Goal: Task Accomplishment & Management: Use online tool/utility

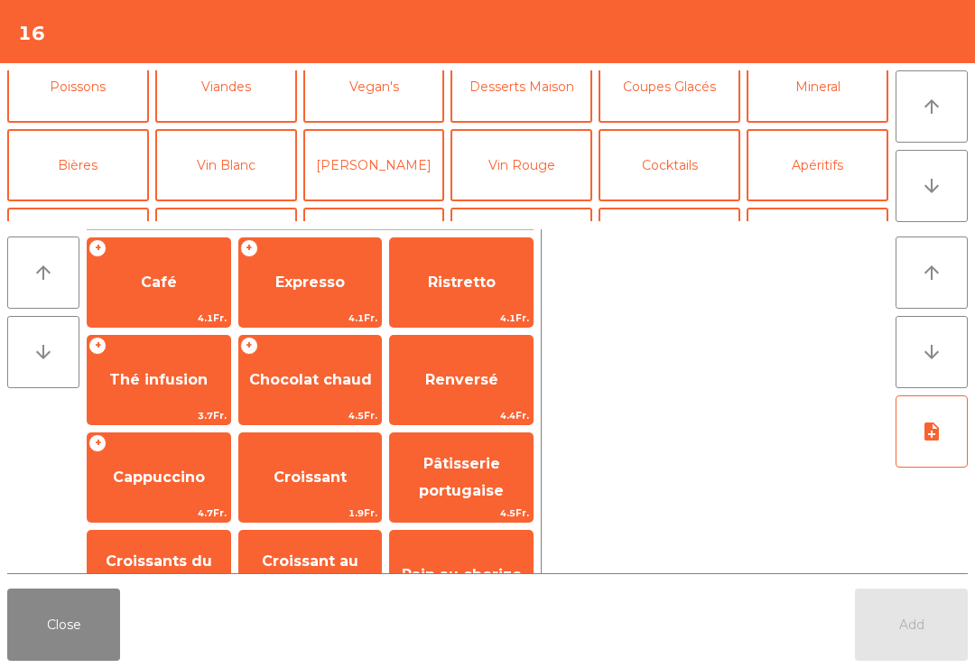
scroll to position [106, 0]
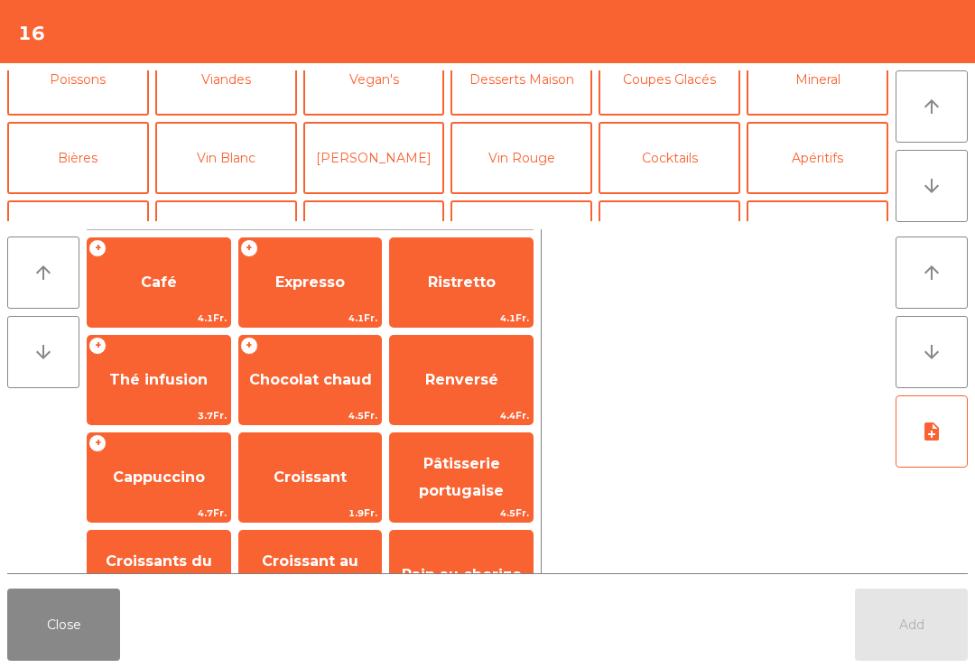
click at [336, 403] on span "Chocolat chaud" at bounding box center [310, 380] width 143 height 49
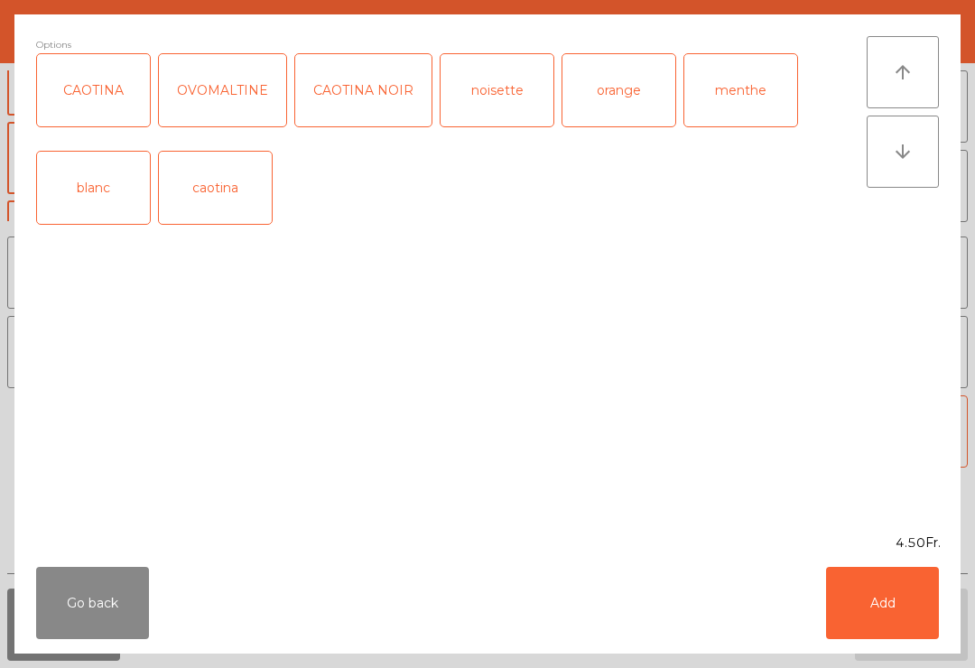
click at [867, 612] on button "Add" at bounding box center [882, 603] width 113 height 72
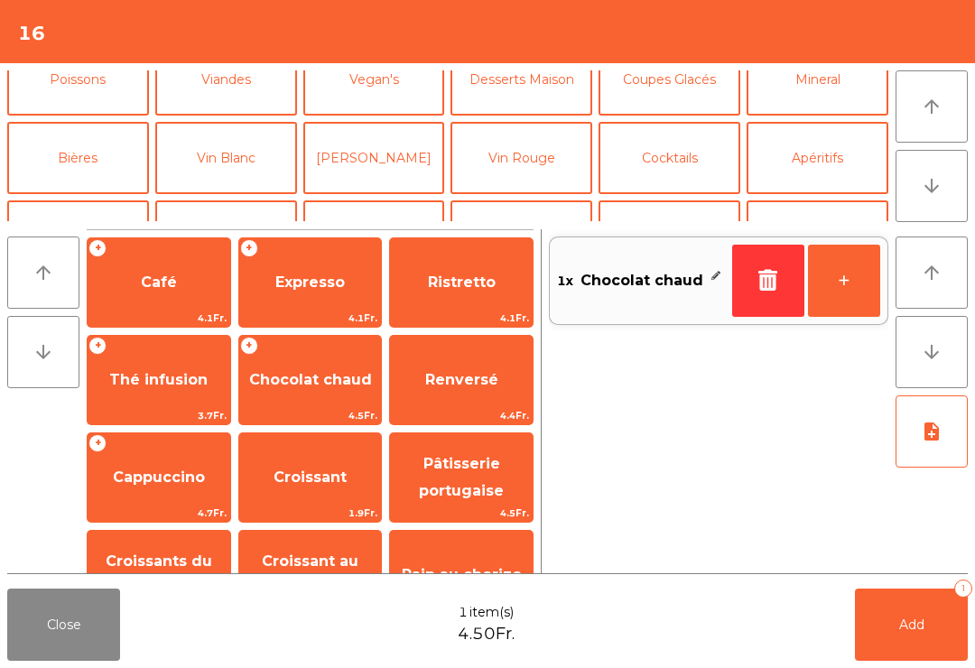
click at [855, 279] on button "+" at bounding box center [844, 281] width 72 height 72
click at [903, 651] on button "Add 2" at bounding box center [911, 625] width 113 height 72
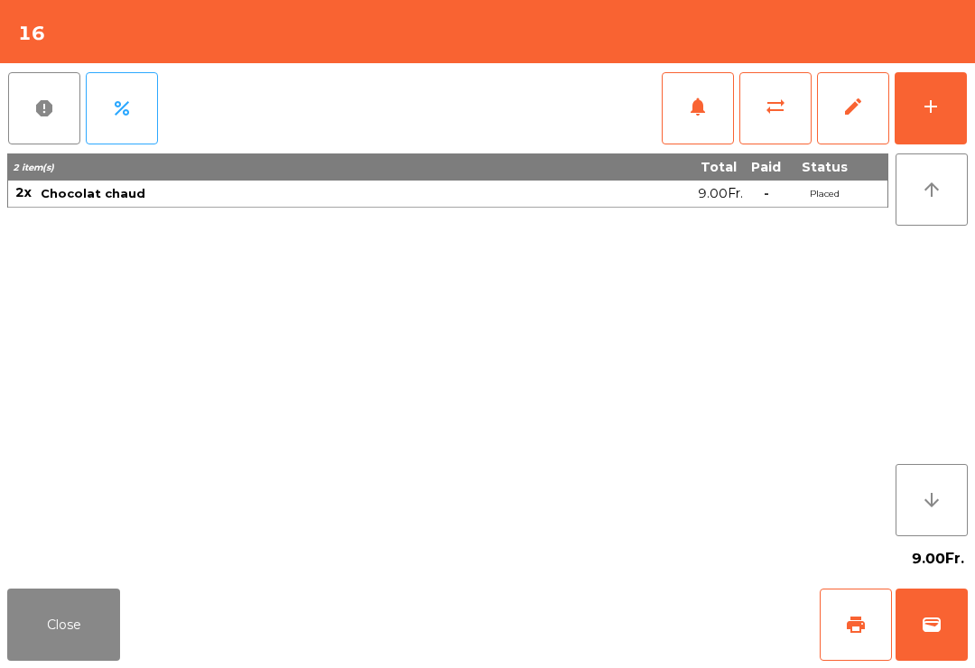
click at [70, 609] on button "Close" at bounding box center [63, 625] width 113 height 72
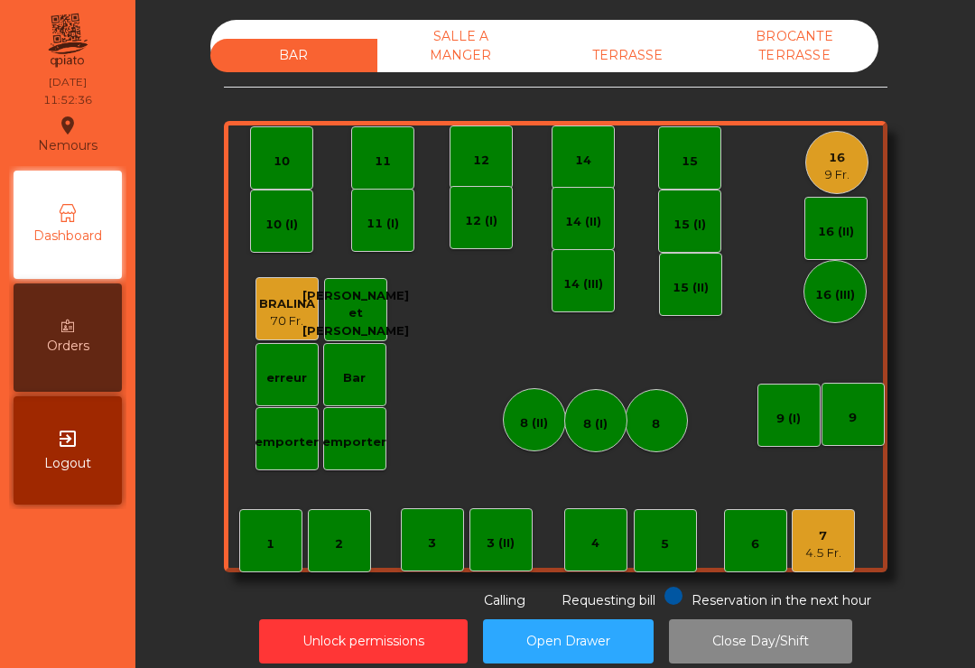
click at [818, 185] on div "16 9 Fr." at bounding box center [836, 162] width 63 height 63
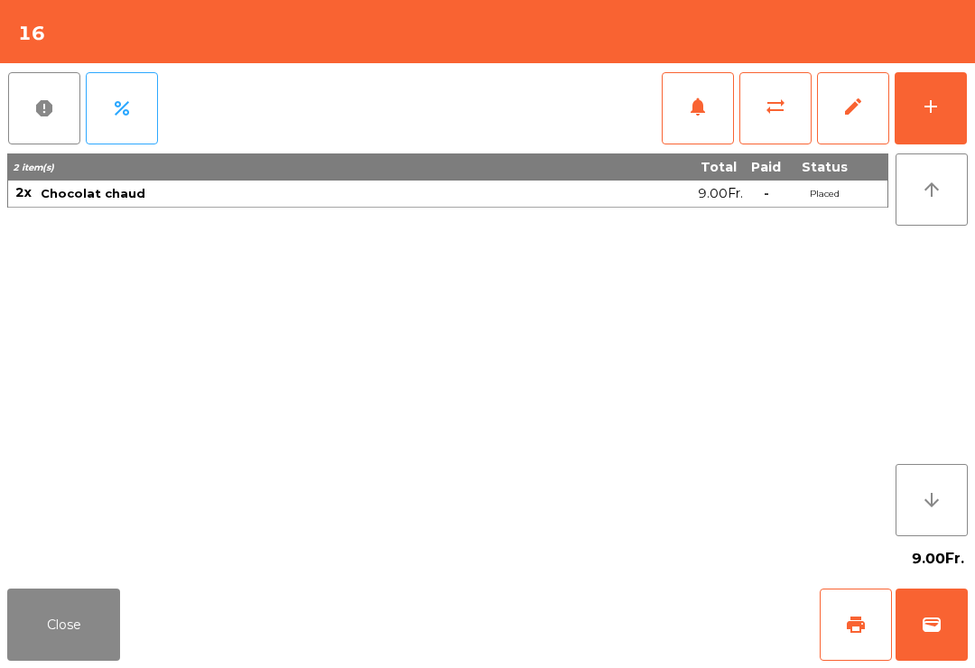
click at [961, 109] on button "add" at bounding box center [931, 108] width 72 height 72
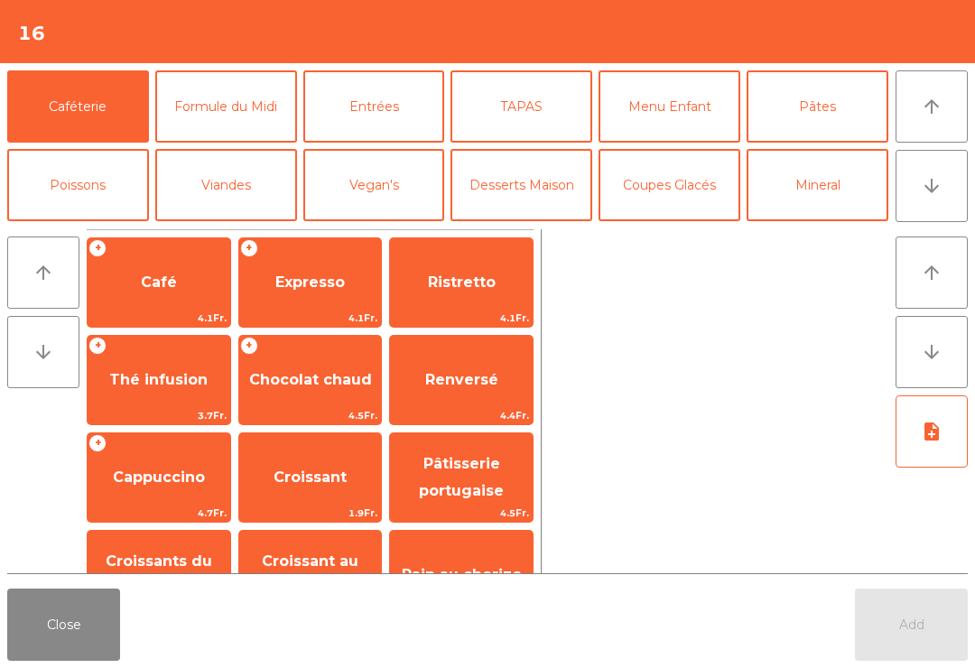
click at [911, 191] on button "arrow_downward" at bounding box center [931, 186] width 72 height 72
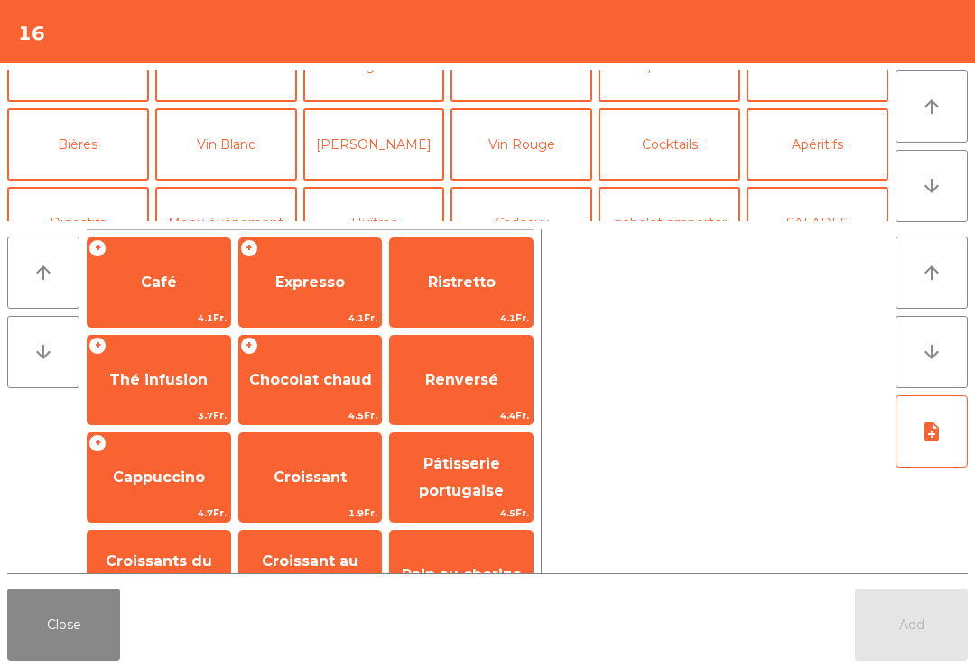
scroll to position [157, 0]
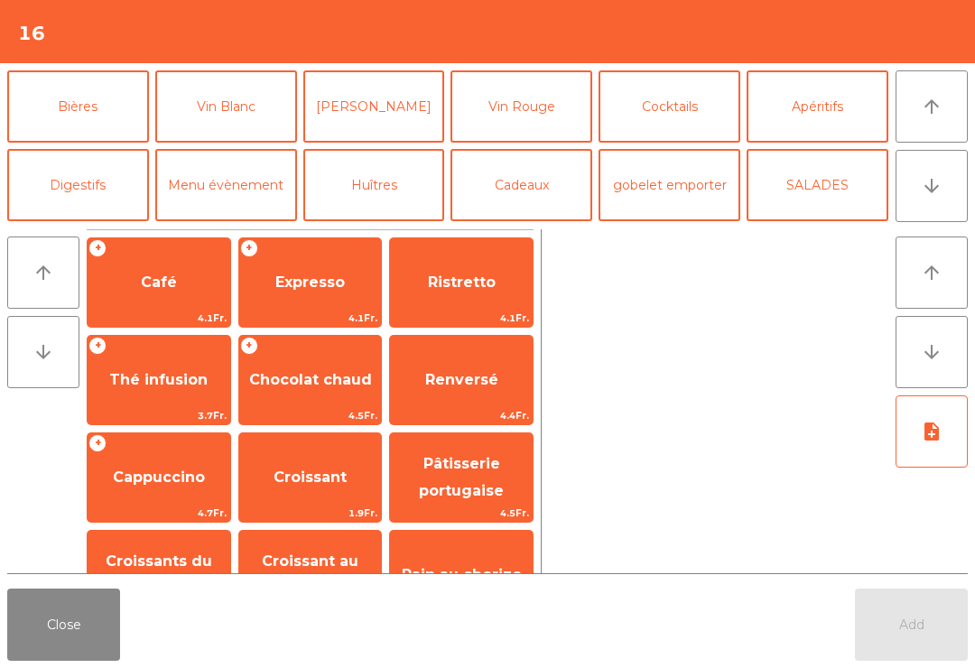
click at [239, 112] on button "Vin Blanc" at bounding box center [226, 106] width 142 height 72
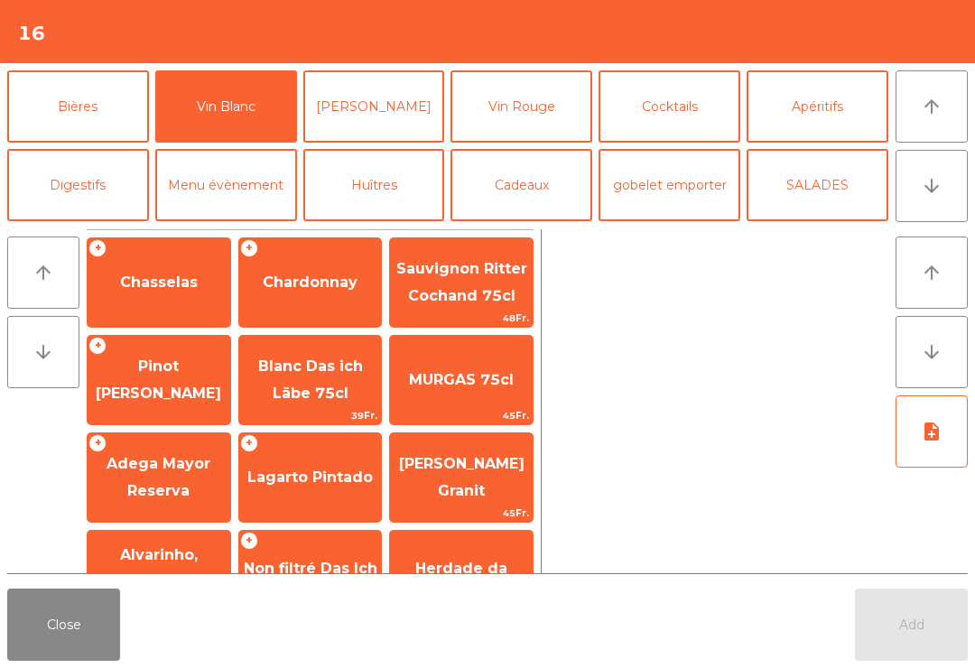
click at [366, 273] on span "Chardonnay" at bounding box center [310, 282] width 143 height 49
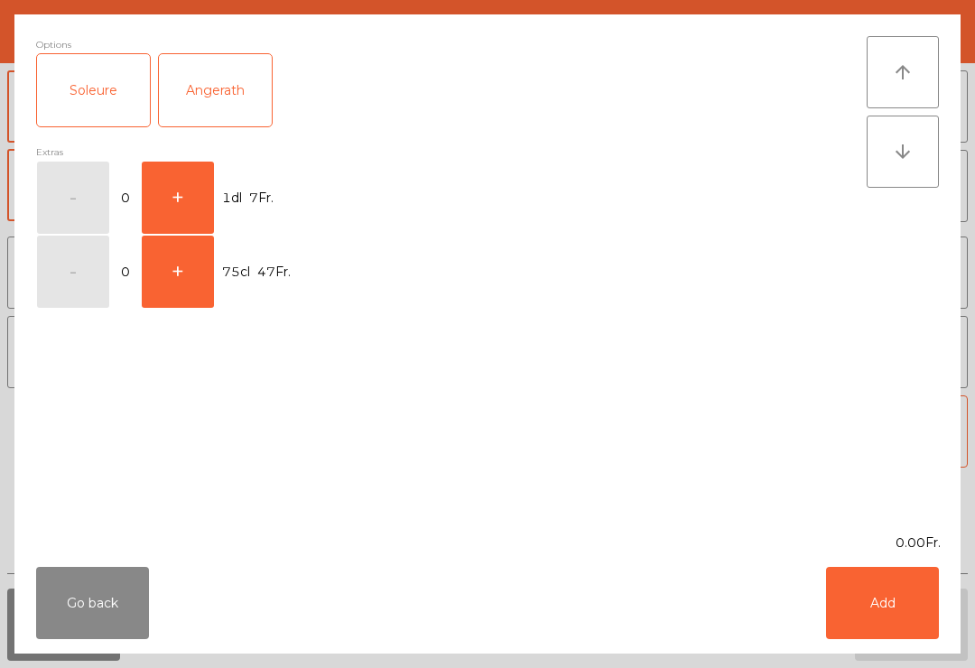
click at [195, 199] on button "+" at bounding box center [178, 198] width 72 height 72
click at [886, 602] on button "Add" at bounding box center [882, 603] width 113 height 72
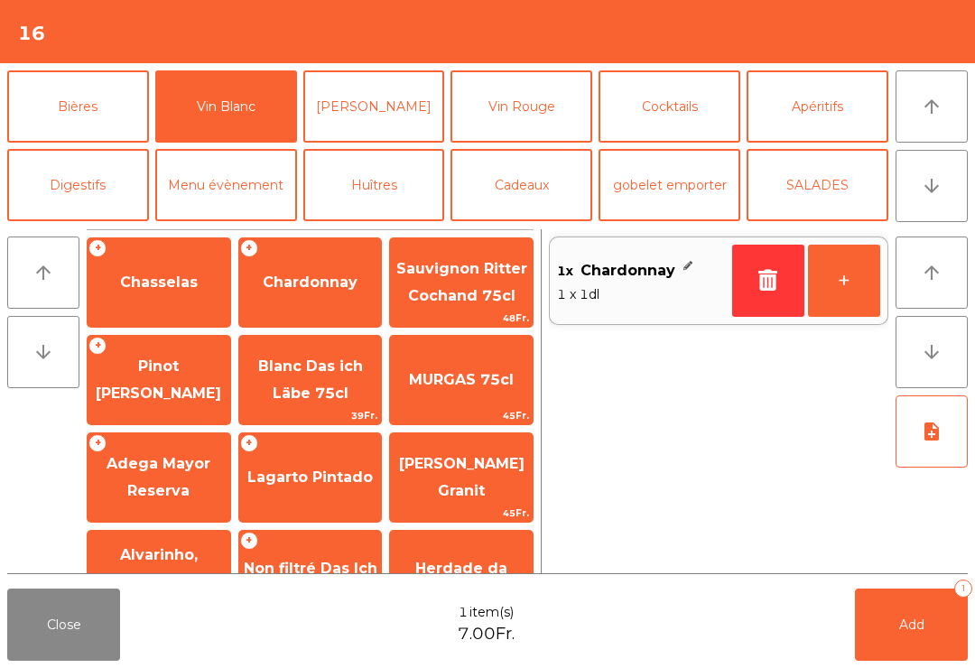
click at [851, 282] on button "+" at bounding box center [844, 281] width 72 height 72
click at [921, 636] on button "Add 3" at bounding box center [911, 625] width 113 height 72
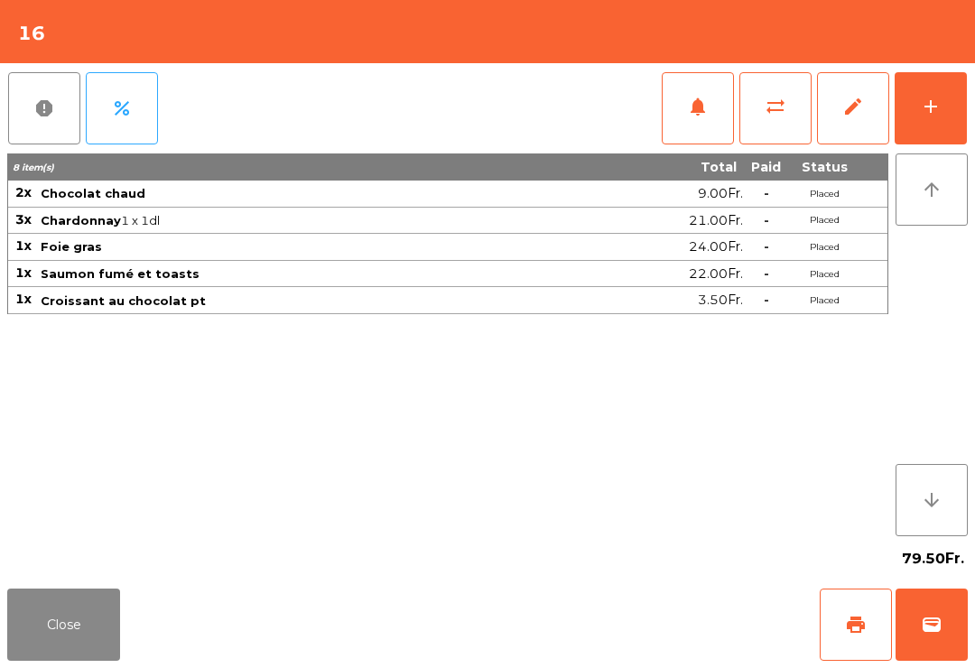
click at [102, 647] on button "Close" at bounding box center [63, 625] width 113 height 72
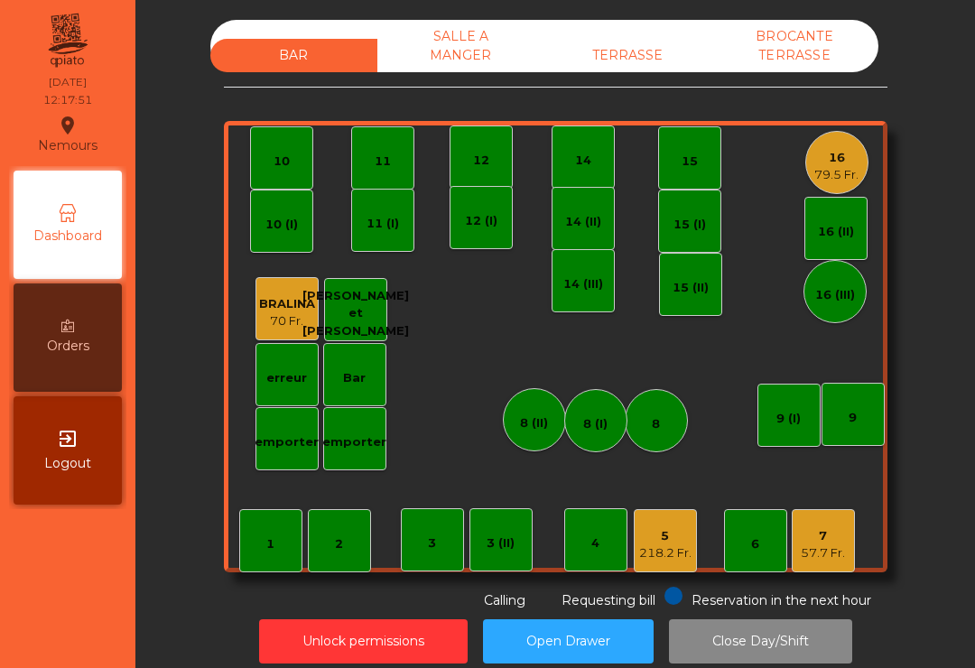
click at [852, 536] on div "7 57.7 Fr." at bounding box center [823, 540] width 63 height 63
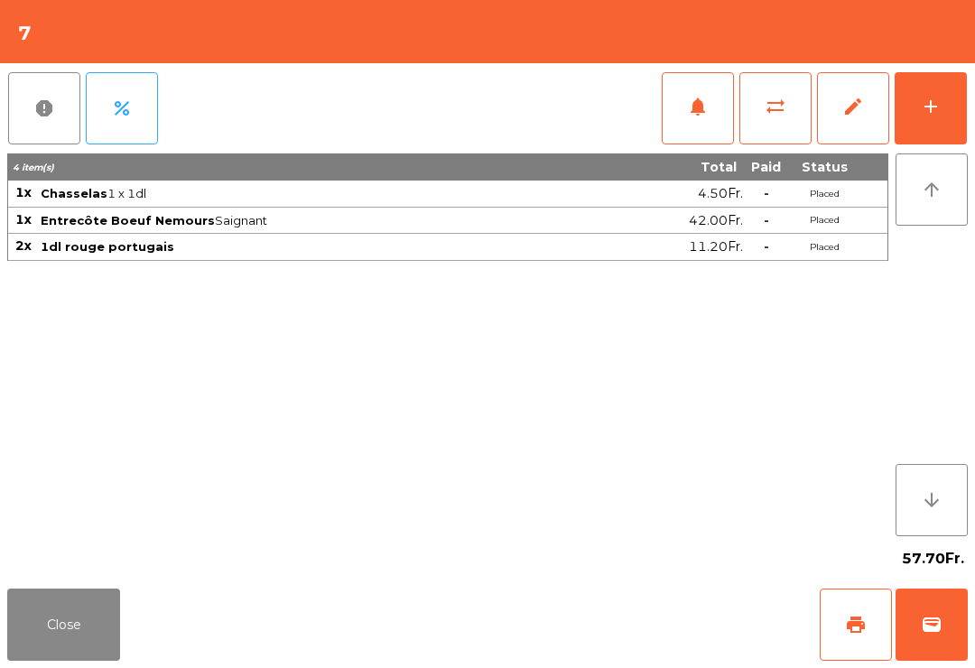
click at [34, 650] on button "Close" at bounding box center [63, 625] width 113 height 72
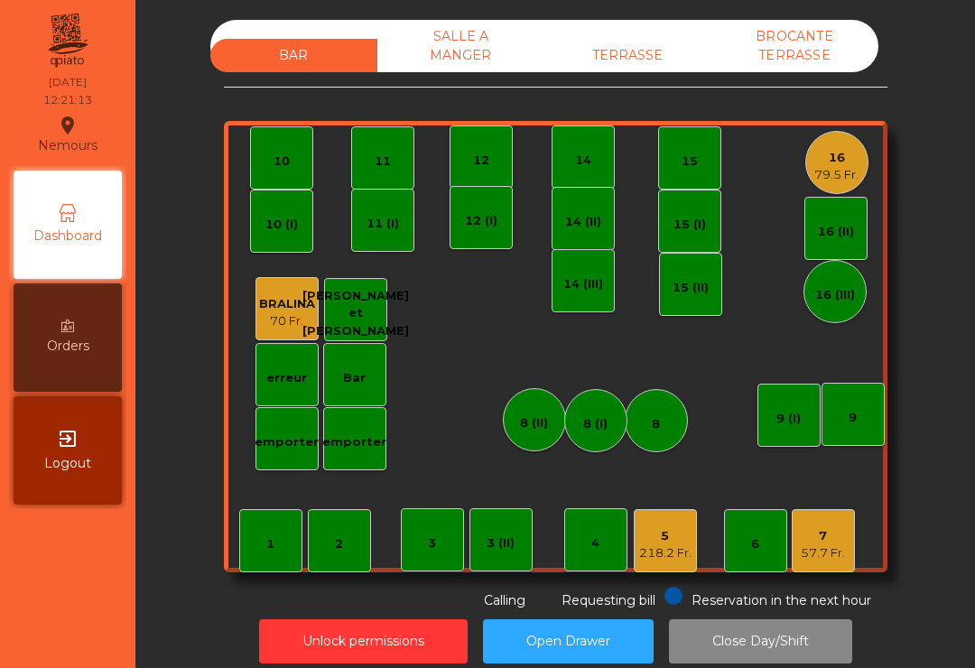
click at [379, 151] on div "11" at bounding box center [383, 157] width 16 height 25
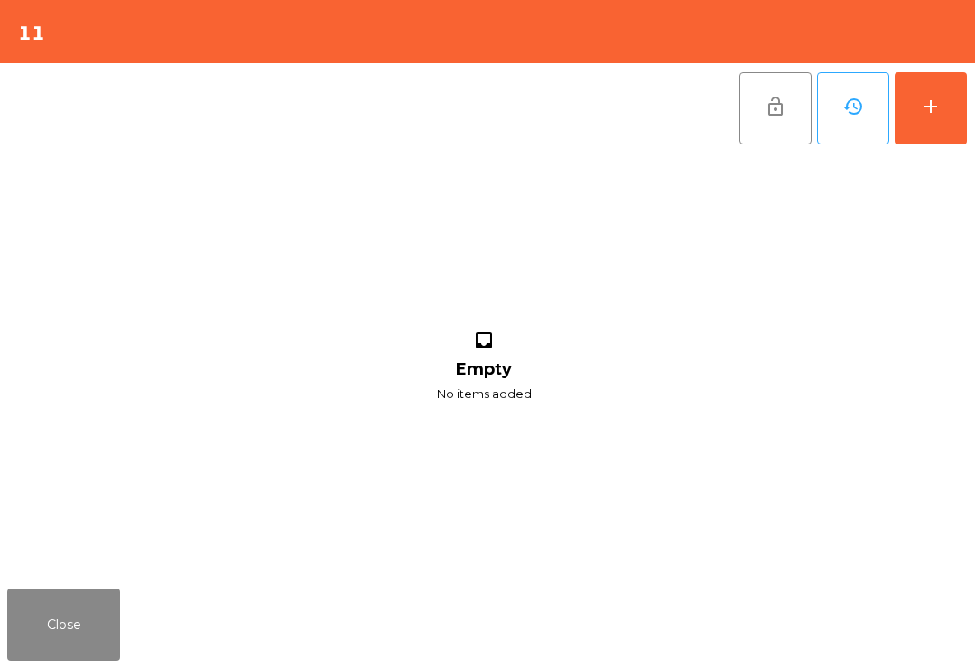
click at [965, 108] on button "add" at bounding box center [931, 108] width 72 height 72
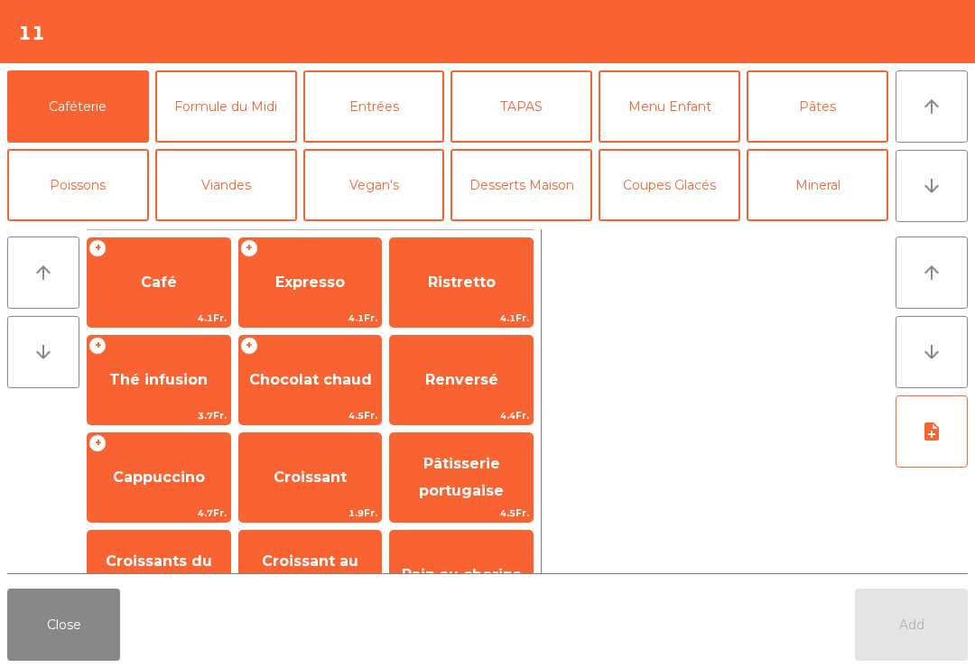
click at [927, 151] on button "arrow_downward" at bounding box center [931, 186] width 72 height 72
click at [940, 88] on button "arrow_upward" at bounding box center [931, 106] width 72 height 72
click at [829, 141] on button "Pâtes" at bounding box center [817, 106] width 142 height 72
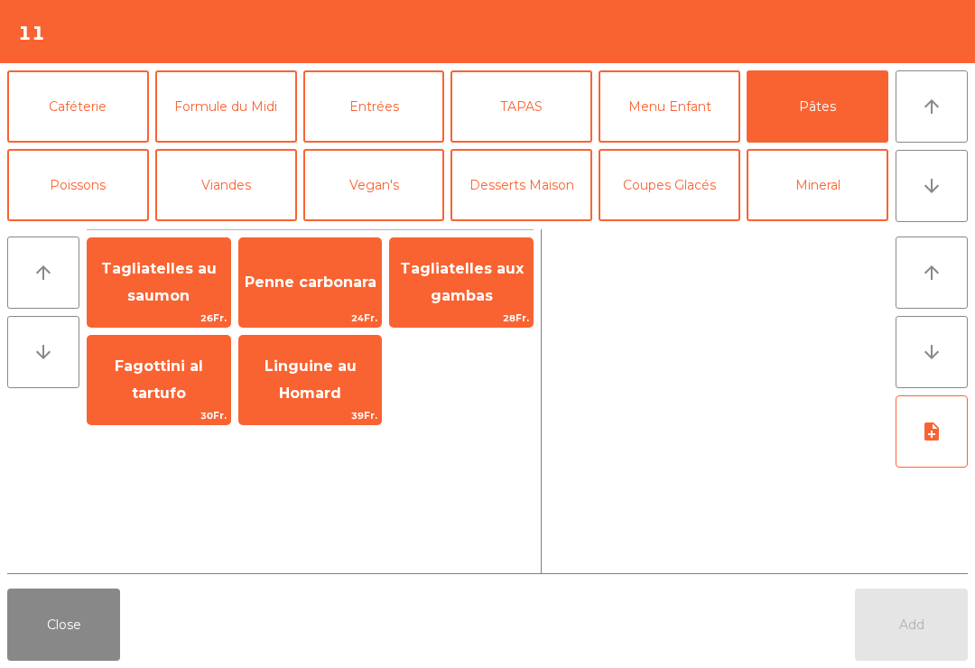
click at [843, 188] on button "Mineral" at bounding box center [817, 185] width 142 height 72
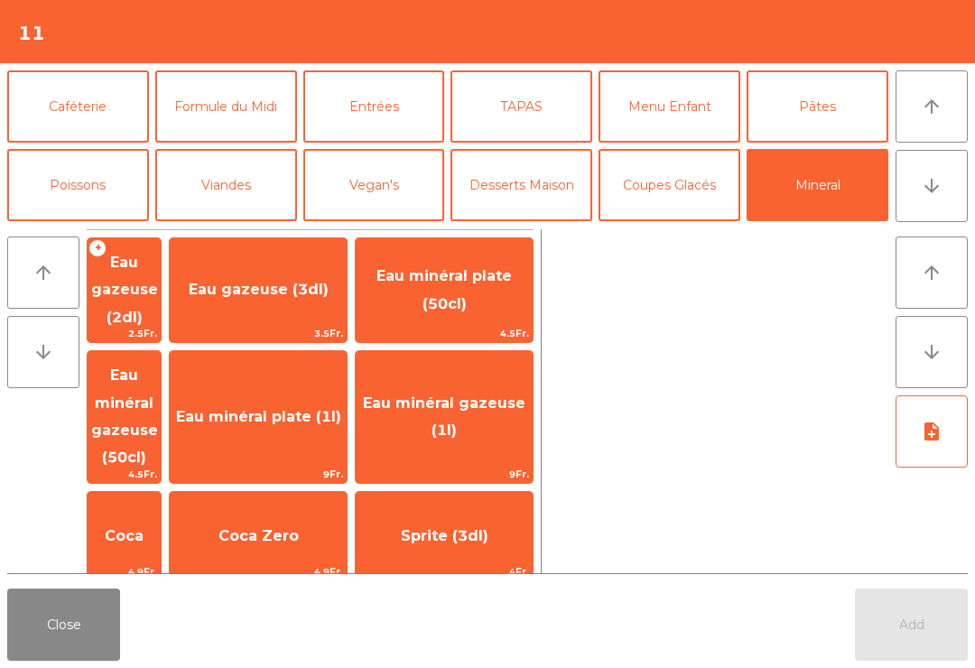
click at [503, 297] on span "Eau minéral plate (50cl)" at bounding box center [444, 290] width 177 height 77
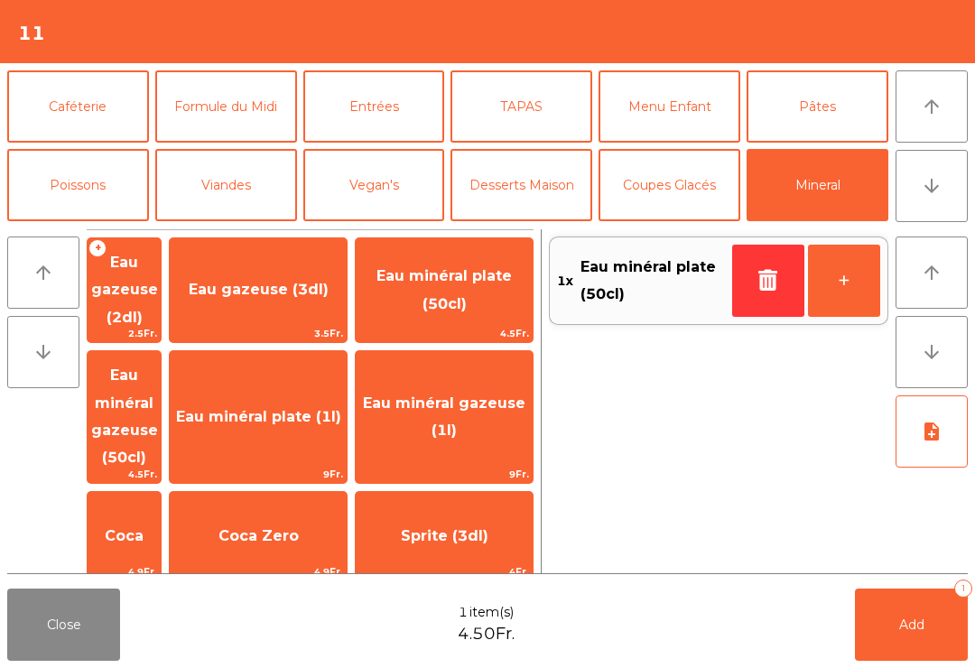
scroll to position [53, 0]
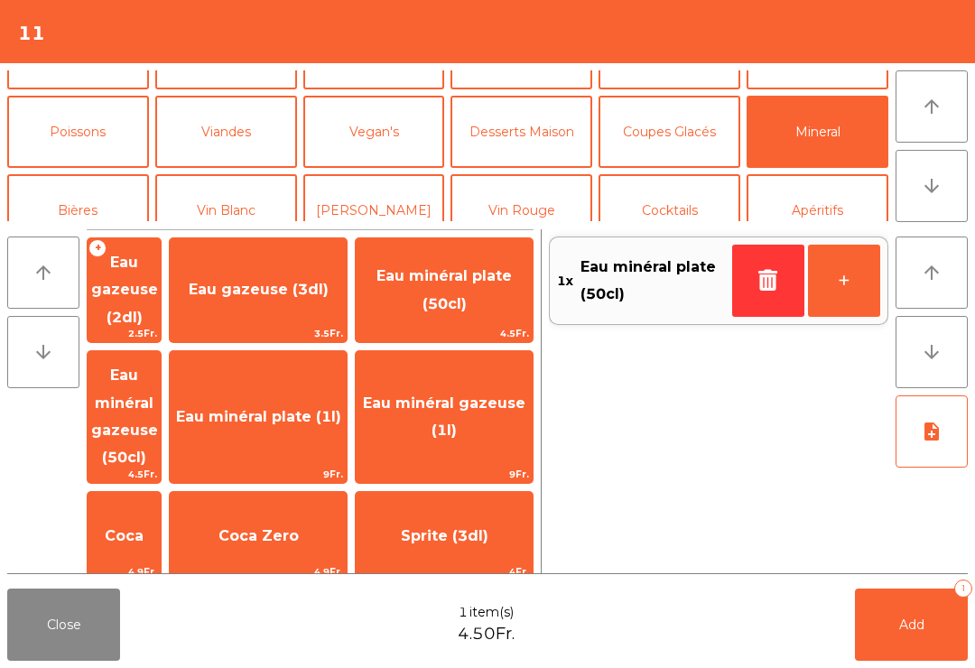
click at [106, 174] on button "Bières" at bounding box center [78, 210] width 142 height 72
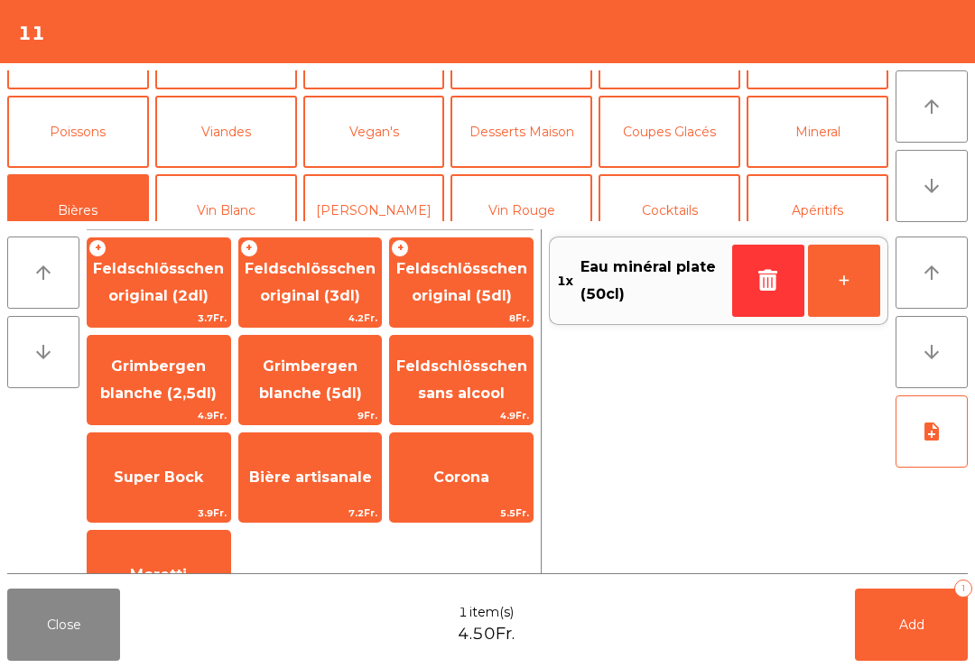
click at [215, 292] on span "Feldschlösschen original (2dl)" at bounding box center [159, 283] width 143 height 77
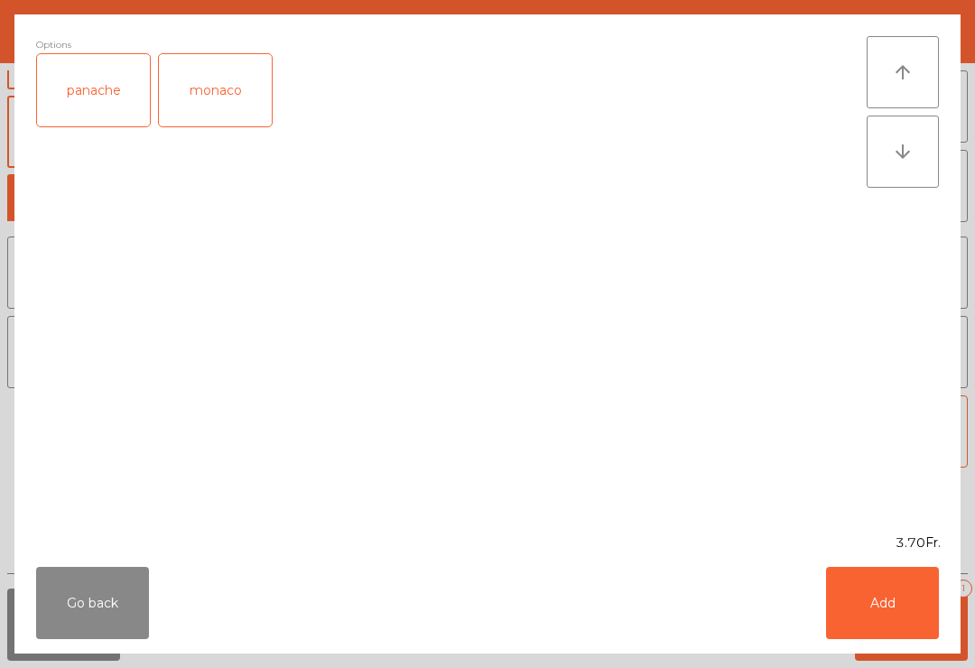
click at [904, 629] on button "Add" at bounding box center [882, 603] width 113 height 72
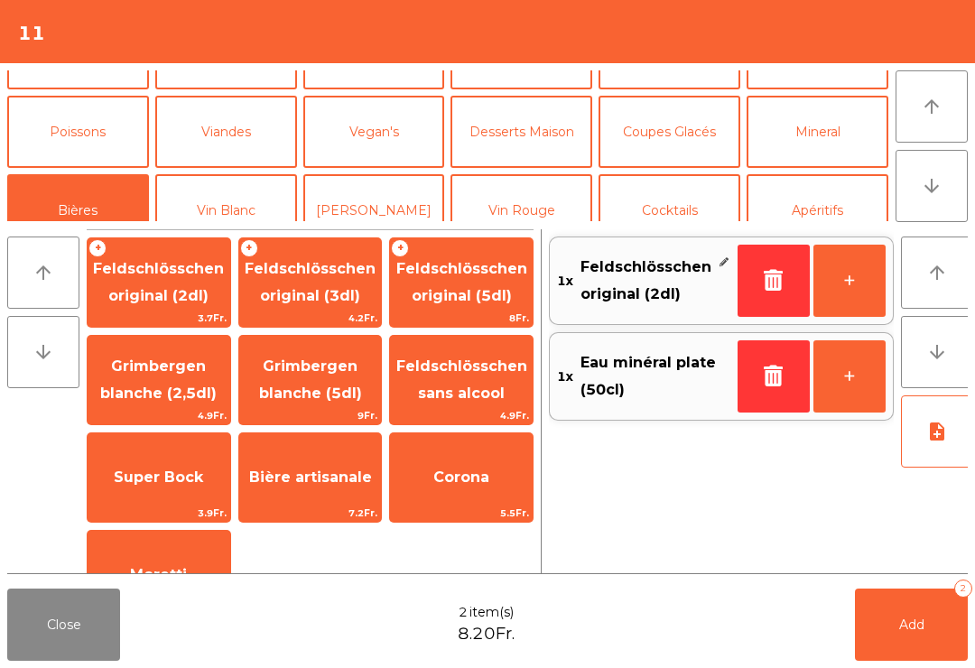
click at [950, 659] on button "Add 2" at bounding box center [911, 625] width 113 height 72
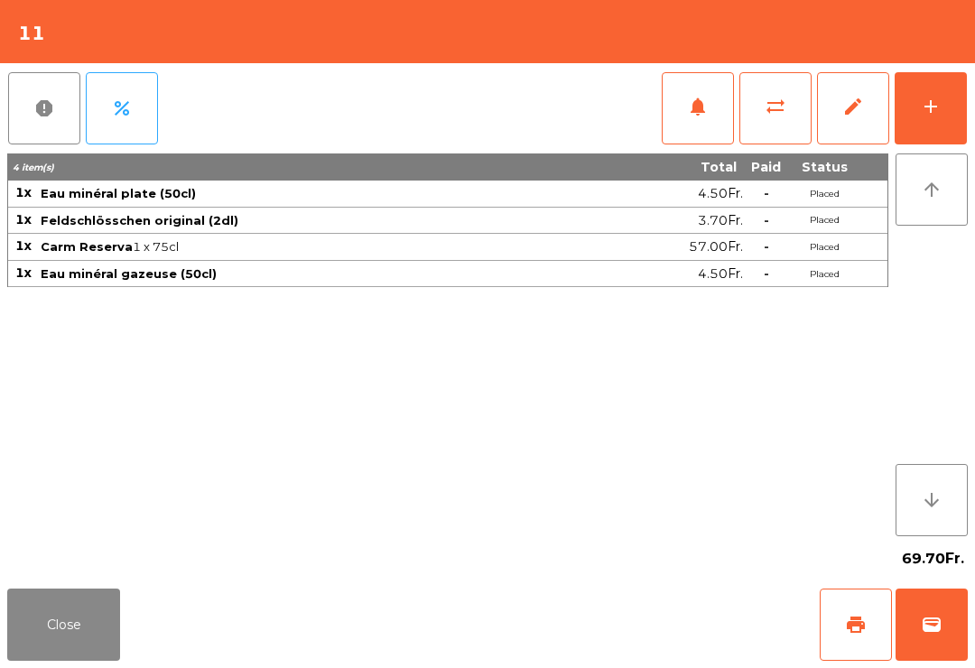
click at [83, 606] on button "Close" at bounding box center [63, 625] width 113 height 72
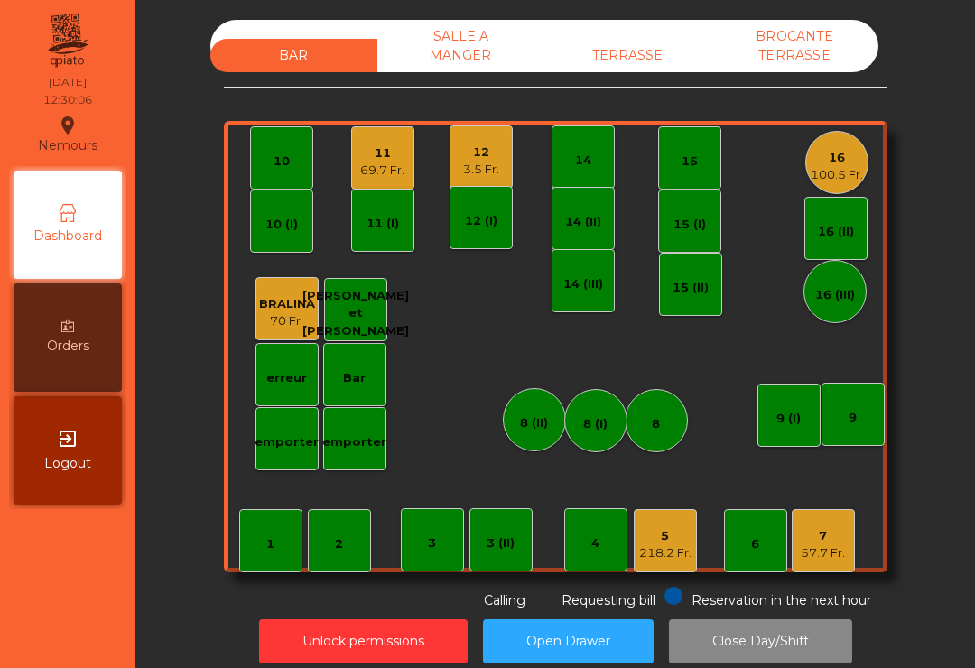
click at [494, 167] on div "3.5 Fr." at bounding box center [481, 170] width 36 height 18
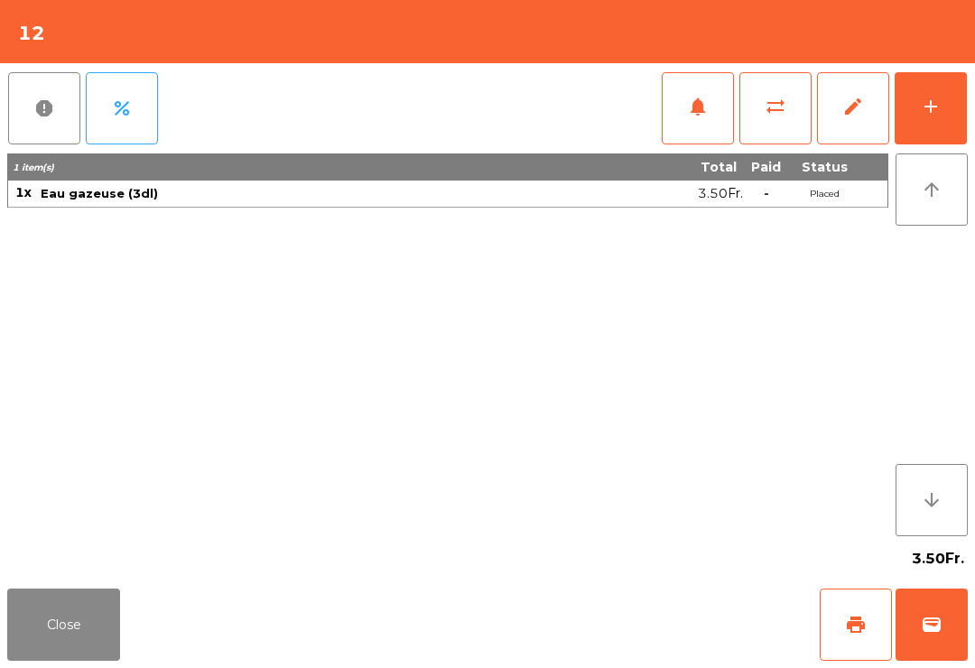
click at [943, 93] on button "add" at bounding box center [931, 108] width 72 height 72
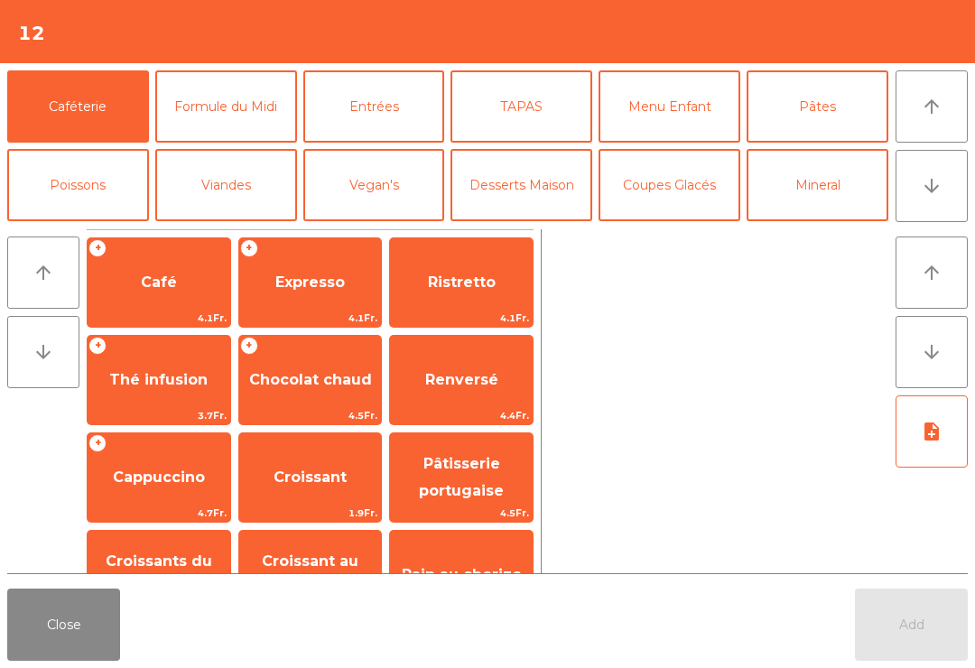
scroll to position [9, 0]
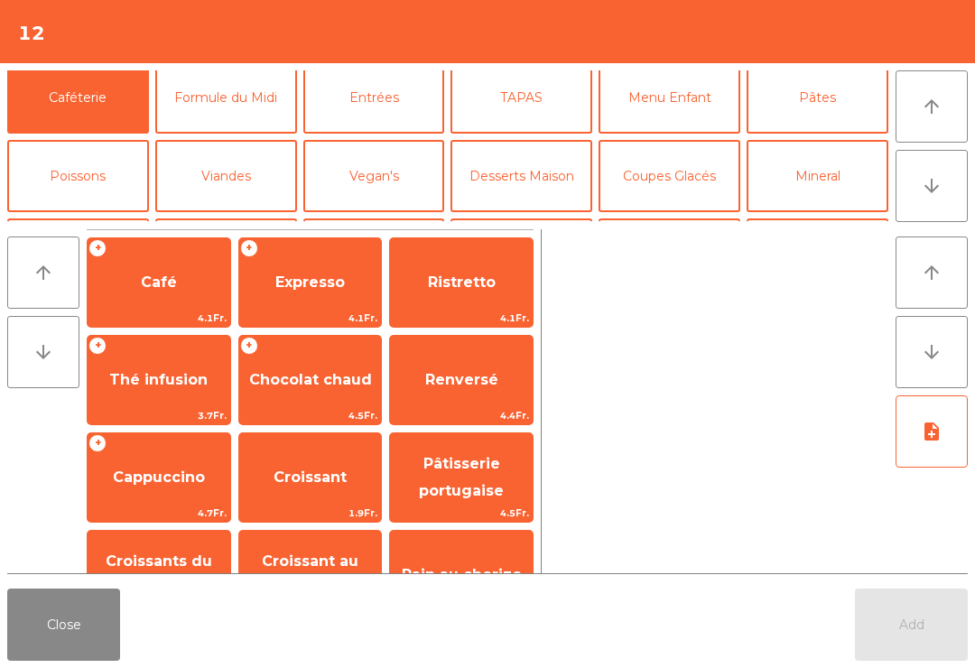
click at [535, 218] on button "Vin Rouge" at bounding box center [521, 254] width 142 height 72
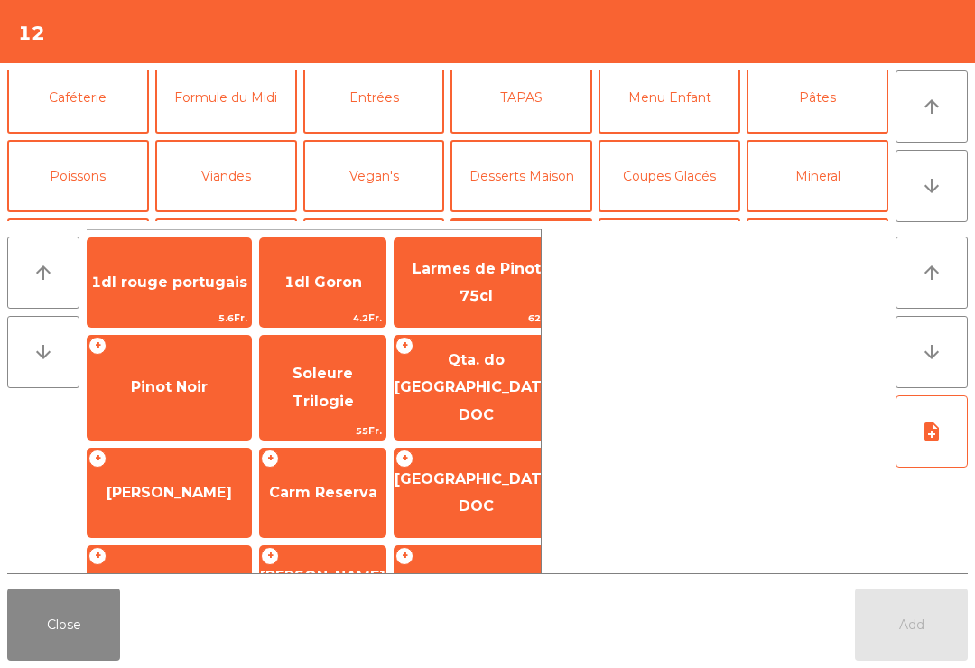
scroll to position [83, 0]
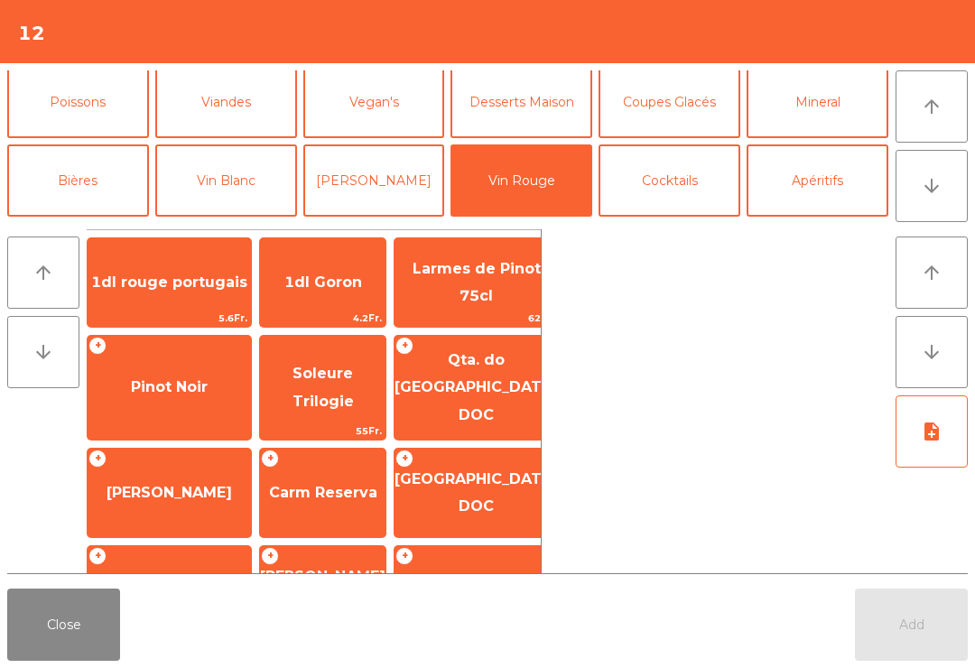
click at [235, 167] on button "Vin Blanc" at bounding box center [226, 180] width 142 height 72
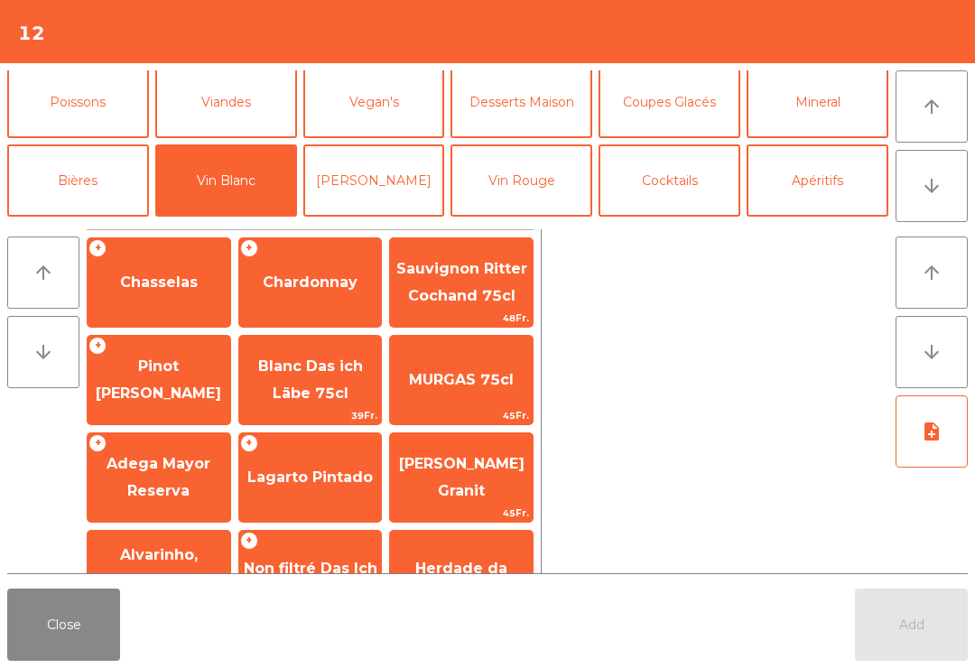
click at [183, 283] on span "Chasselas" at bounding box center [159, 282] width 78 height 17
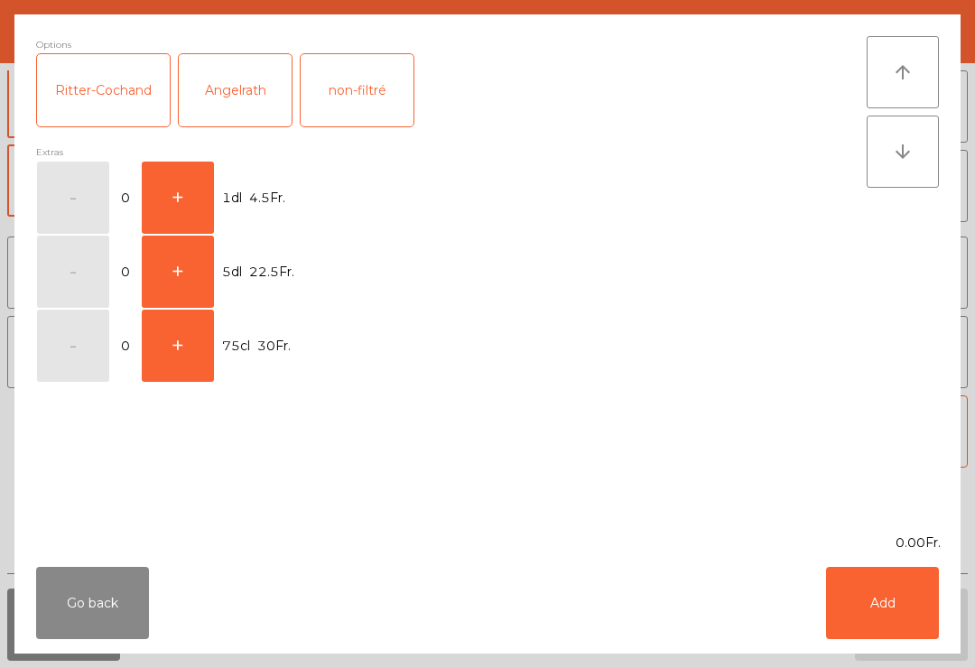
click at [181, 181] on button "+" at bounding box center [178, 198] width 72 height 72
click at [170, 190] on button "+" at bounding box center [178, 198] width 72 height 72
click at [184, 196] on button "+" at bounding box center [178, 198] width 72 height 72
click at [127, 87] on div "Ritter-Cochand" at bounding box center [103, 90] width 133 height 72
click at [894, 604] on button "Add" at bounding box center [882, 603] width 113 height 72
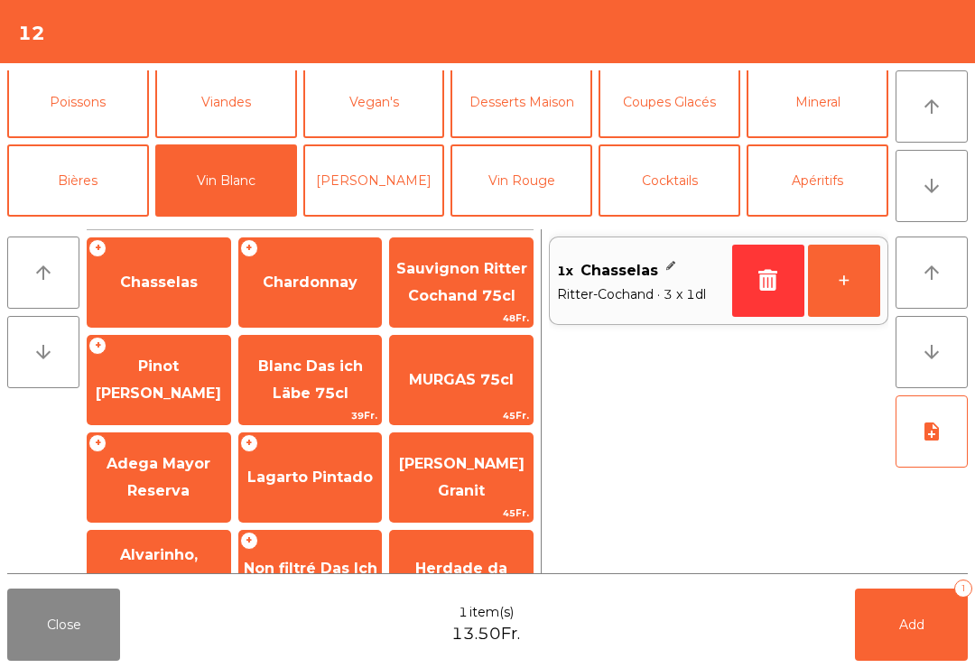
click at [920, 630] on span "Add" at bounding box center [911, 625] width 25 height 16
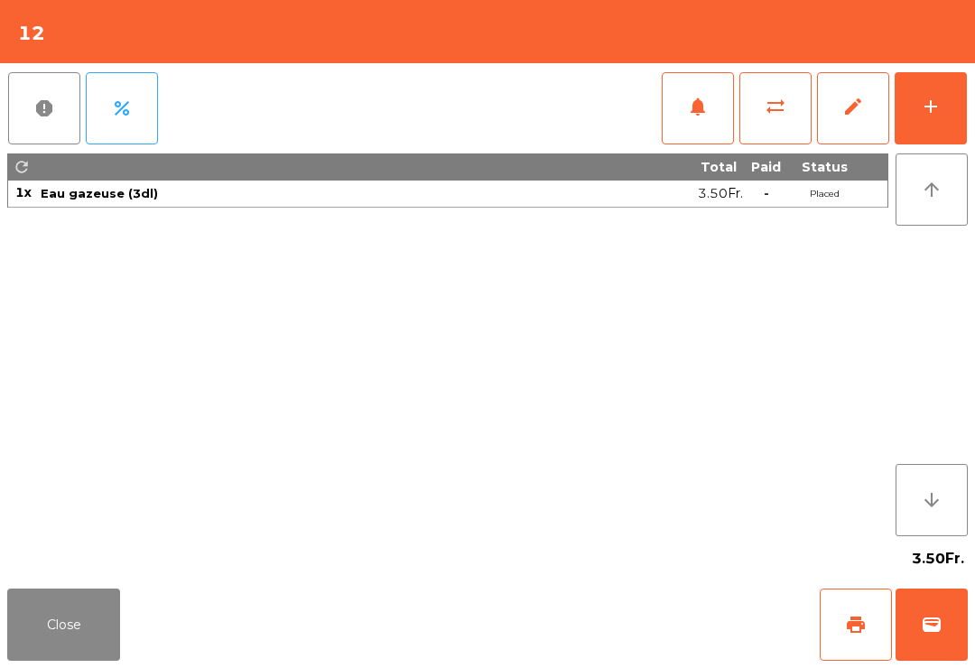
click at [936, 116] on div "add" at bounding box center [931, 107] width 22 height 22
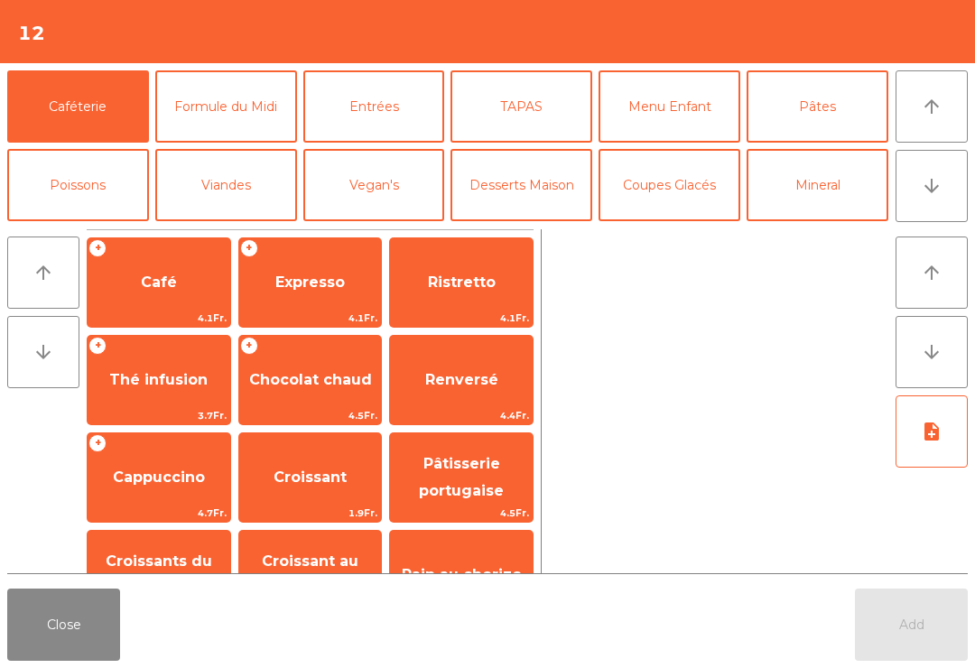
click at [370, 116] on button "Entrées" at bounding box center [374, 106] width 142 height 72
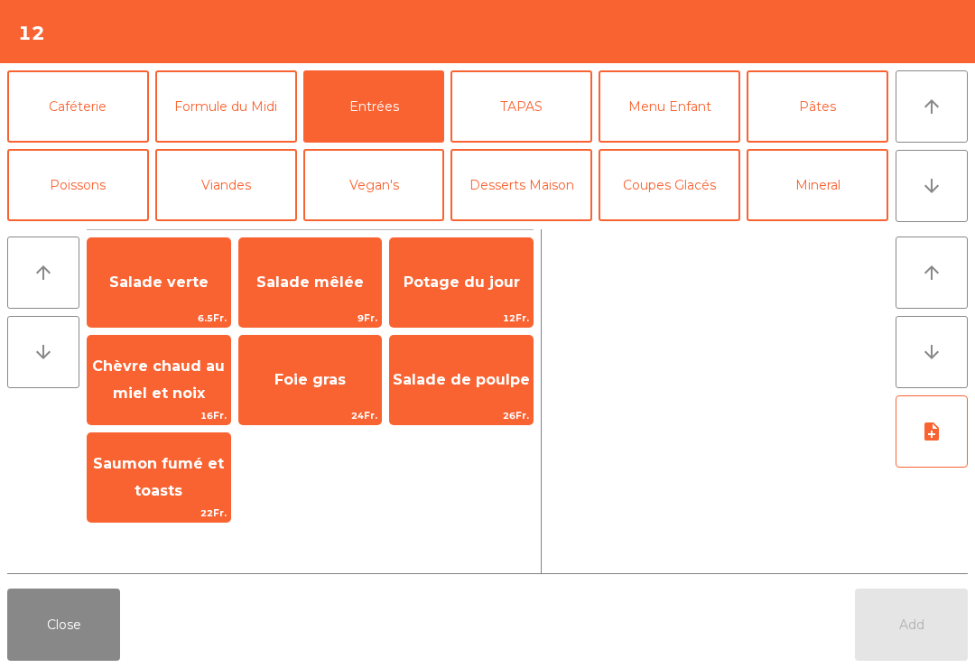
click at [328, 301] on span "Salade mêlée" at bounding box center [310, 282] width 143 height 49
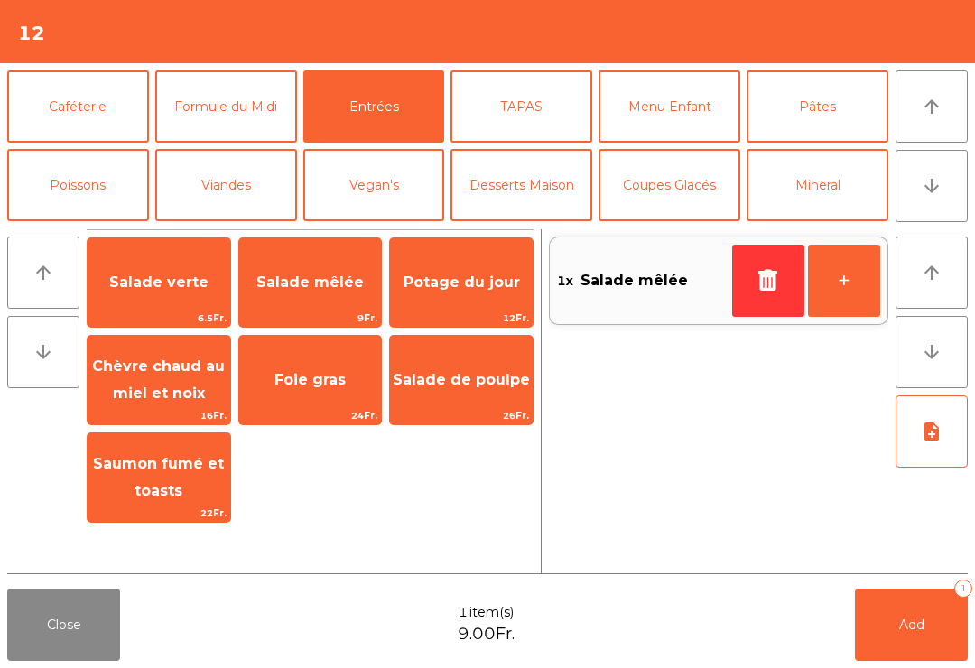
click at [823, 115] on button "Pâtes" at bounding box center [817, 106] width 142 height 72
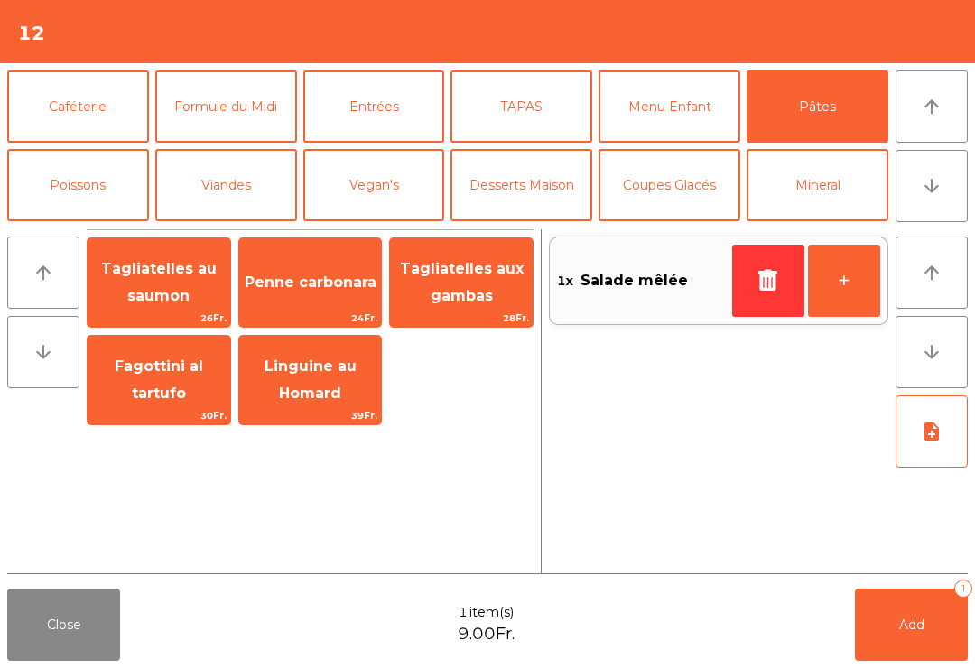
click at [304, 299] on span "Penne carbonara" at bounding box center [310, 282] width 143 height 49
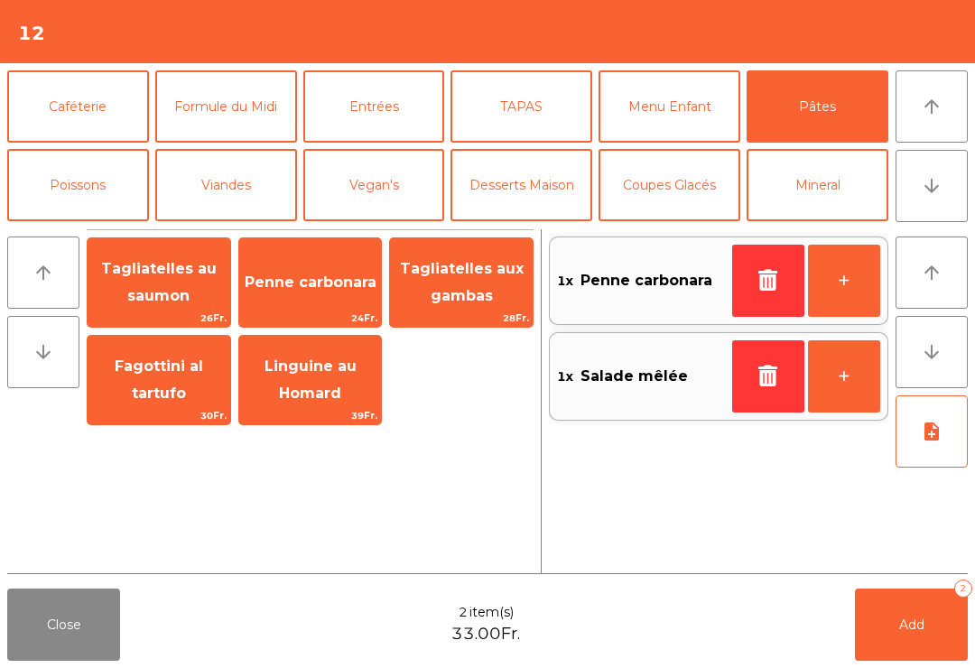
click at [930, 631] on button "Add 2" at bounding box center [911, 625] width 113 height 72
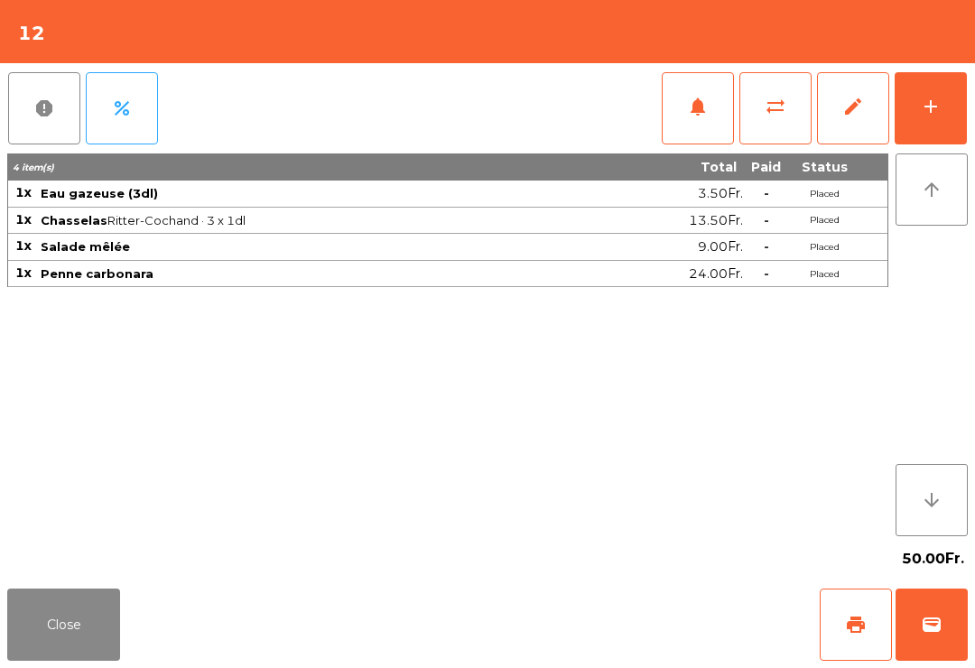
click at [41, 660] on button "Close" at bounding box center [63, 625] width 113 height 72
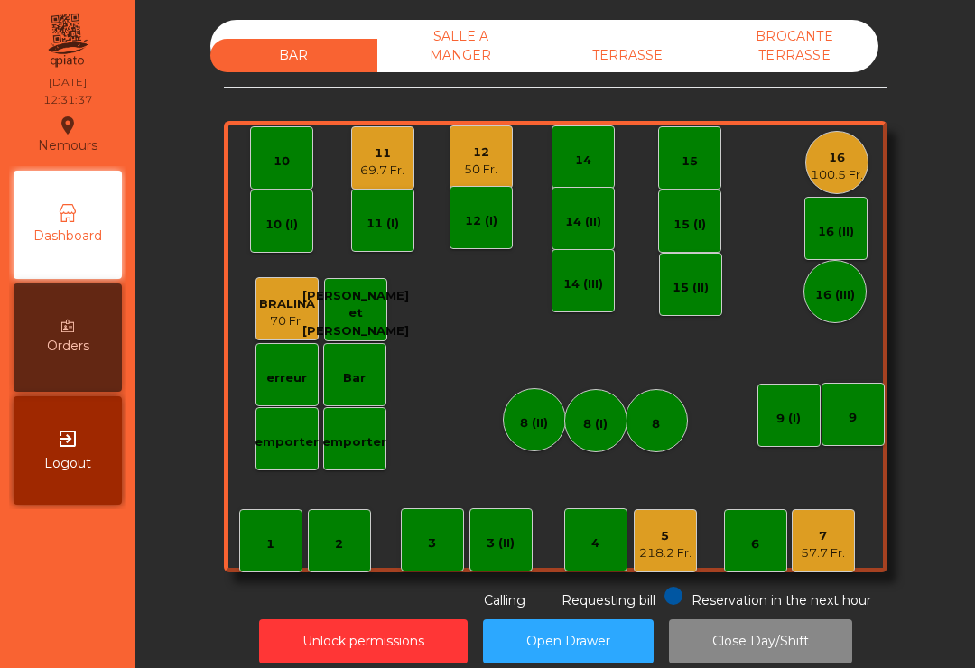
click at [374, 148] on div "11" at bounding box center [382, 153] width 44 height 18
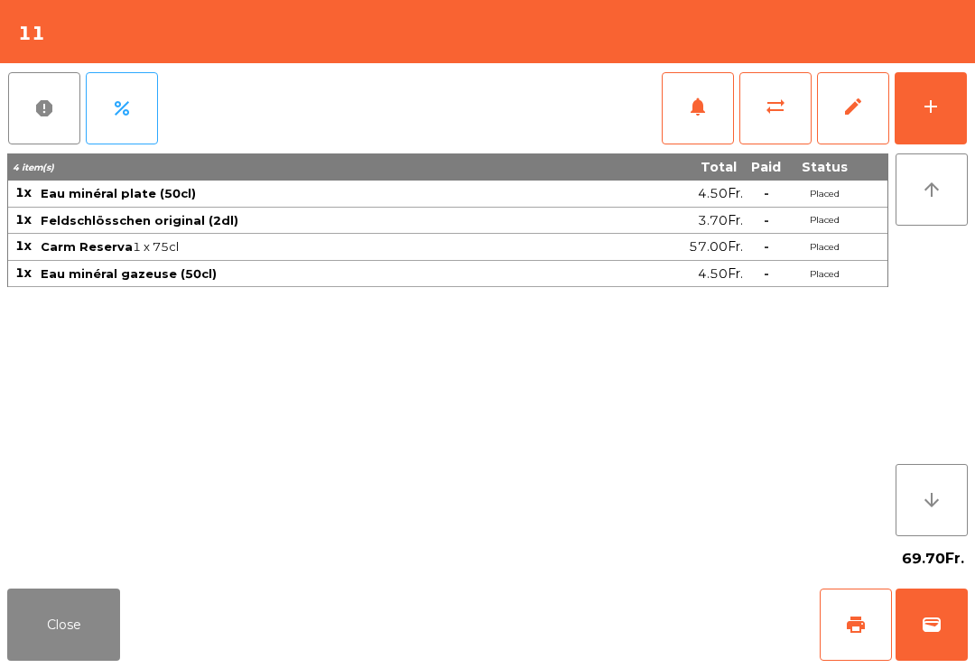
click at [959, 110] on button "add" at bounding box center [931, 108] width 72 height 72
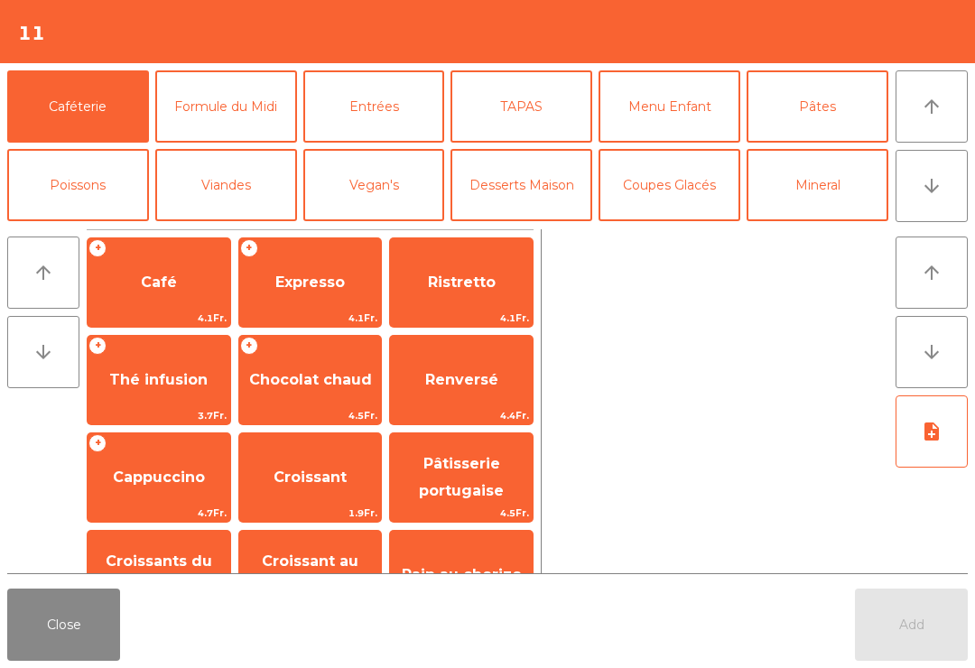
scroll to position [244, 0]
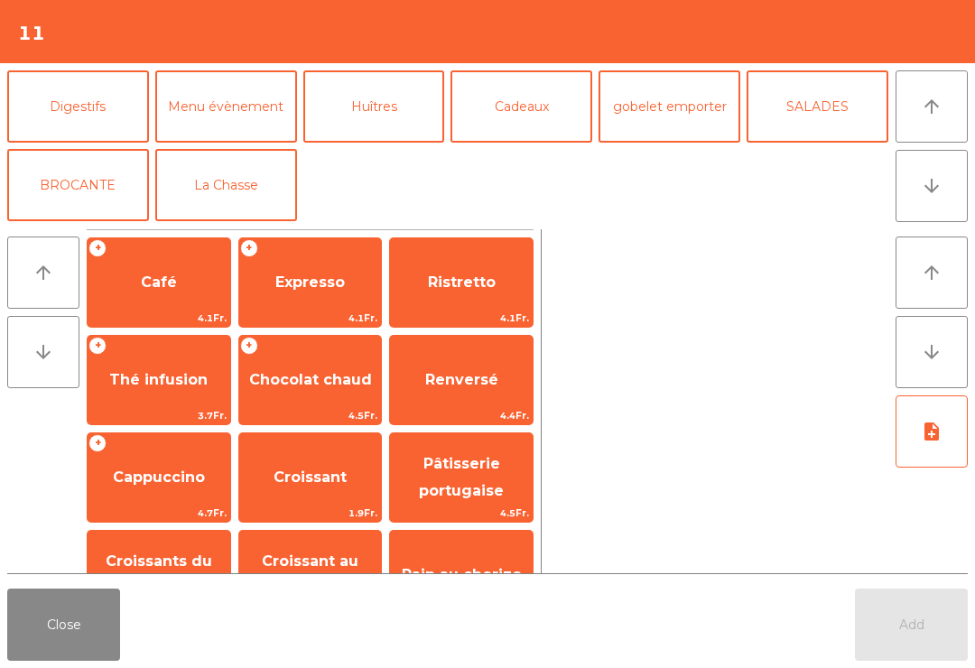
click at [266, 181] on button "La Chasse" at bounding box center [226, 185] width 142 height 72
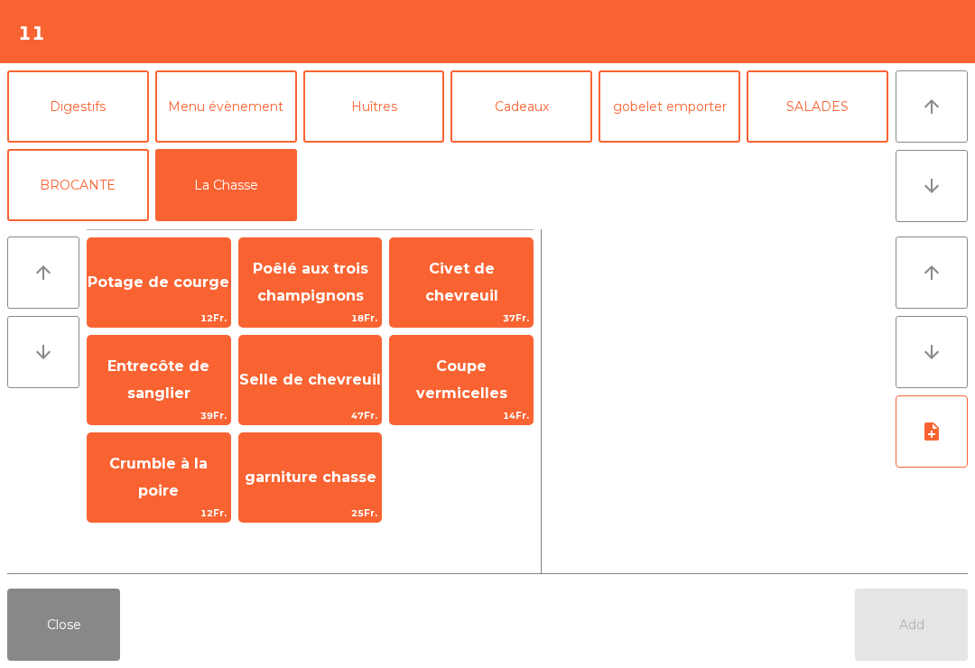
scroll to position [236, 0]
click at [476, 303] on span "Civet de chevreuil" at bounding box center [461, 283] width 143 height 77
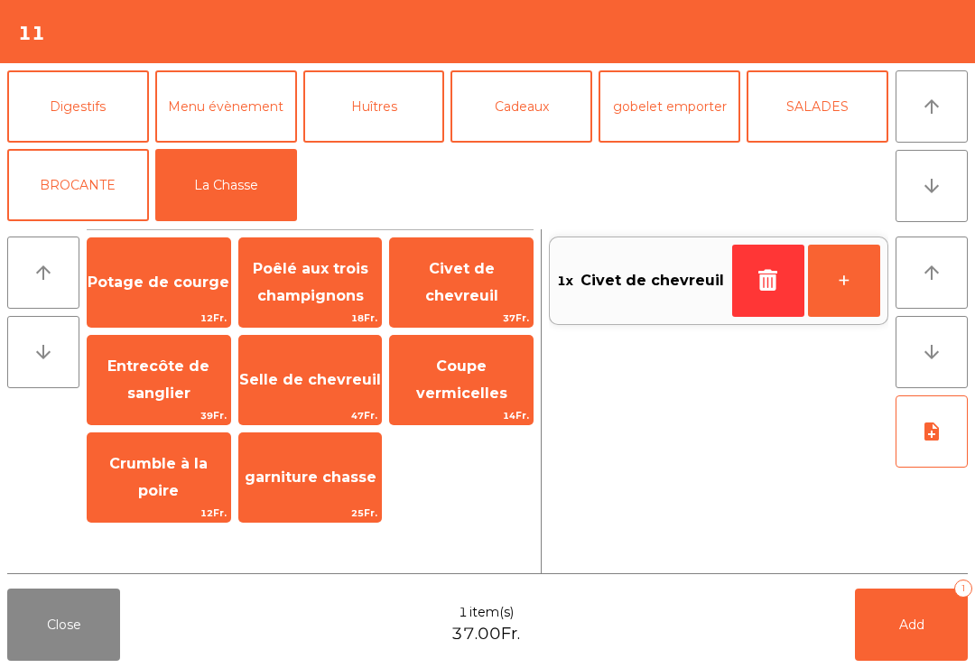
click at [487, 287] on span "Civet de chevreuil" at bounding box center [461, 282] width 73 height 44
click at [185, 376] on span "Entrecôte de sanglier" at bounding box center [159, 380] width 143 height 77
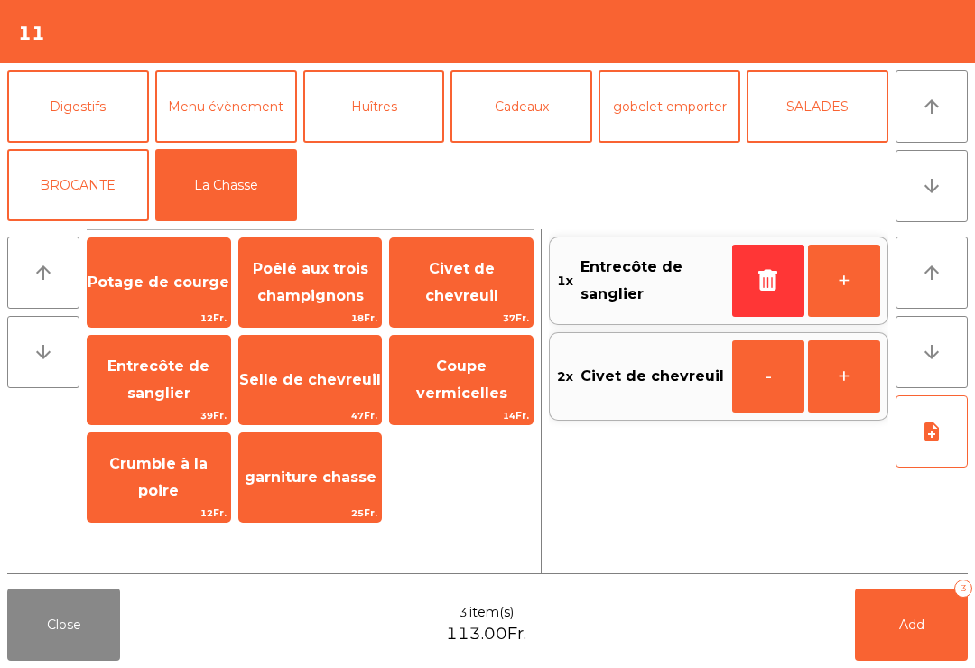
click at [933, 626] on button "Add 3" at bounding box center [911, 625] width 113 height 72
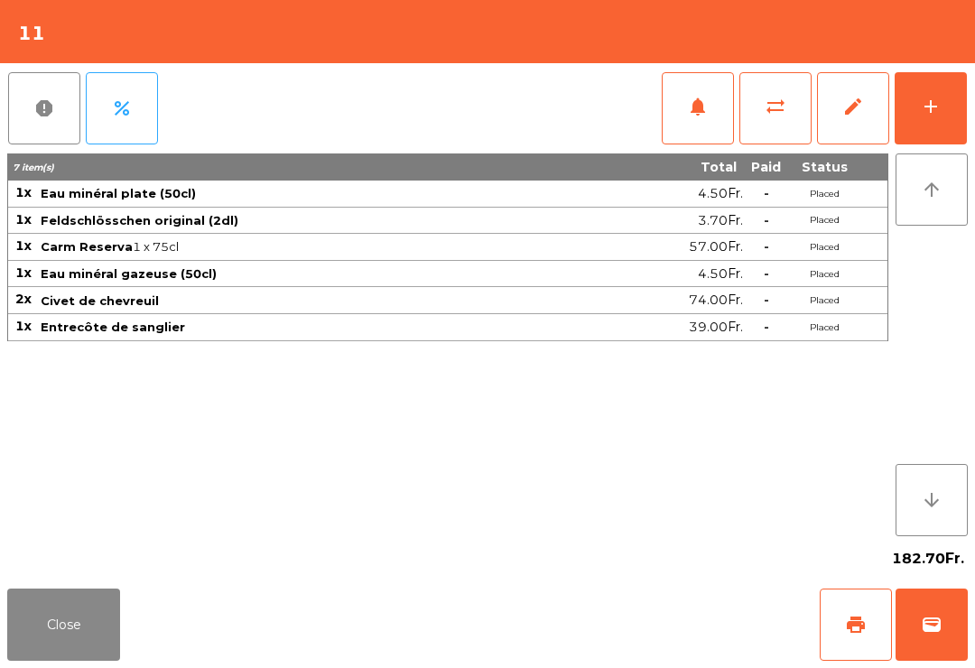
click at [51, 654] on button "Close" at bounding box center [63, 625] width 113 height 72
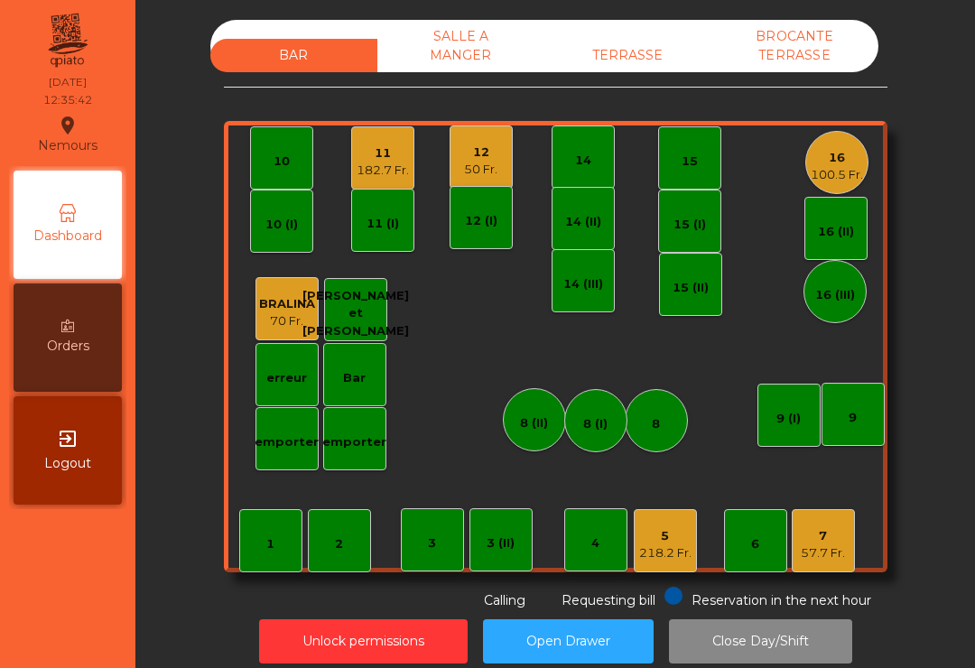
click at [671, 517] on div "5 218.2 Fr." at bounding box center [665, 540] width 63 height 63
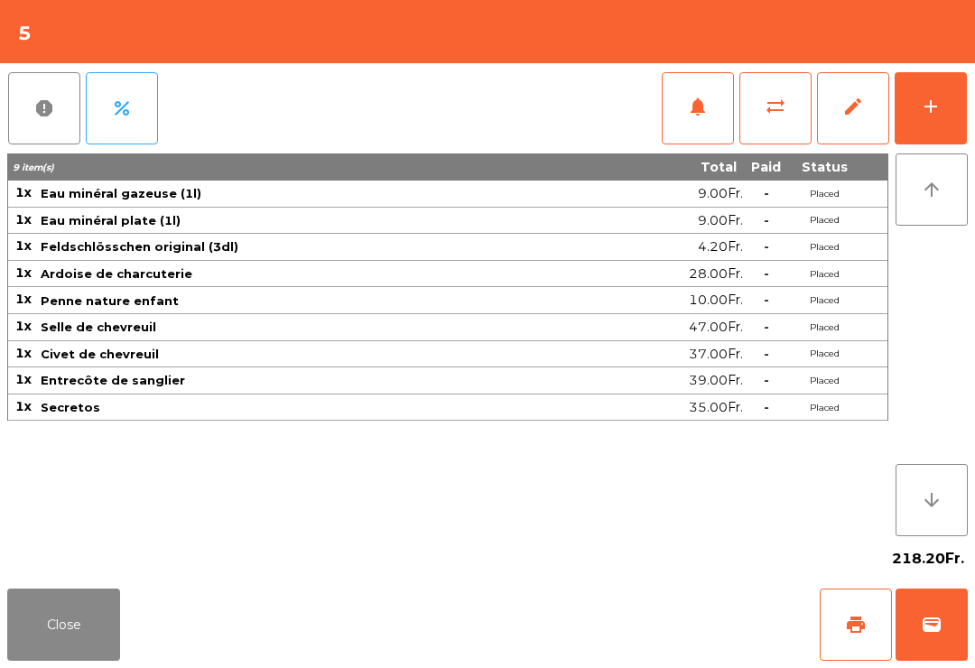
click at [32, 632] on button "Close" at bounding box center [63, 625] width 113 height 72
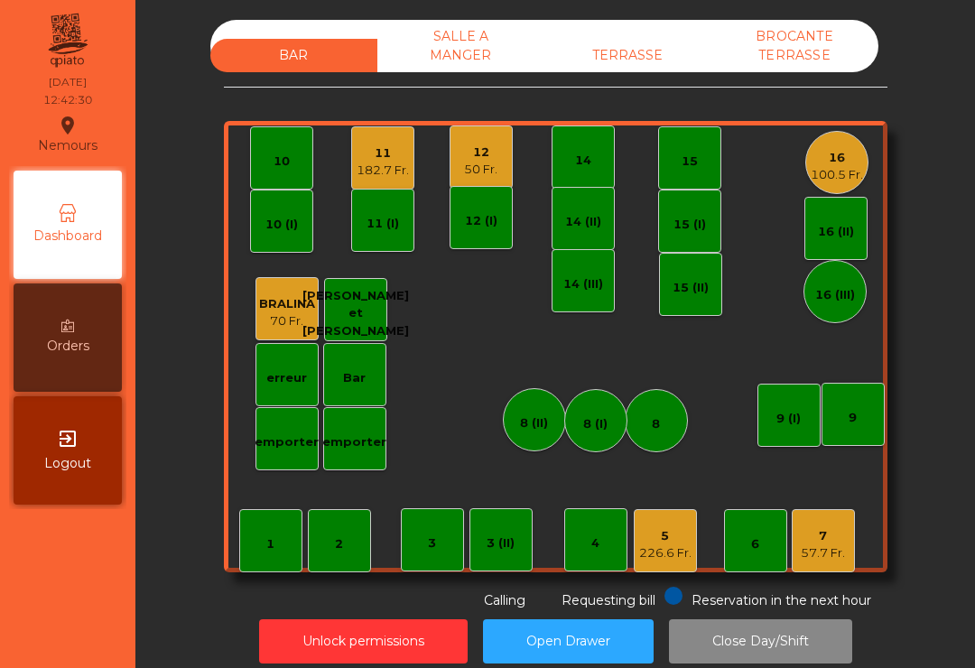
click at [491, 150] on div "12" at bounding box center [480, 153] width 33 height 18
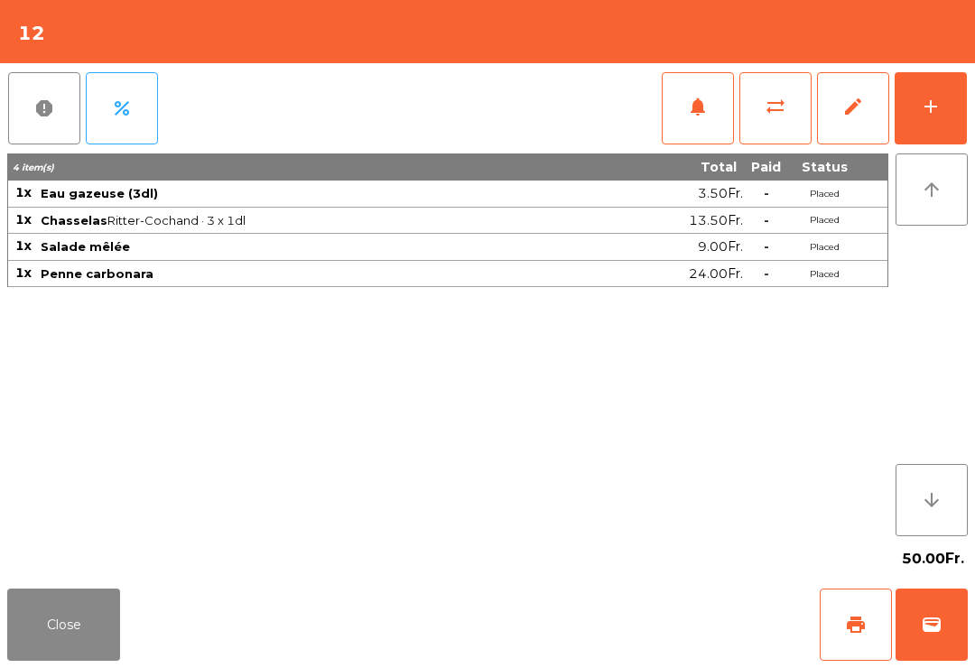
click at [685, 115] on button "notifications" at bounding box center [698, 108] width 72 height 72
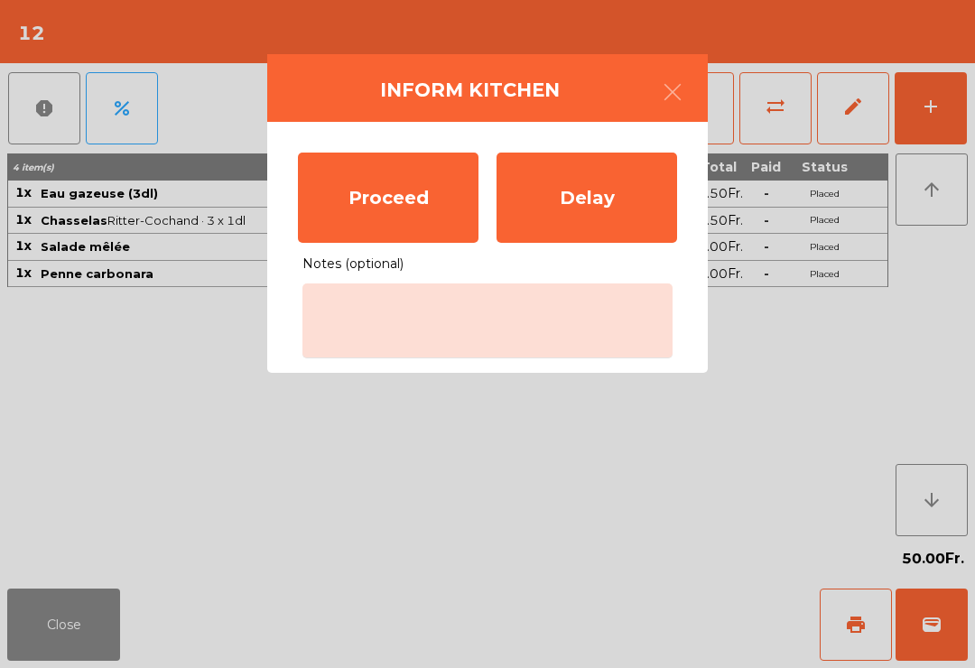
click at [369, 209] on div "Proceed" at bounding box center [388, 198] width 181 height 90
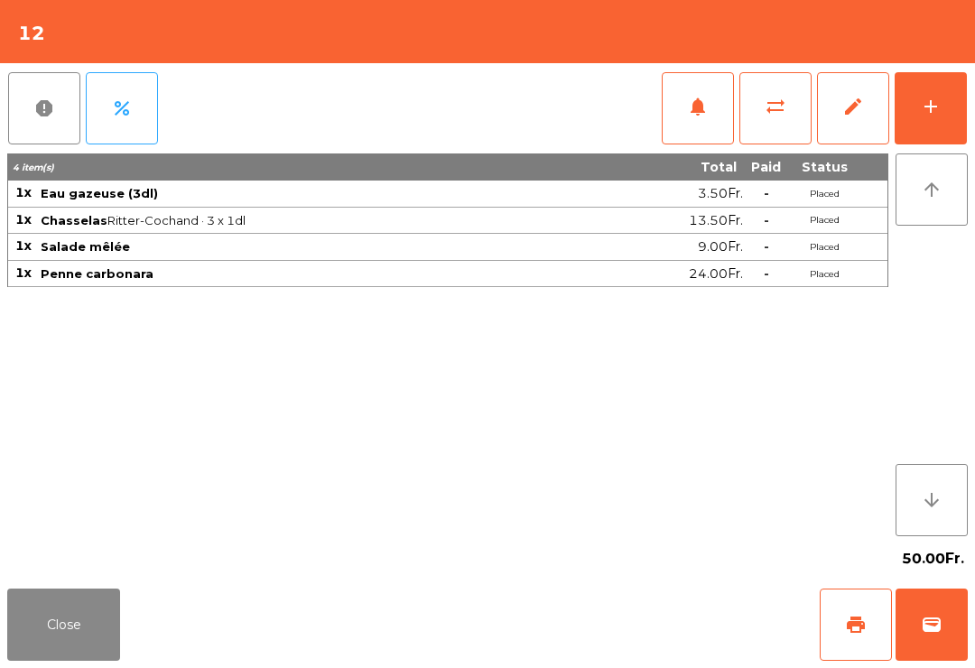
click at [692, 120] on button "notifications" at bounding box center [698, 108] width 72 height 72
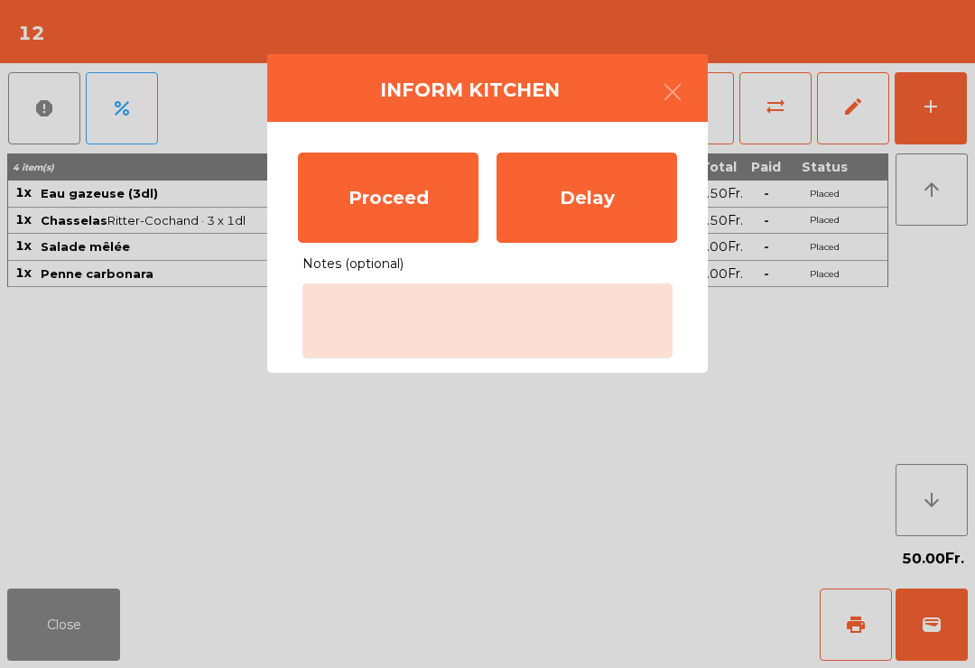
click at [146, 536] on ngb-modal-window "Inform Kitchen Proceed Delay Notes (optional)" at bounding box center [487, 334] width 975 height 668
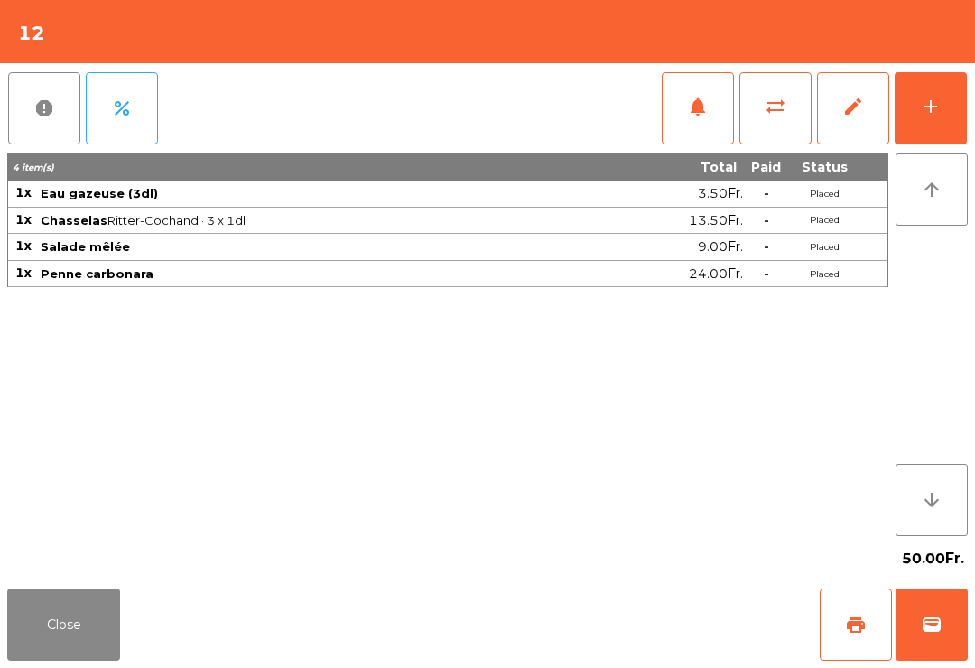
click at [75, 598] on button "Close" at bounding box center [63, 625] width 113 height 72
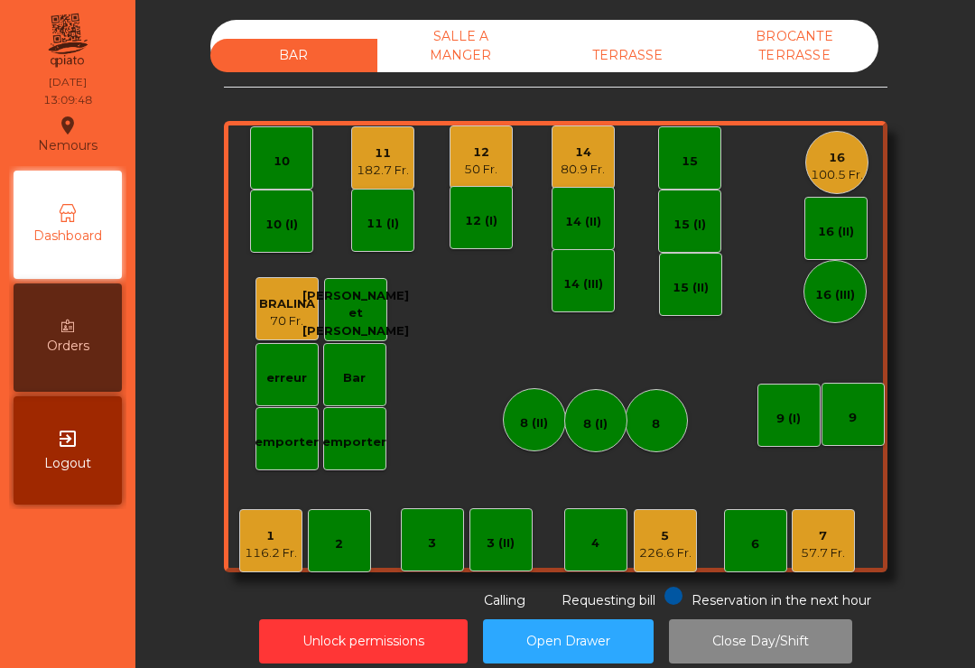
click at [831, 534] on div "7" at bounding box center [823, 536] width 44 height 18
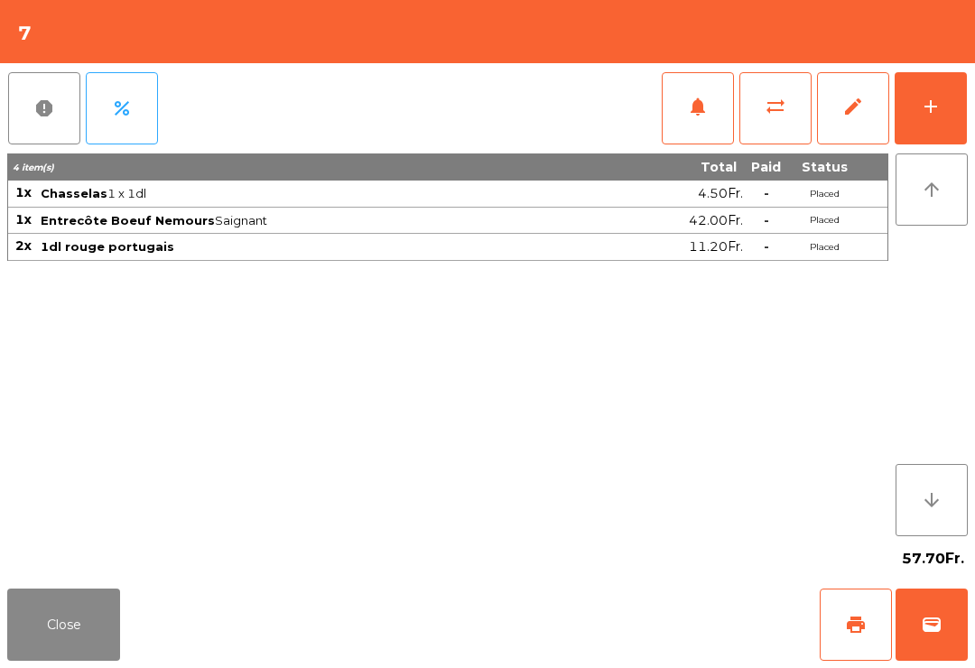
click at [934, 125] on button "add" at bounding box center [931, 108] width 72 height 72
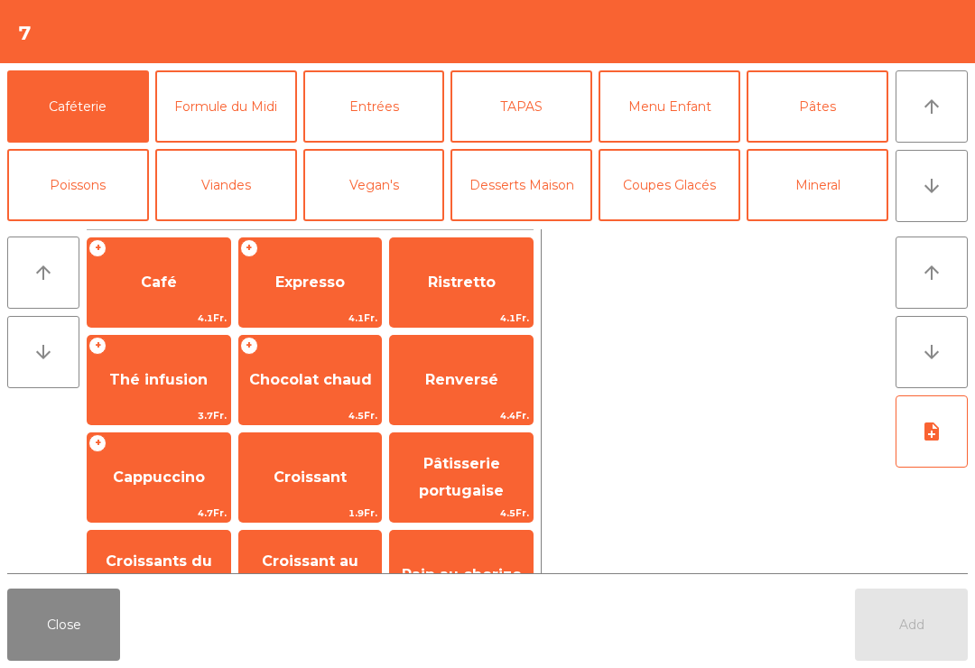
click at [330, 263] on span "Expresso" at bounding box center [310, 282] width 143 height 49
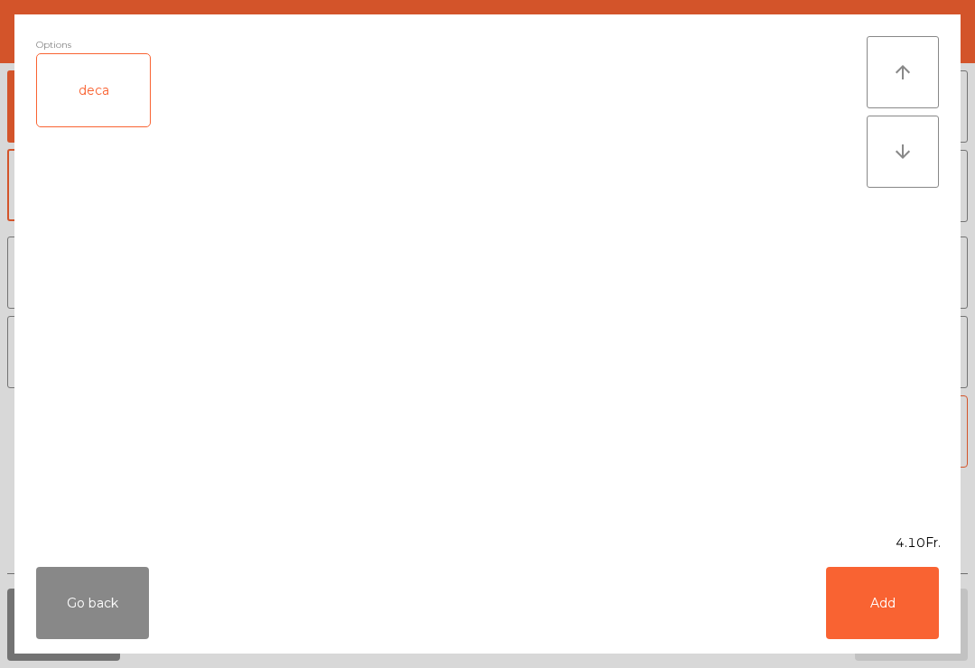
click at [909, 619] on button "Add" at bounding box center [882, 603] width 113 height 72
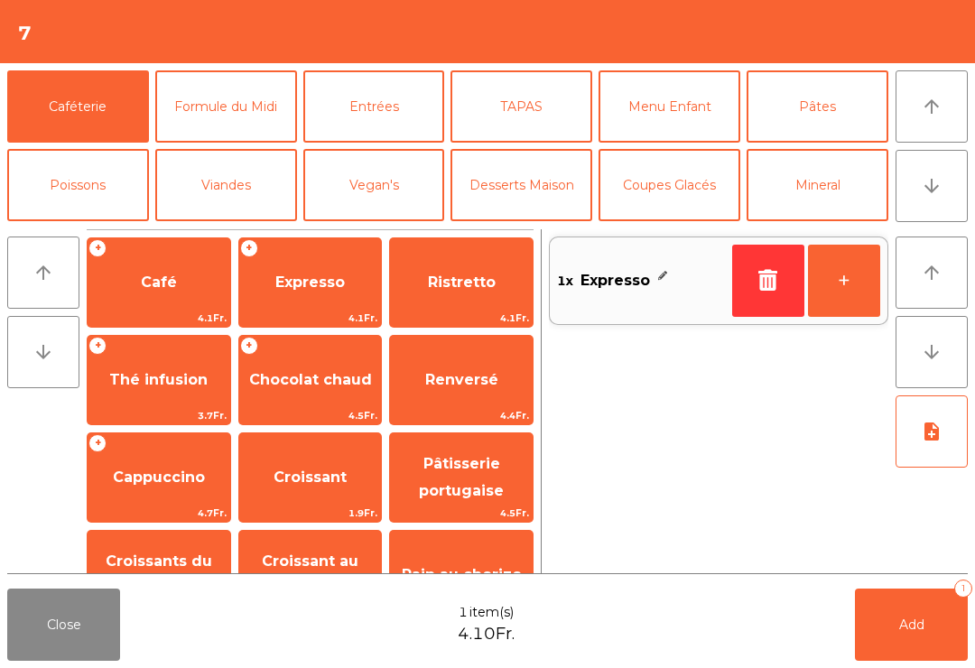
click at [911, 624] on span "Add" at bounding box center [911, 625] width 25 height 16
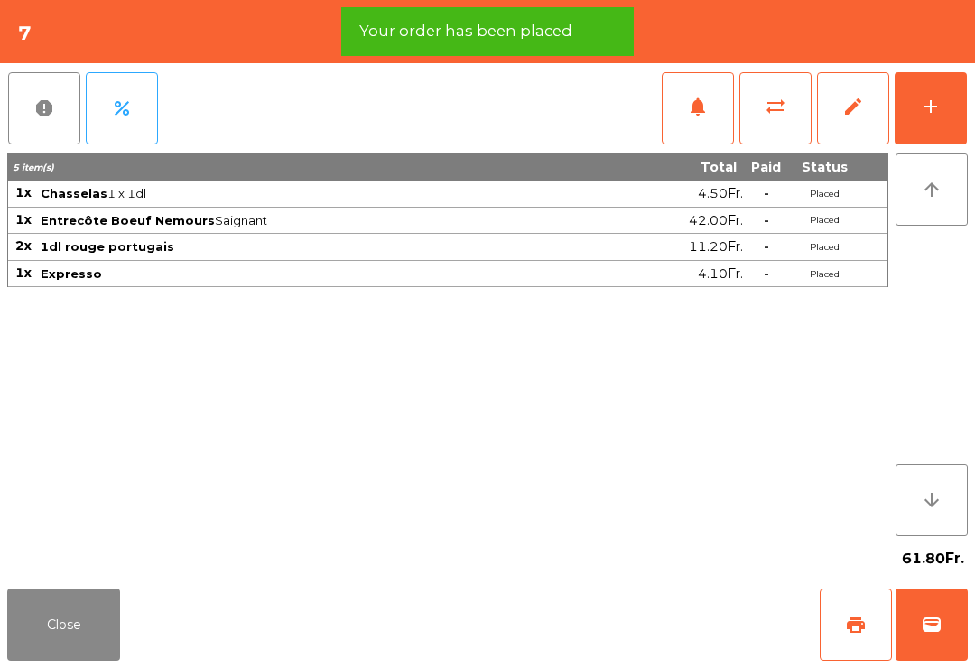
click at [840, 629] on button "print" at bounding box center [856, 625] width 72 height 72
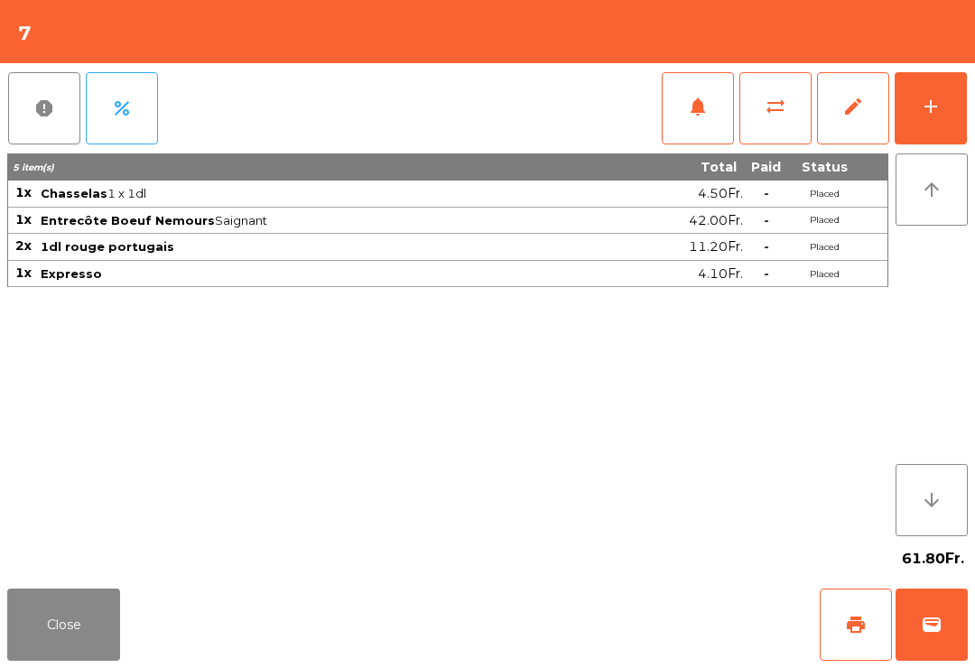
click at [30, 638] on button "Close" at bounding box center [63, 625] width 113 height 72
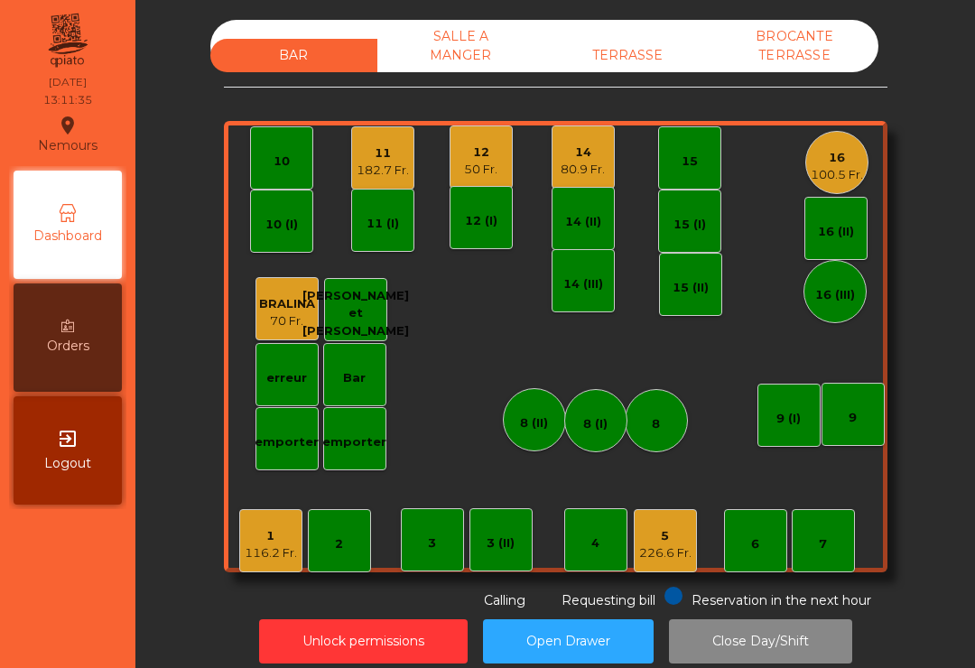
click at [473, 145] on div "12" at bounding box center [480, 153] width 33 height 18
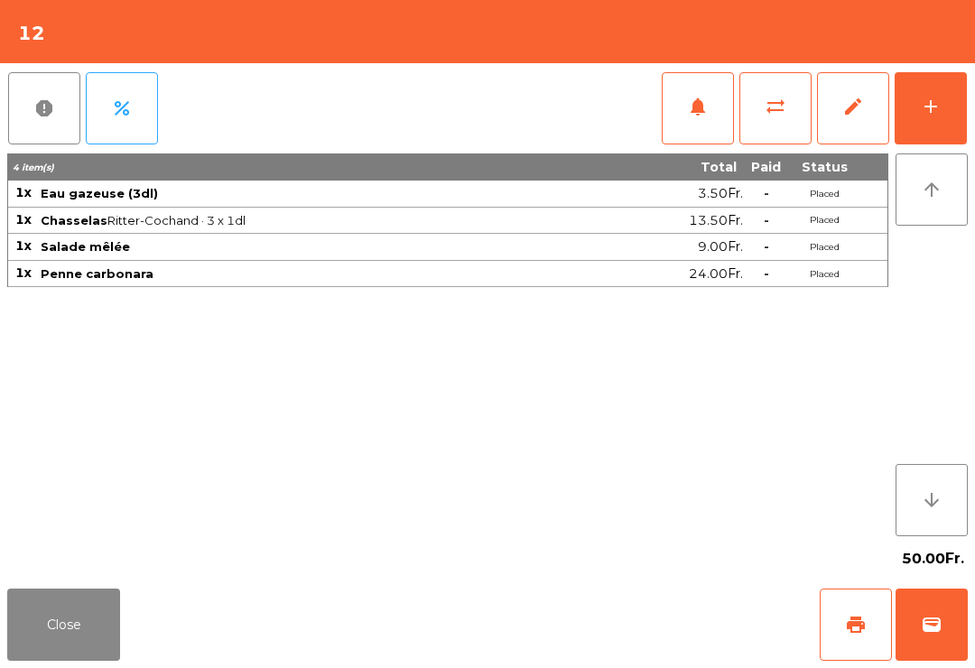
click at [924, 111] on div "add" at bounding box center [931, 107] width 22 height 22
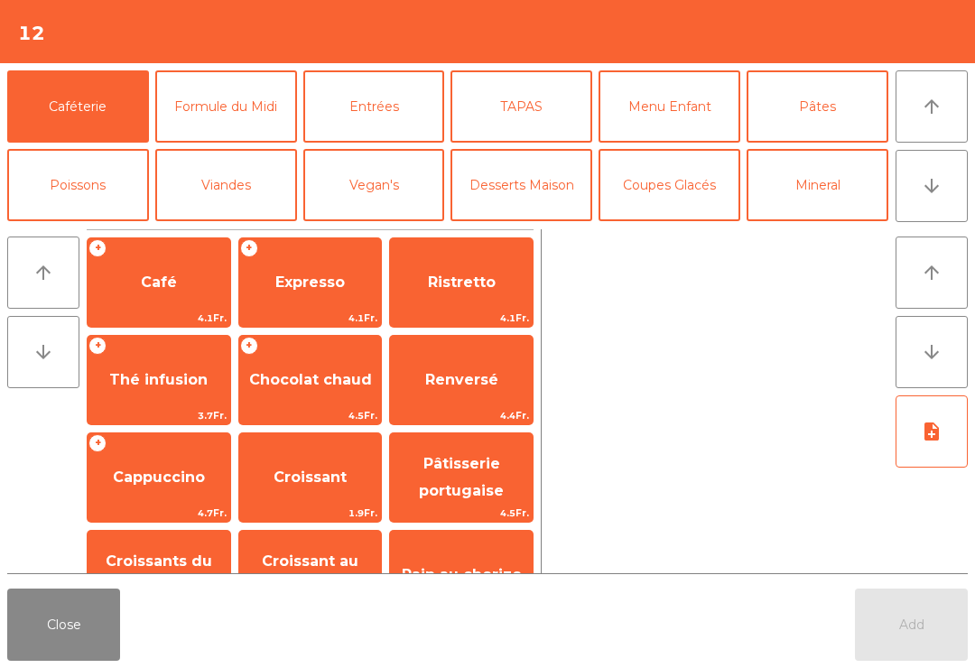
click at [328, 271] on span "Expresso" at bounding box center [310, 282] width 143 height 49
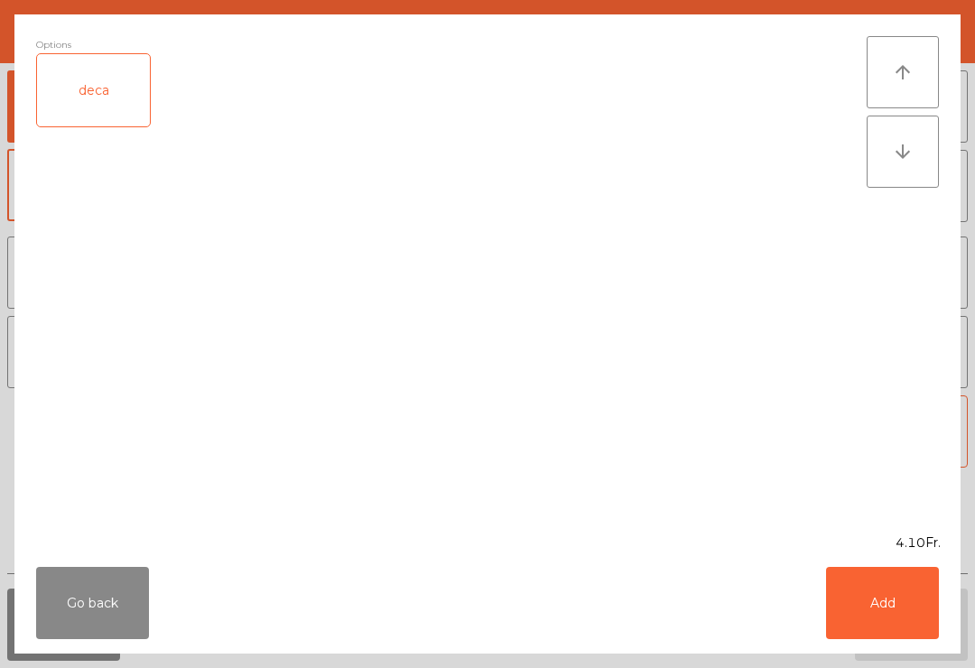
click at [902, 596] on button "Add" at bounding box center [882, 603] width 113 height 72
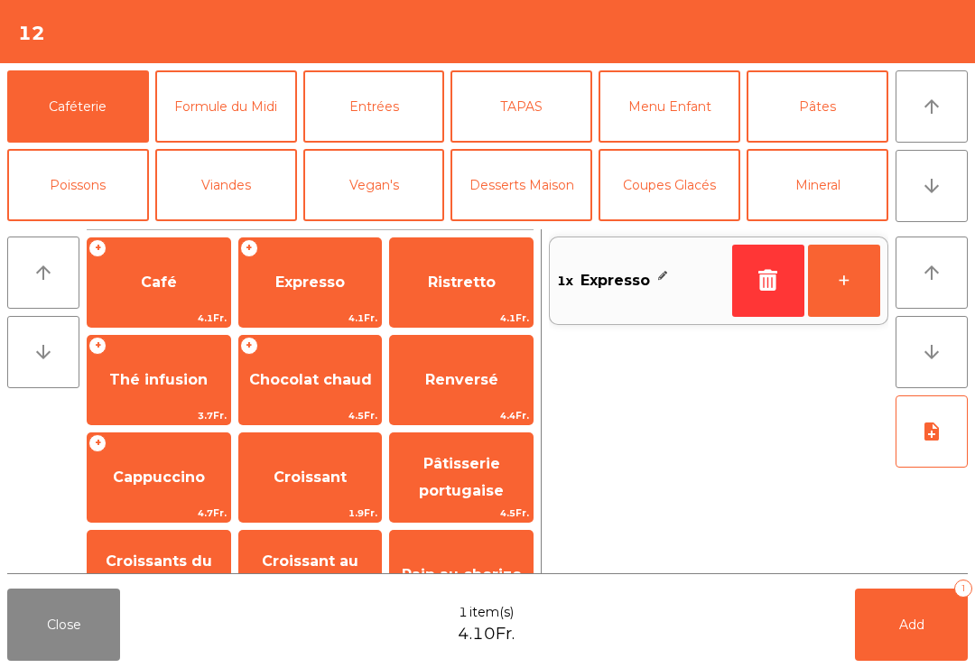
click at [920, 617] on span "Add" at bounding box center [911, 625] width 25 height 16
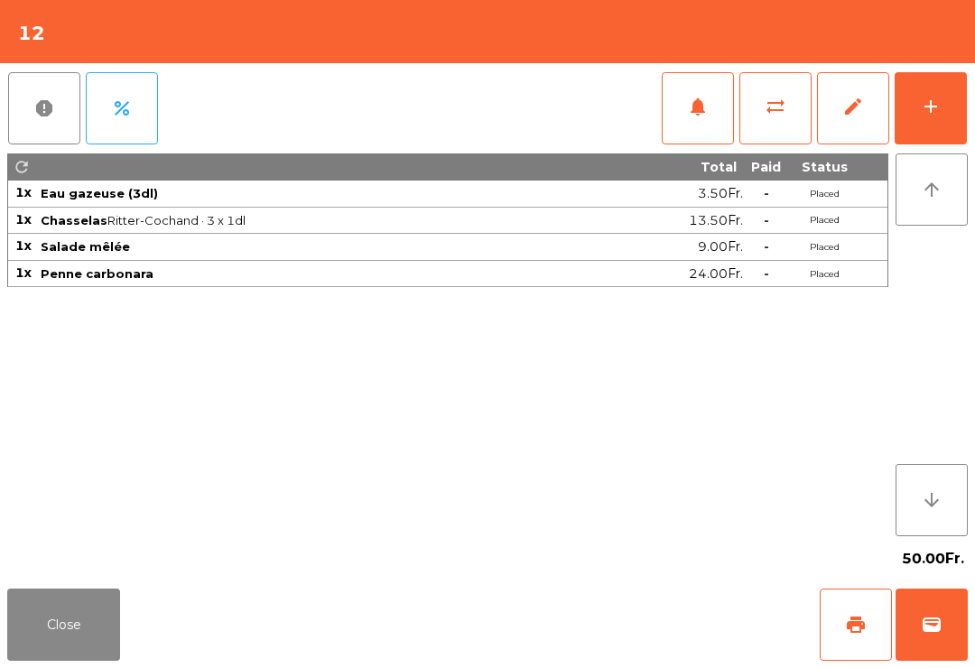
click at [67, 603] on button "Close" at bounding box center [63, 625] width 113 height 72
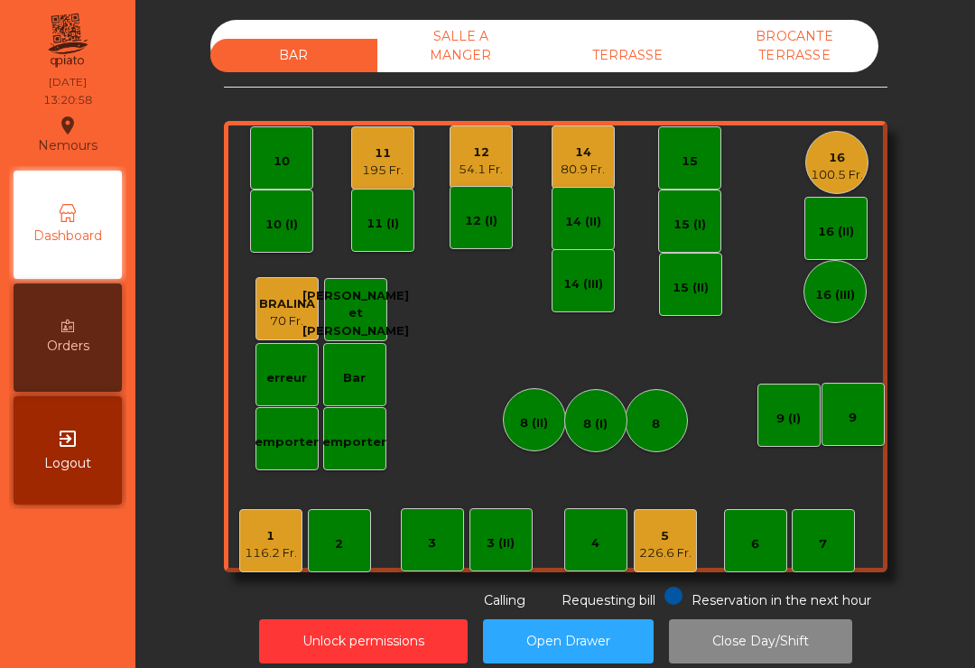
click at [474, 170] on div "54.1 Fr." at bounding box center [481, 170] width 44 height 18
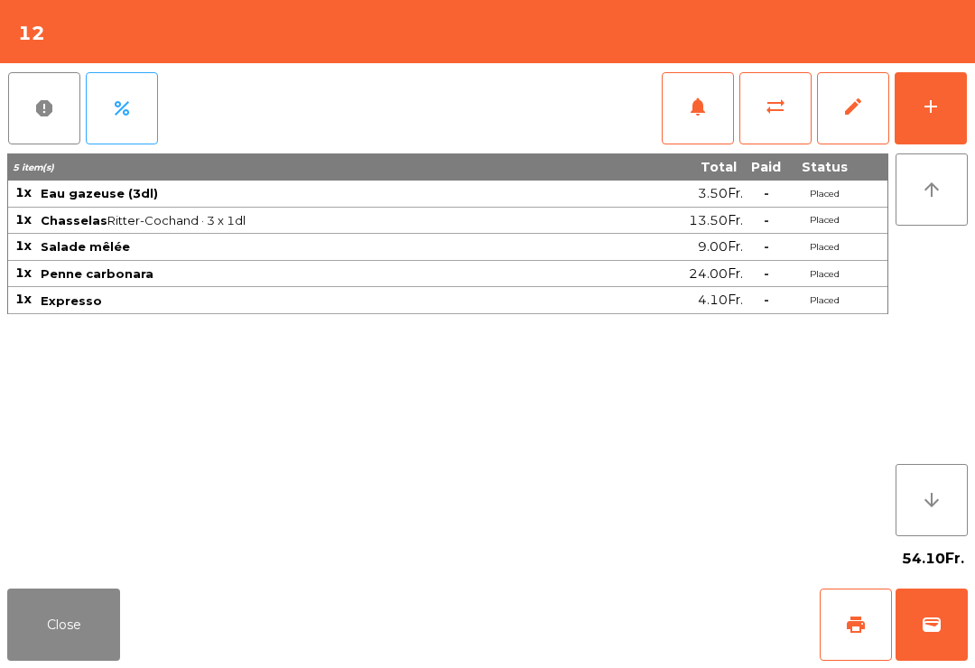
click at [850, 626] on span "print" at bounding box center [856, 625] width 22 height 22
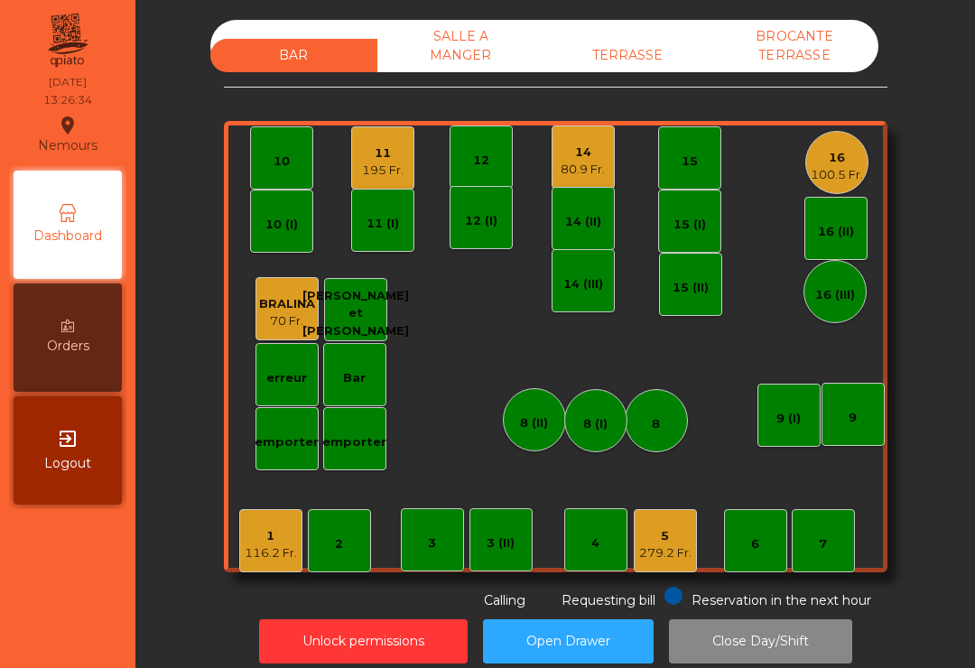
click at [821, 542] on div "7" at bounding box center [823, 544] width 8 height 18
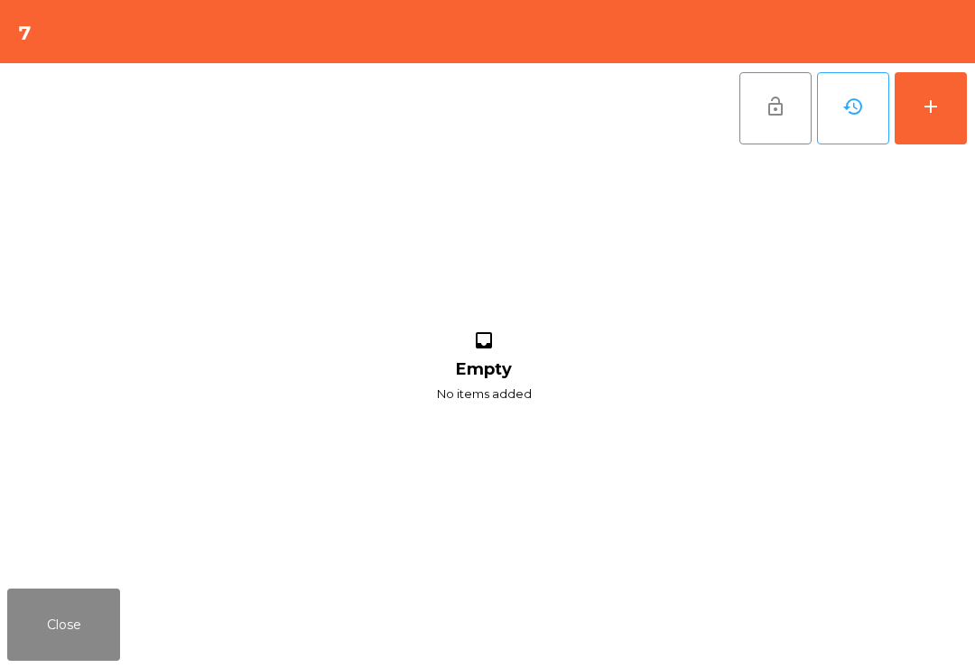
click at [933, 99] on div "add" at bounding box center [931, 107] width 22 height 22
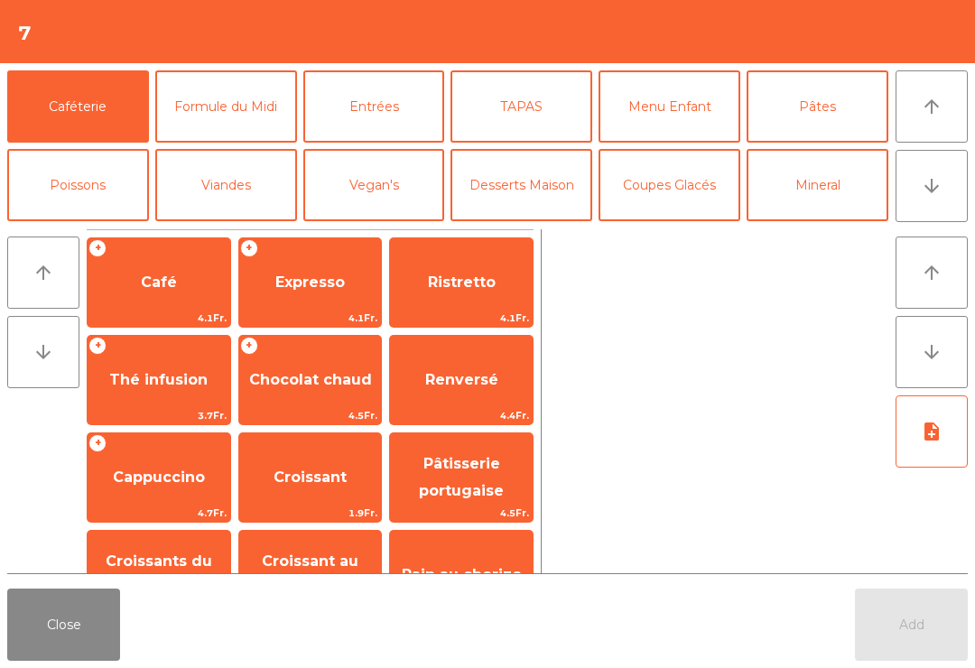
click at [223, 227] on button "Vin Blanc" at bounding box center [226, 263] width 142 height 72
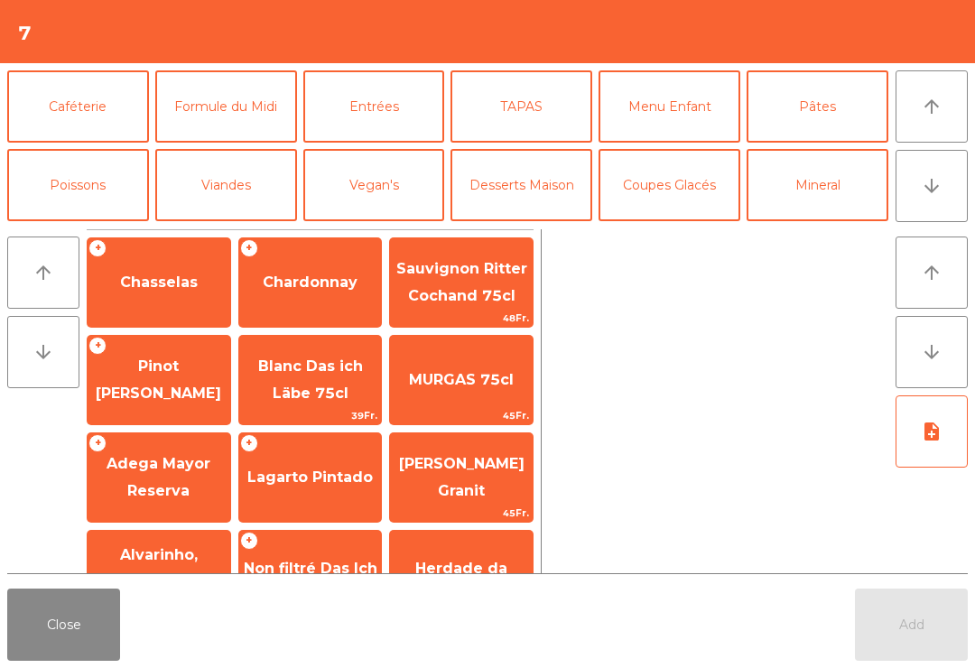
scroll to position [143, 0]
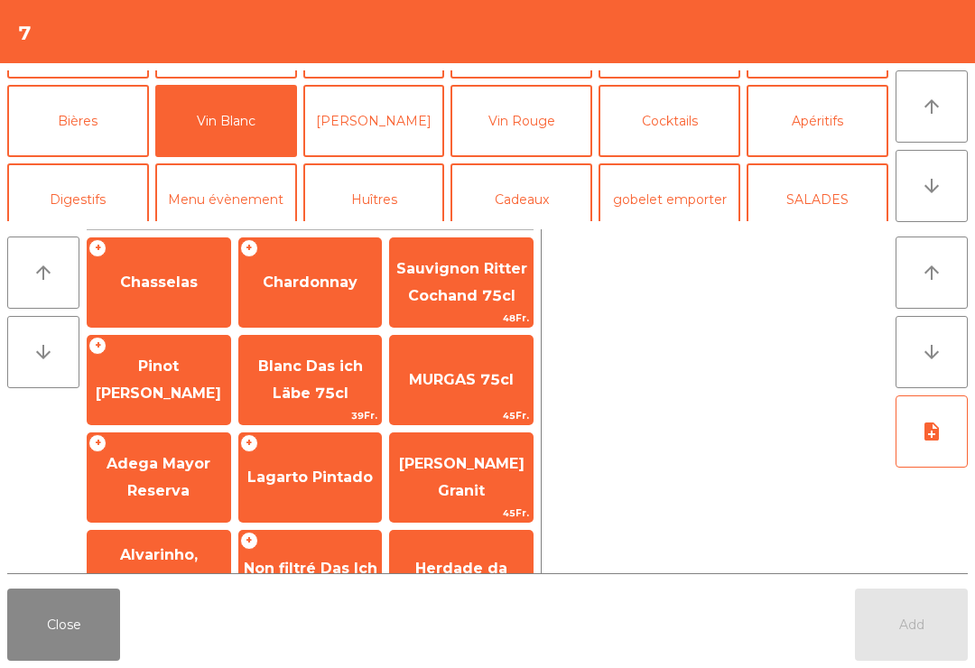
click at [293, 268] on span "Chardonnay" at bounding box center [310, 282] width 143 height 49
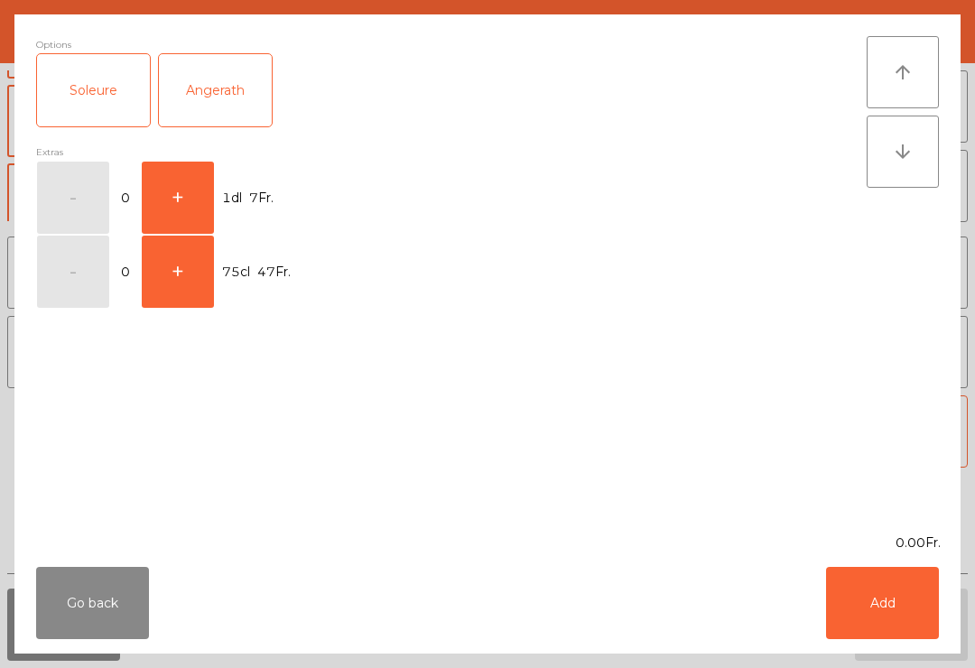
click at [165, 192] on button "+" at bounding box center [178, 198] width 72 height 72
click at [886, 614] on button "Add" at bounding box center [882, 603] width 113 height 72
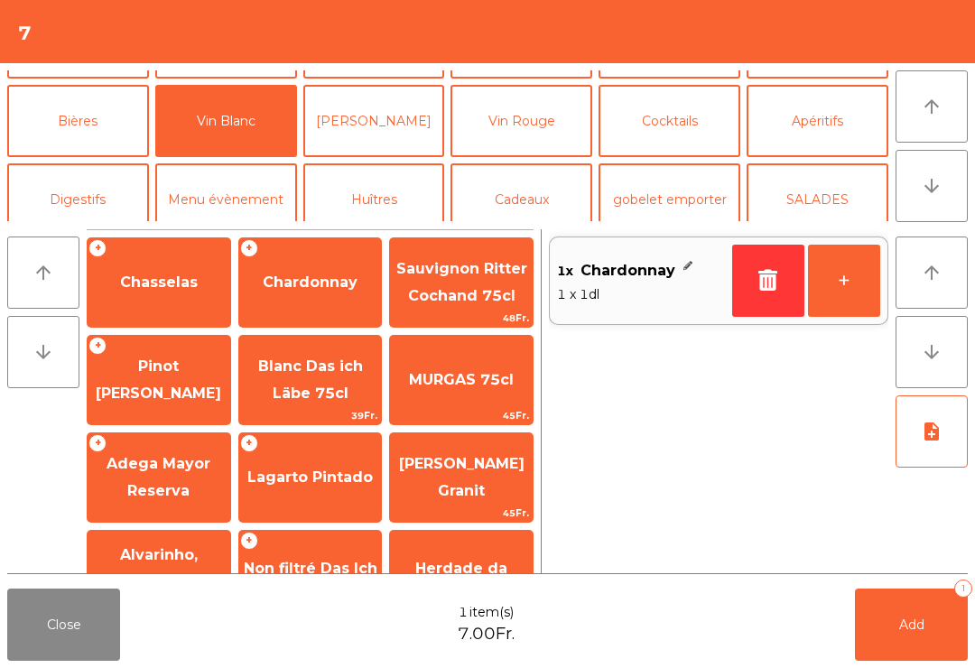
click at [366, 133] on button "[PERSON_NAME]" at bounding box center [374, 121] width 142 height 72
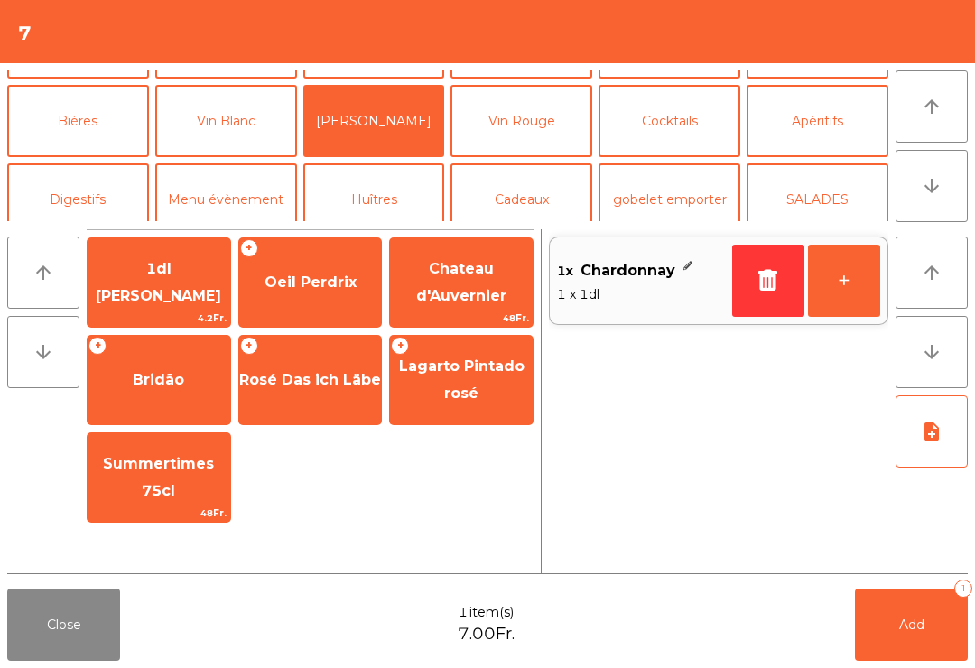
click at [277, 305] on span "Oeil Perdrix" at bounding box center [310, 282] width 143 height 49
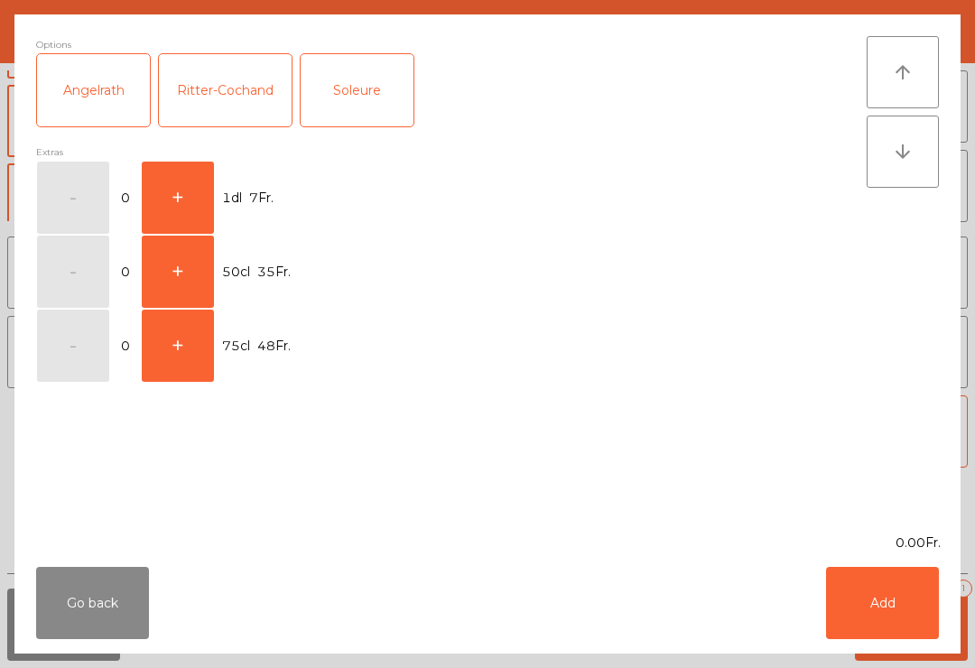
click at [219, 84] on div "Ritter-Cochand" at bounding box center [225, 90] width 133 height 72
click at [173, 189] on button "+" at bounding box center [178, 198] width 72 height 72
click at [884, 598] on button "Add" at bounding box center [882, 603] width 113 height 72
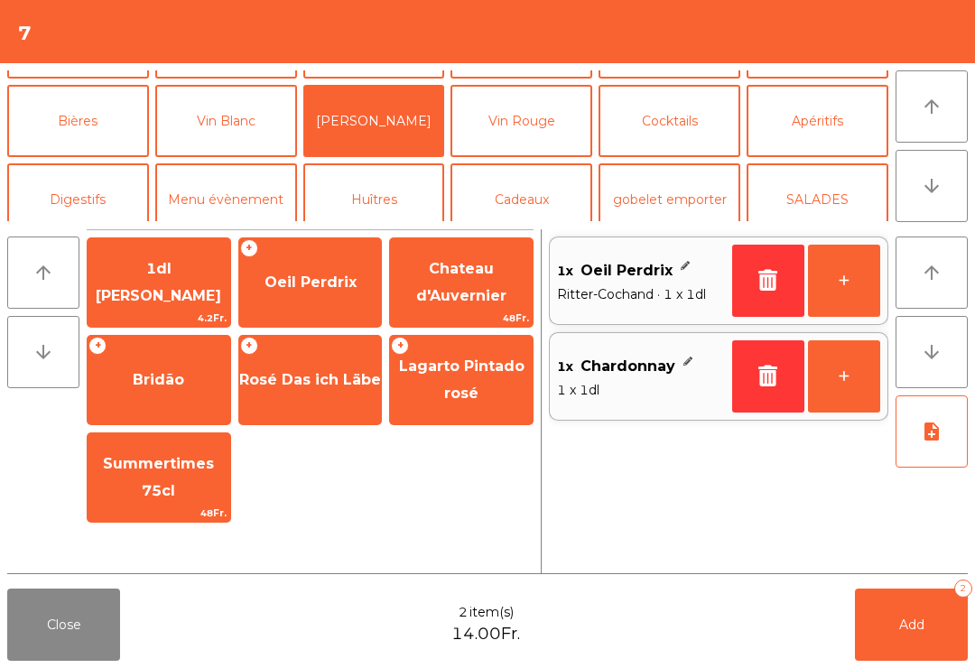
click at [917, 623] on span "Add" at bounding box center [911, 625] width 25 height 16
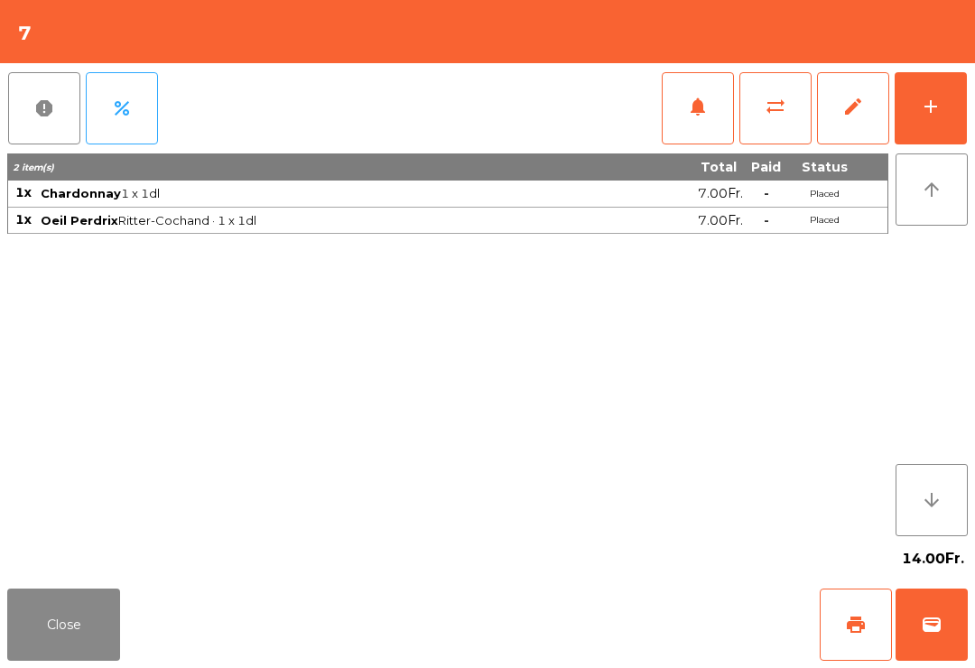
click at [55, 592] on button "Close" at bounding box center [63, 625] width 113 height 72
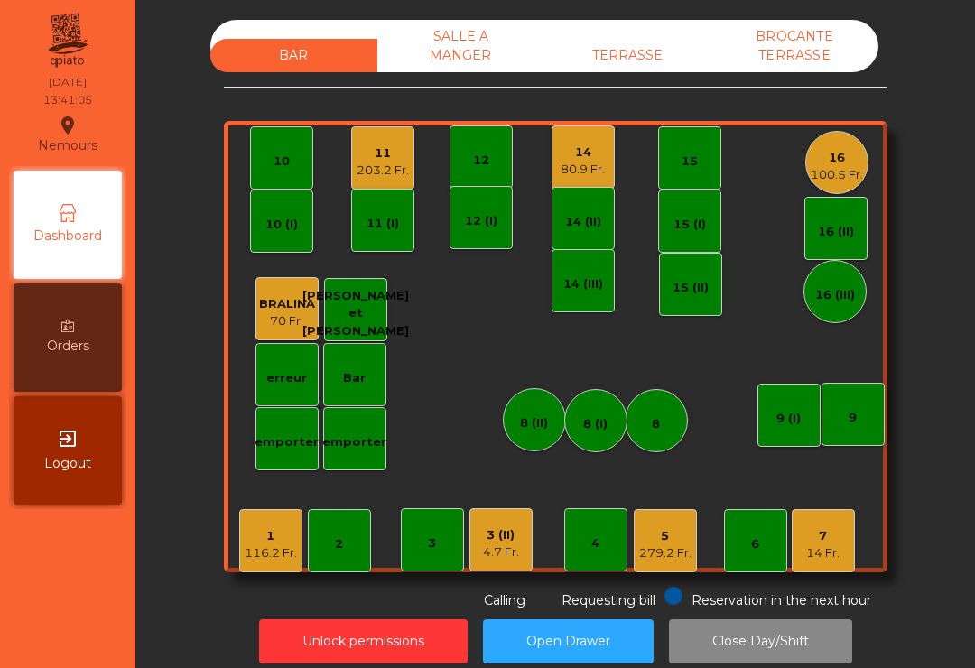
click at [840, 161] on div "16" at bounding box center [837, 158] width 52 height 18
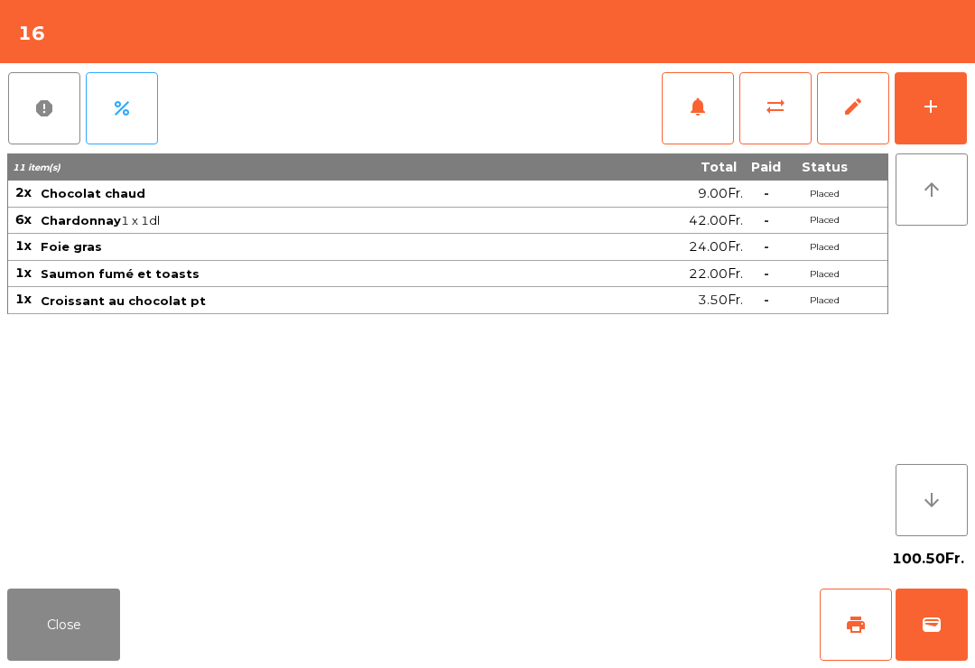
click at [923, 110] on div "add" at bounding box center [931, 107] width 22 height 22
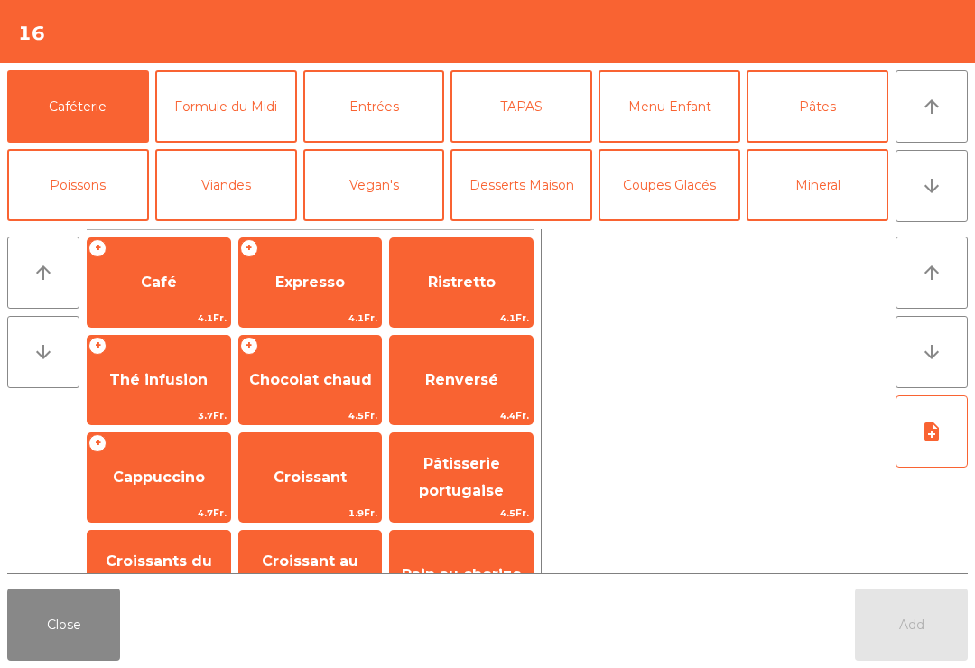
click at [69, 622] on button "Close" at bounding box center [63, 625] width 113 height 72
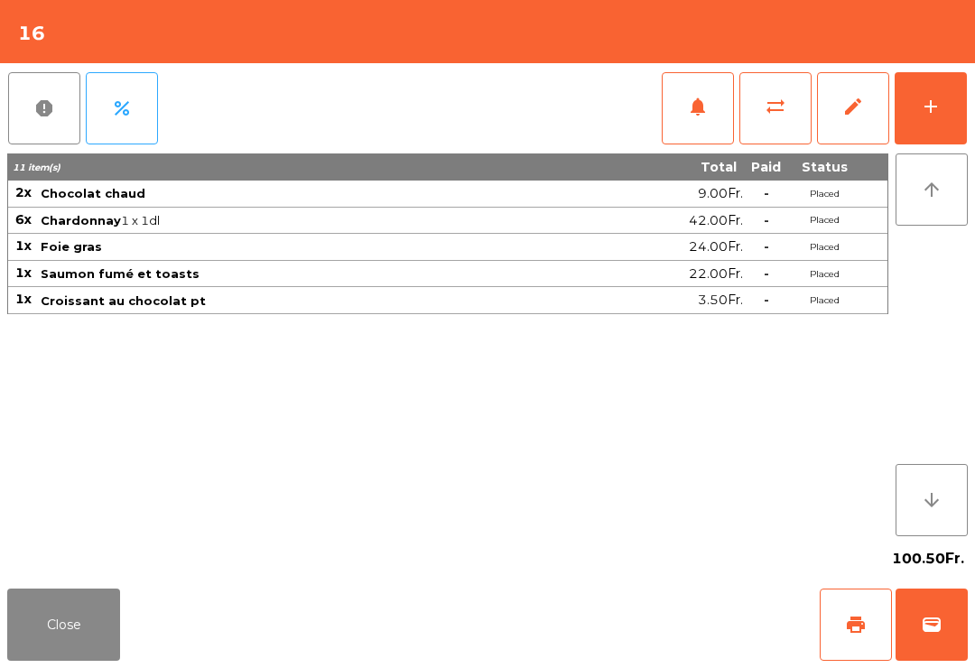
click at [866, 635] on button "print" at bounding box center [856, 625] width 72 height 72
click at [70, 627] on button "Close" at bounding box center [63, 625] width 113 height 72
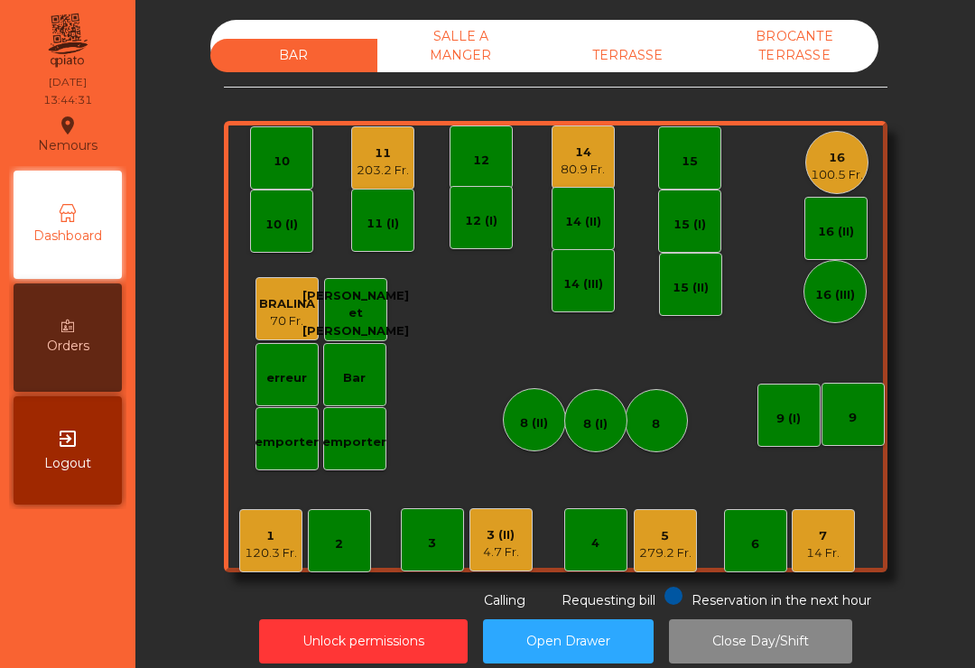
click at [810, 545] on div "14 Fr." at bounding box center [822, 553] width 33 height 18
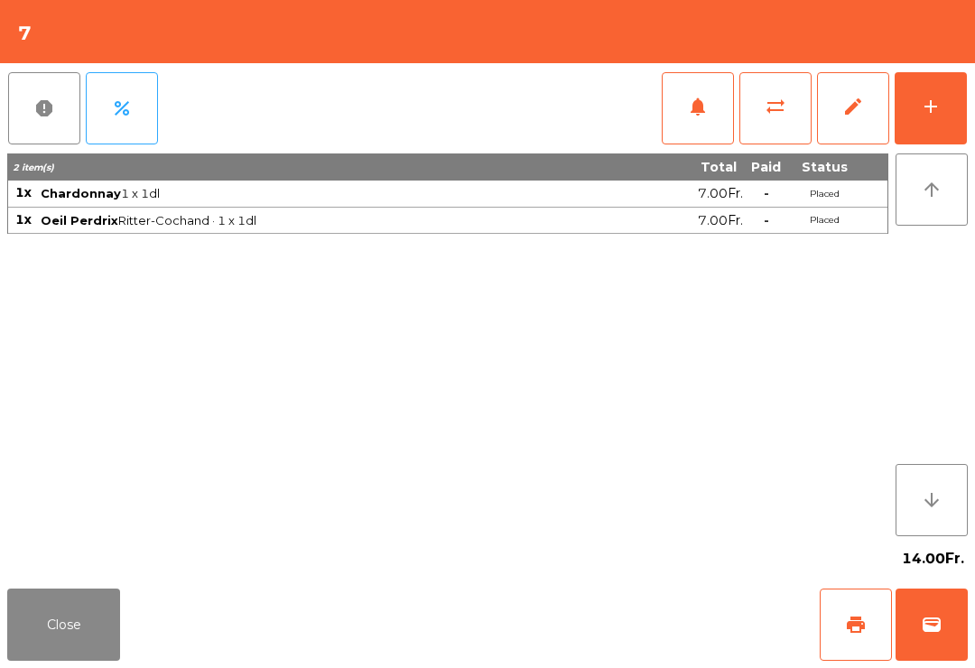
click at [860, 631] on span "print" at bounding box center [856, 625] width 22 height 22
click at [939, 654] on button "wallet" at bounding box center [931, 625] width 72 height 72
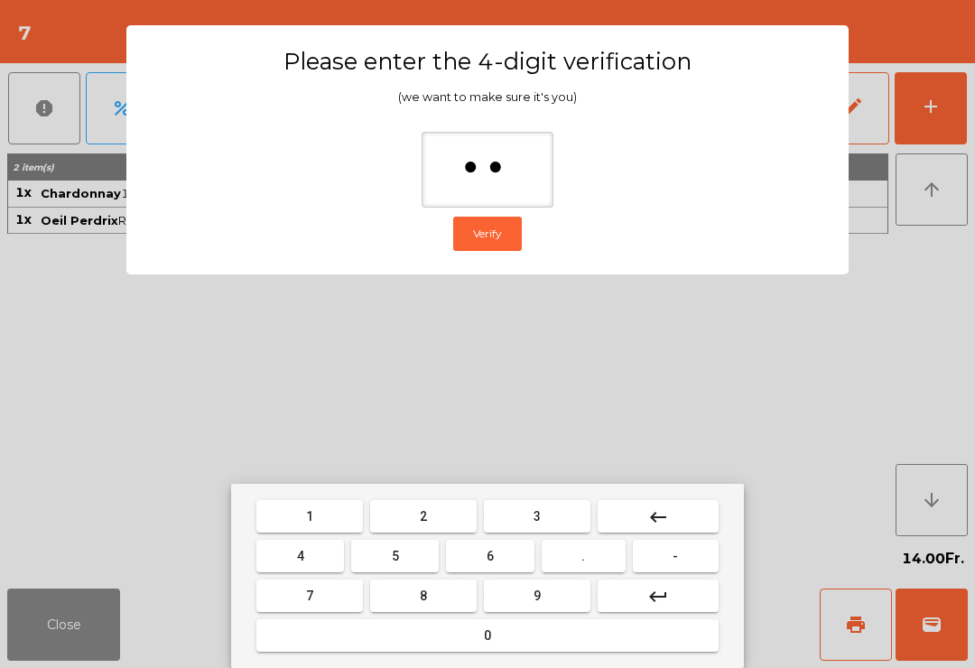
type input "***"
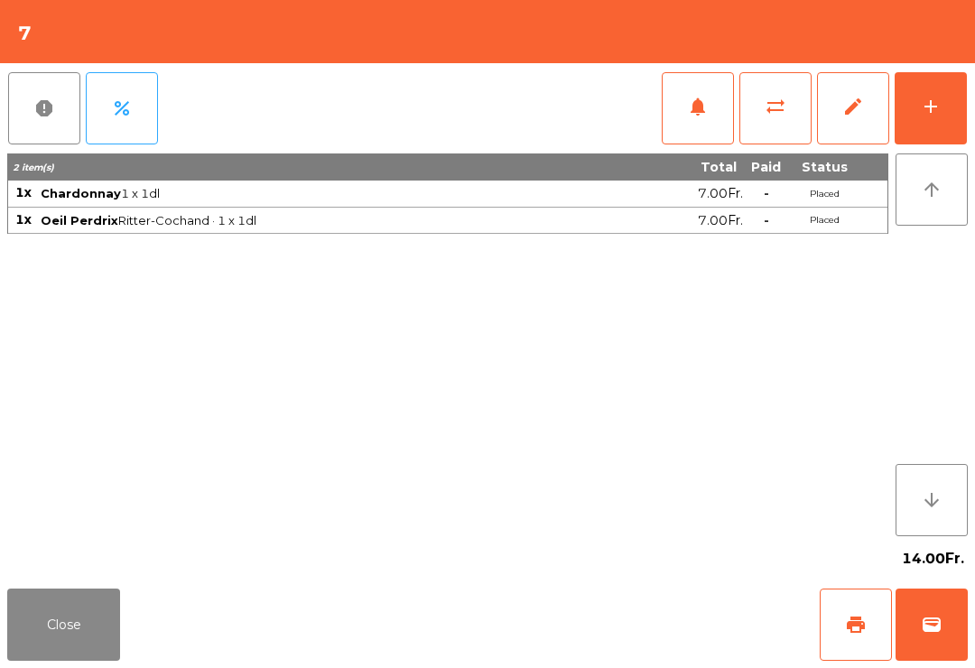
click at [638, 647] on div "Close print wallet" at bounding box center [487, 624] width 975 height 87
click at [633, 634] on div "Close print wallet" at bounding box center [487, 624] width 975 height 87
click at [647, 641] on div "Close print wallet" at bounding box center [487, 624] width 975 height 87
click at [654, 650] on div "Close print wallet" at bounding box center [487, 624] width 975 height 87
click at [626, 640] on div "Close print wallet" at bounding box center [487, 624] width 975 height 87
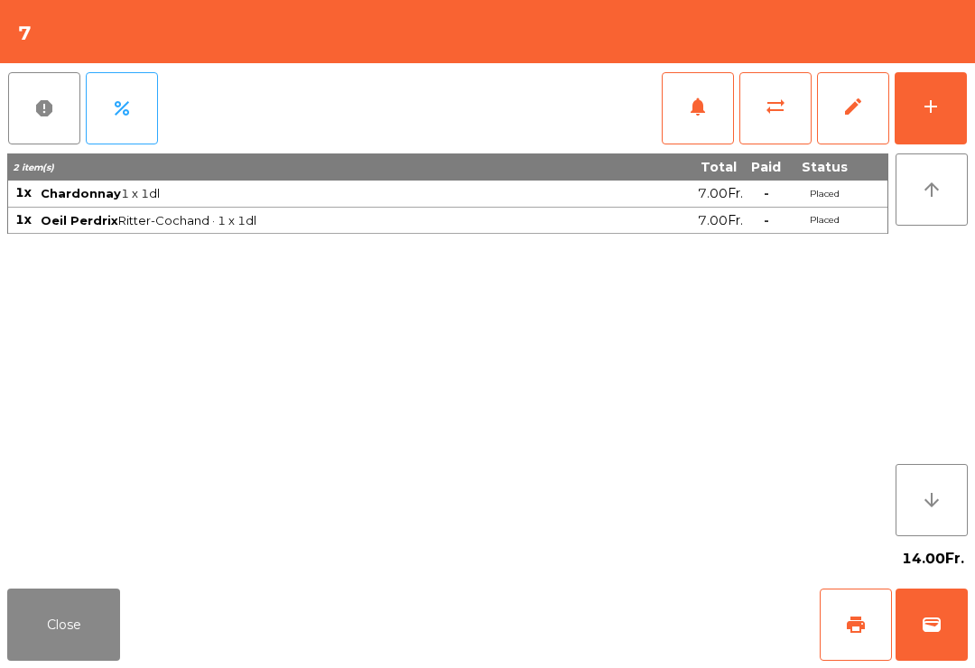
click at [652, 627] on div "Close print wallet" at bounding box center [487, 624] width 975 height 87
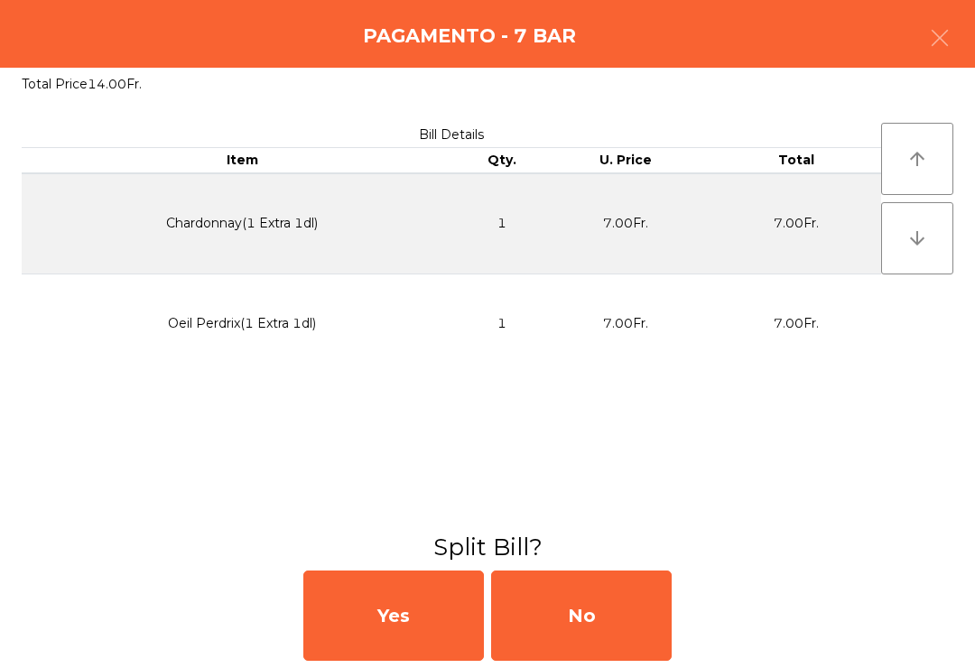
click at [644, 626] on div "No" at bounding box center [581, 615] width 181 height 90
click at [580, 644] on div "No" at bounding box center [581, 615] width 181 height 90
click at [570, 638] on div "No" at bounding box center [581, 615] width 181 height 90
click at [548, 647] on div "No" at bounding box center [581, 615] width 181 height 90
click at [556, 651] on div "No" at bounding box center [581, 615] width 181 height 90
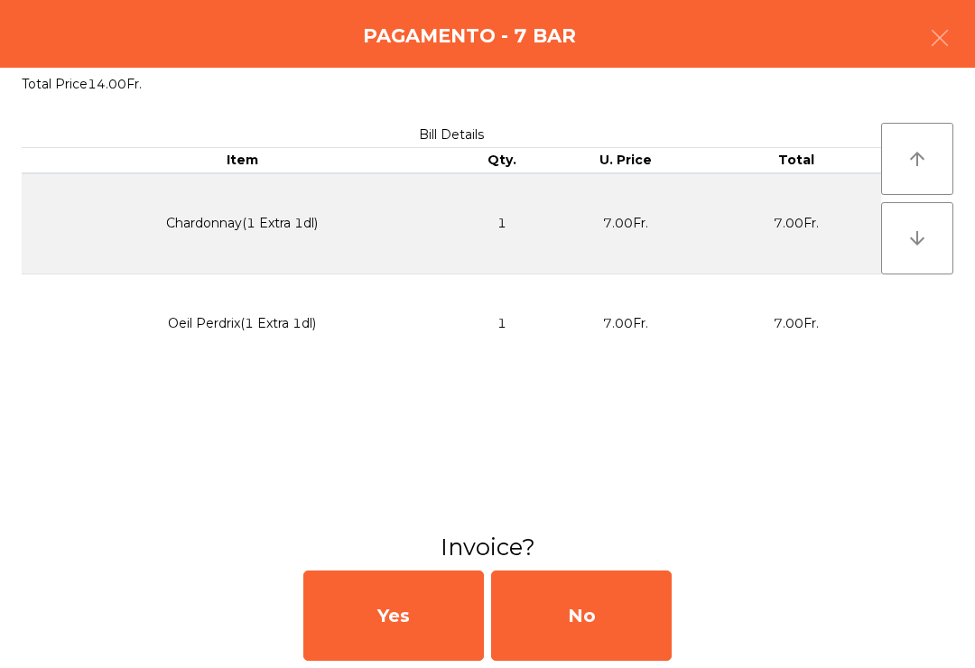
click at [577, 653] on div "No" at bounding box center [581, 615] width 181 height 90
click at [604, 645] on div "No" at bounding box center [581, 615] width 181 height 90
click at [586, 631] on div "No" at bounding box center [581, 615] width 181 height 90
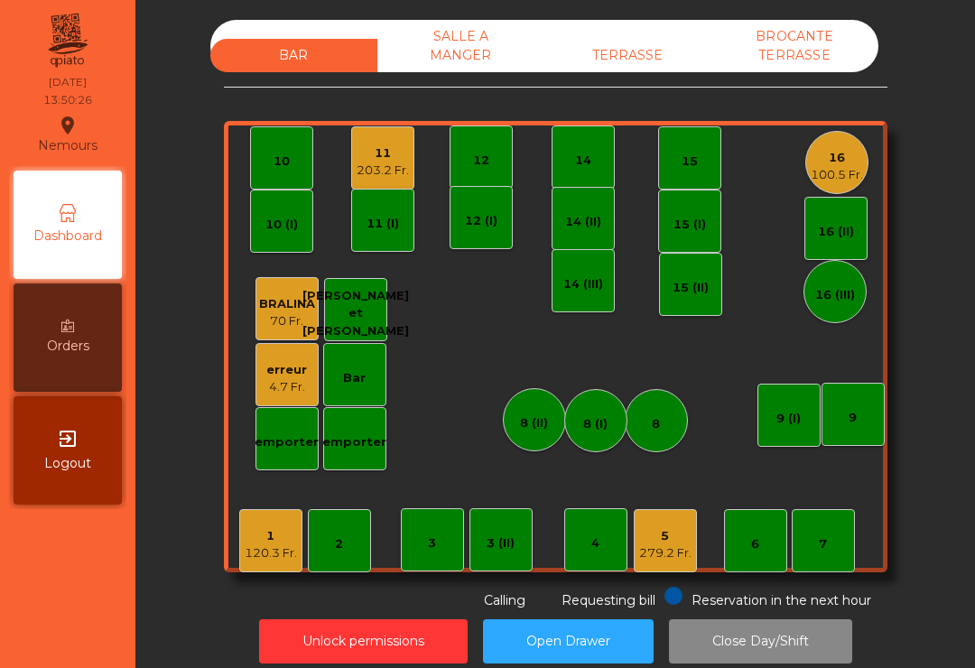
click at [852, 563] on div "7" at bounding box center [823, 540] width 63 height 63
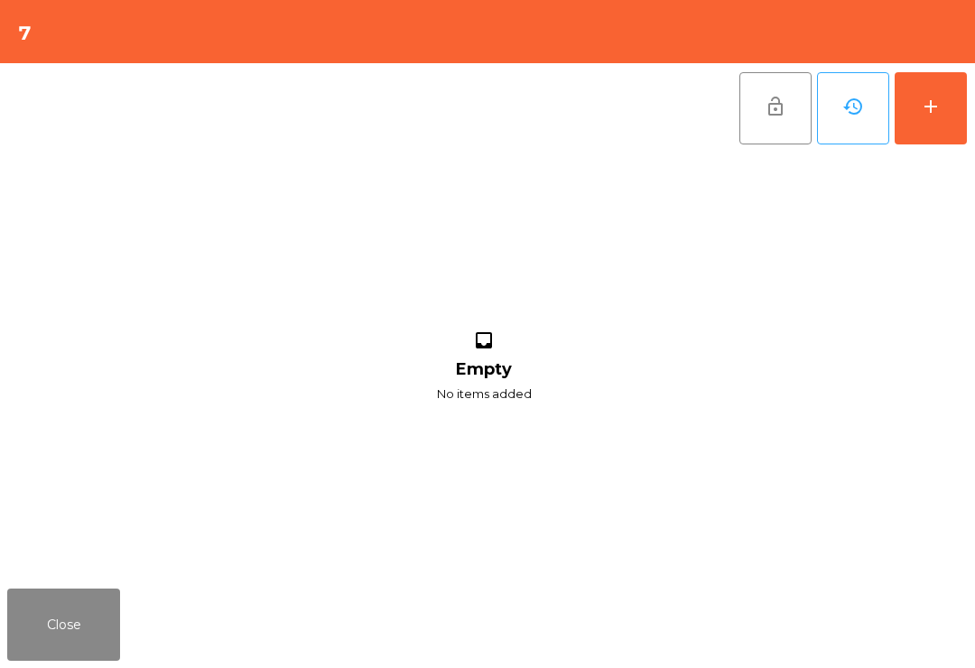
click at [928, 120] on button "add" at bounding box center [931, 108] width 72 height 72
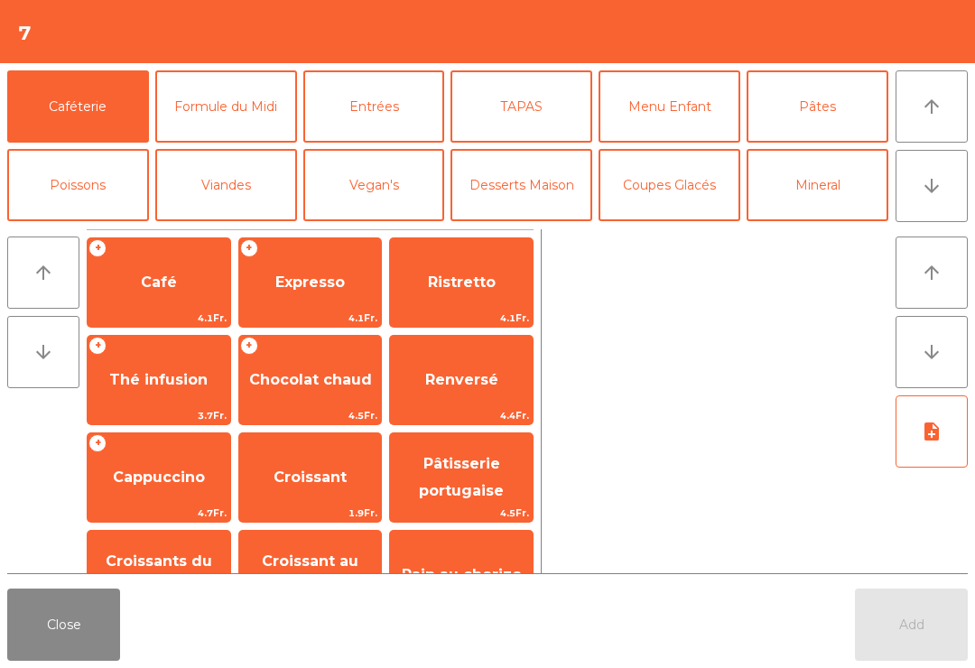
click at [957, 187] on button "arrow_downward" at bounding box center [931, 186] width 72 height 72
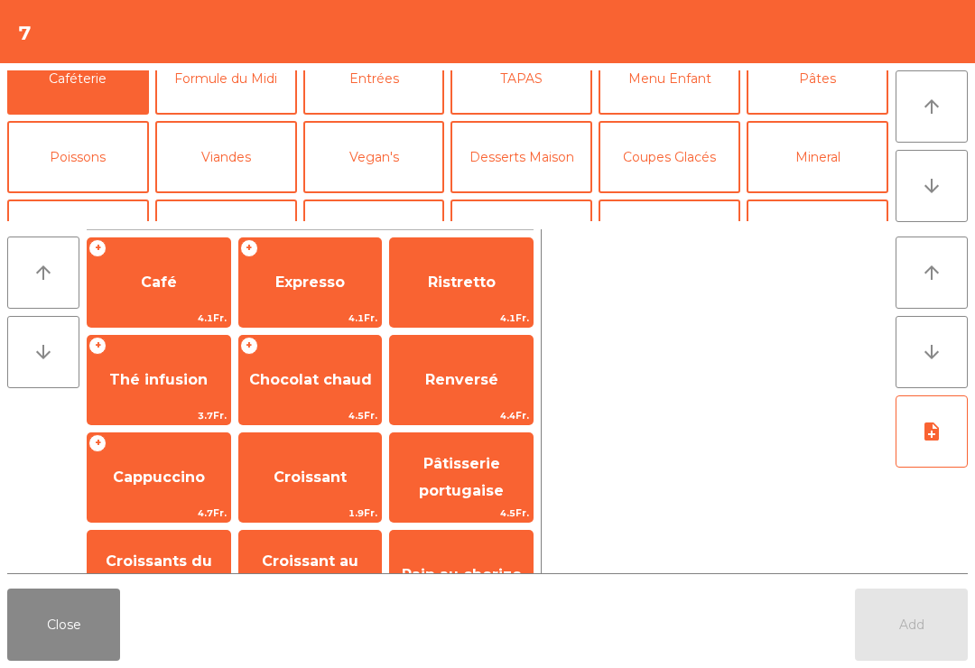
click at [236, 199] on button "Vin Blanc" at bounding box center [226, 235] width 142 height 72
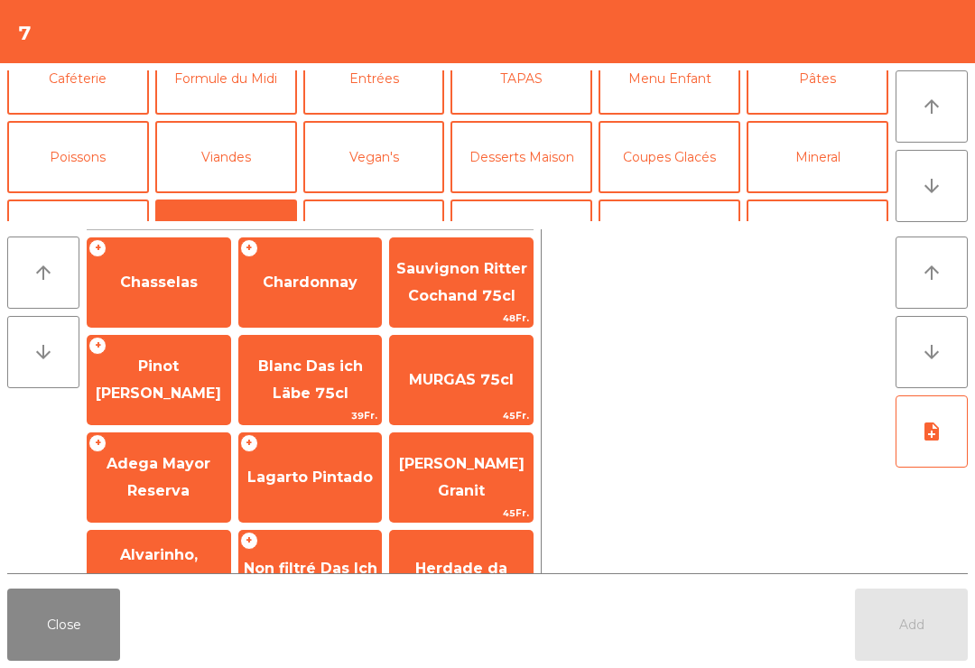
click at [168, 314] on div "+ Chasselas" at bounding box center [159, 282] width 144 height 90
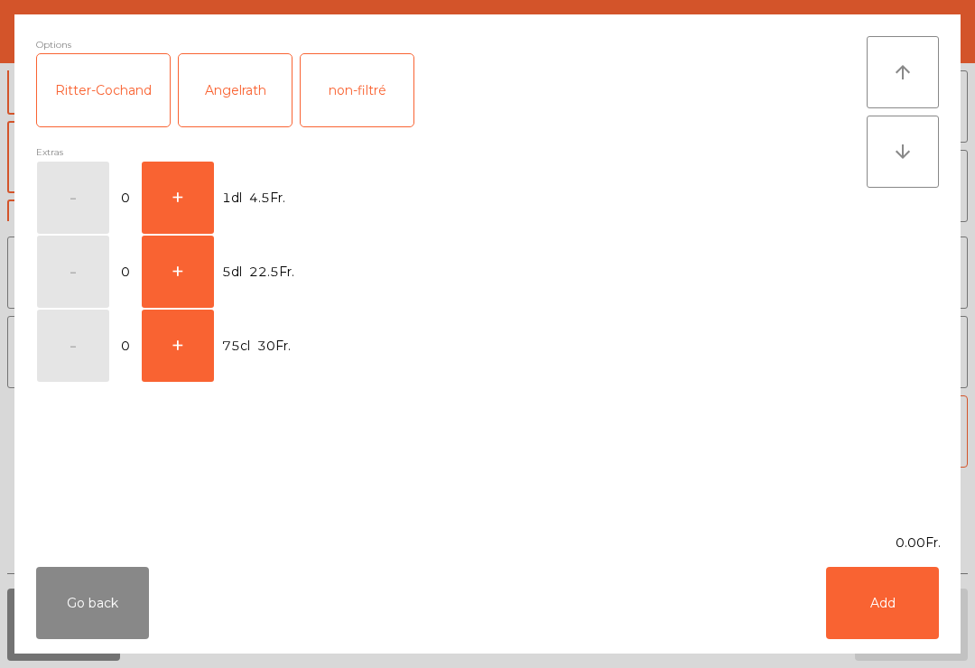
click at [107, 624] on button "Go back" at bounding box center [92, 603] width 113 height 72
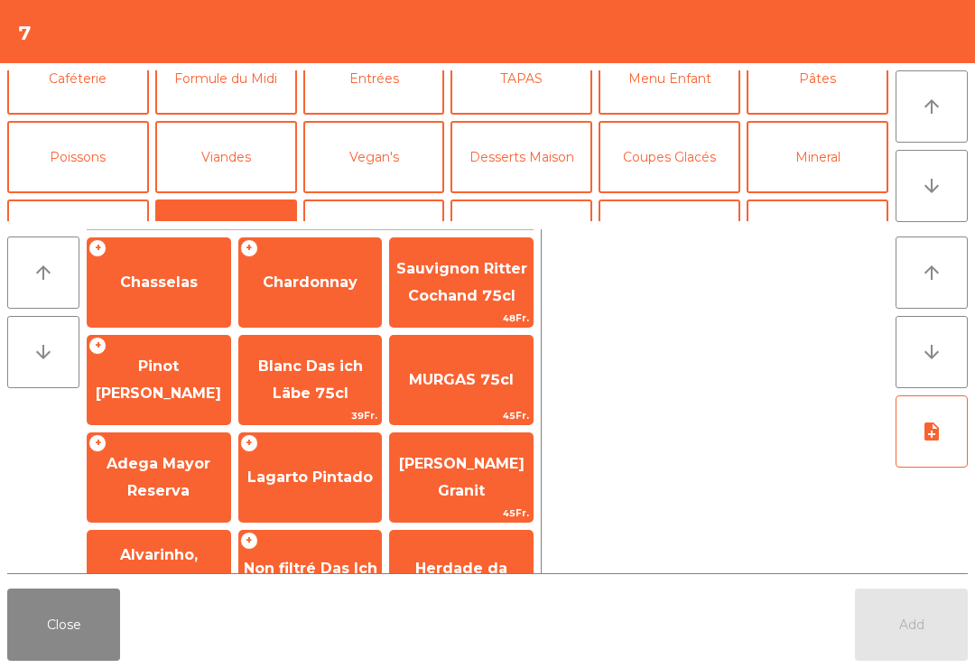
scroll to position [134, 0]
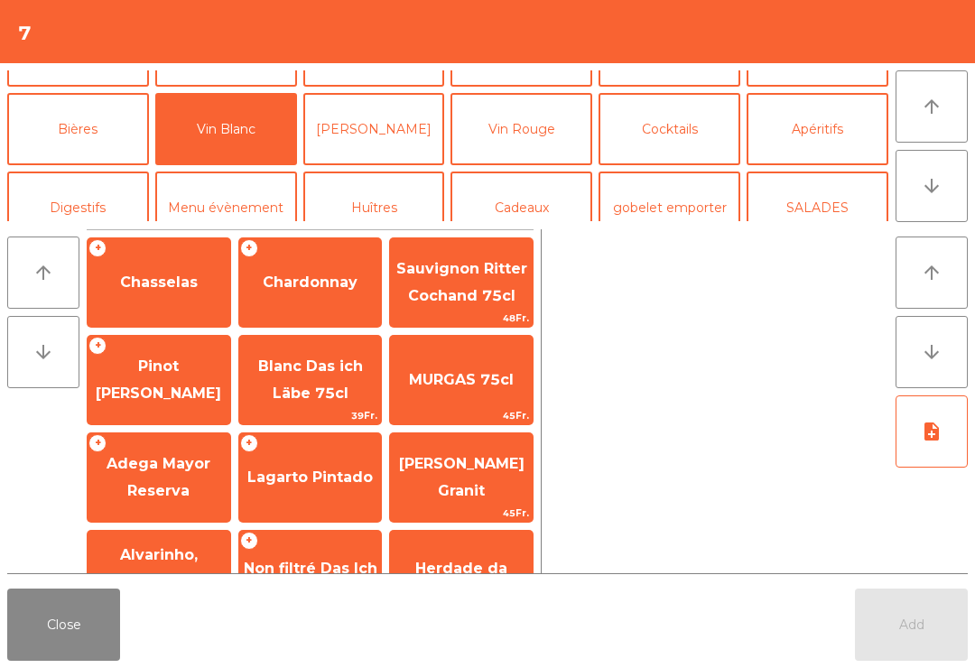
click at [319, 286] on span "Chardonnay" at bounding box center [310, 282] width 95 height 17
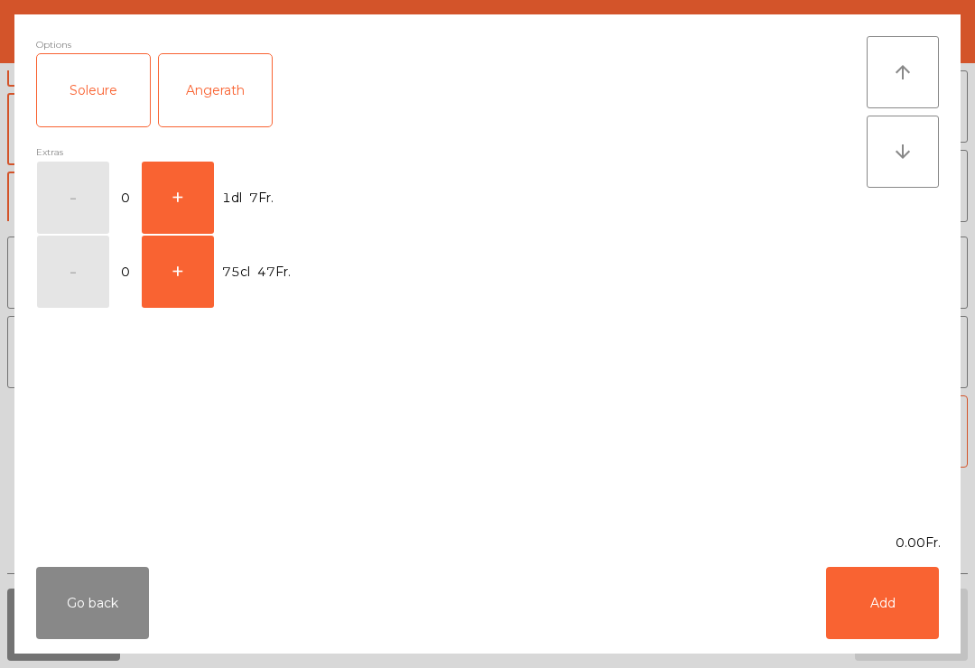
click at [175, 285] on button "+" at bounding box center [178, 272] width 72 height 72
click at [72, 279] on button "-" at bounding box center [73, 272] width 72 height 72
click at [206, 193] on button "+" at bounding box center [178, 198] width 72 height 72
click at [194, 185] on button "+" at bounding box center [178, 198] width 72 height 72
click at [199, 203] on button "+" at bounding box center [178, 198] width 72 height 72
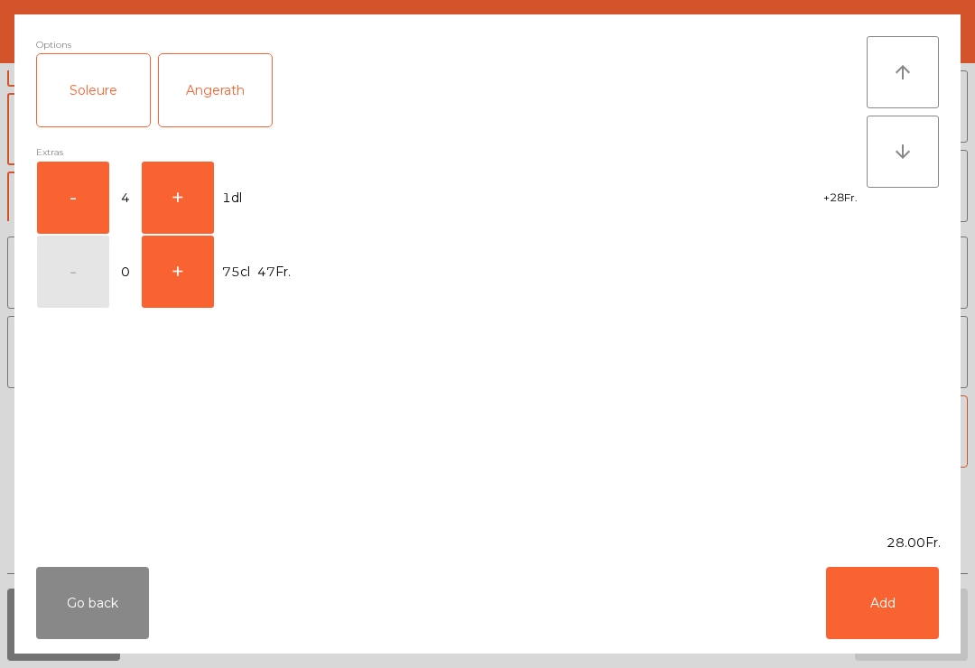
click at [182, 183] on button "+" at bounding box center [178, 198] width 72 height 72
click at [875, 605] on button "Add" at bounding box center [882, 603] width 113 height 72
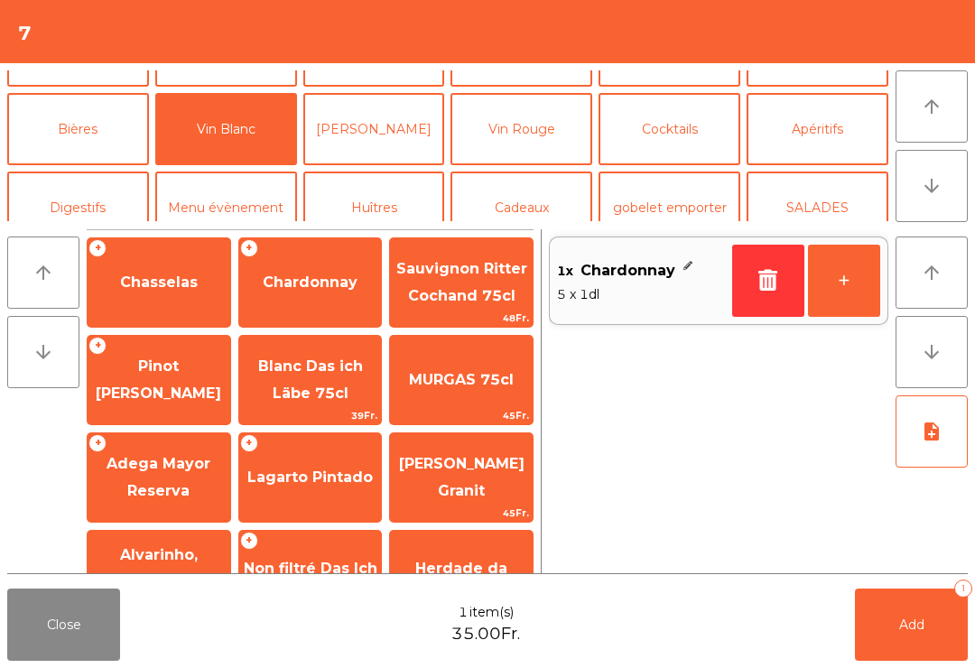
click at [923, 626] on span "Add" at bounding box center [911, 625] width 25 height 16
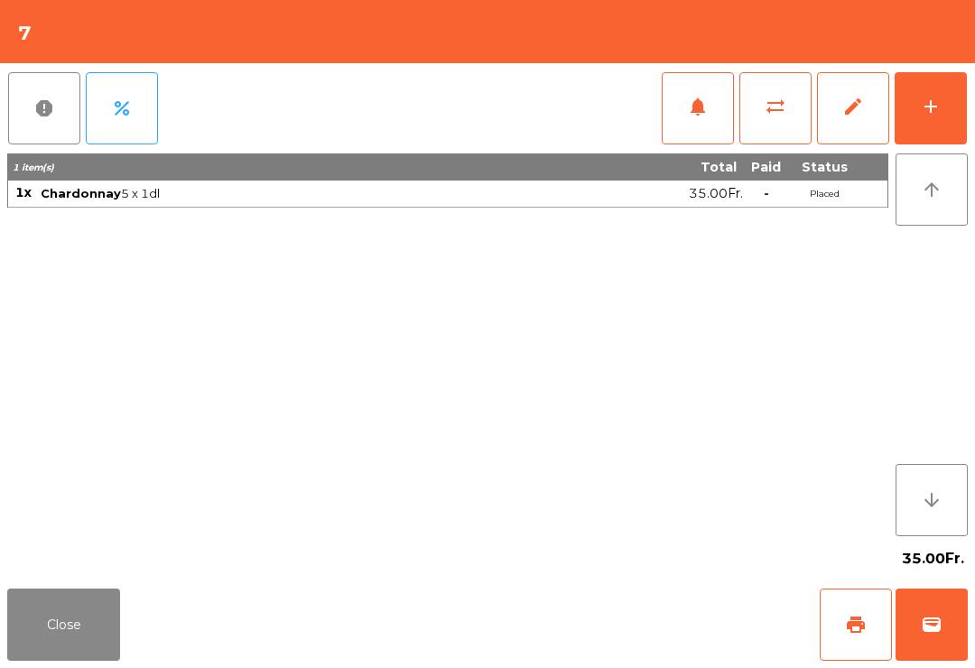
click at [40, 592] on button "Close" at bounding box center [63, 625] width 113 height 72
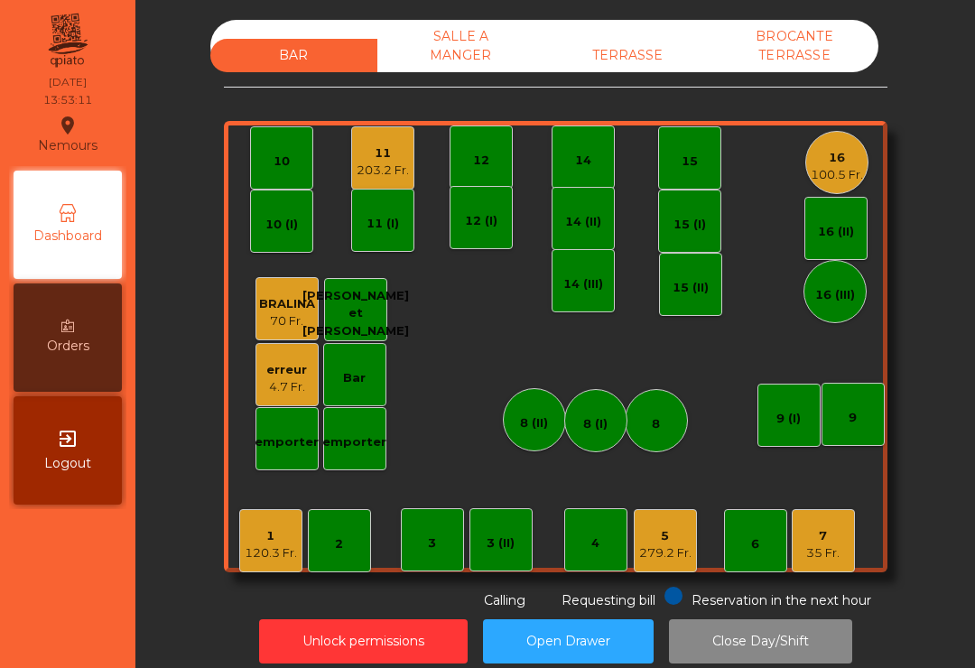
click at [679, 528] on div "5" at bounding box center [665, 536] width 52 height 18
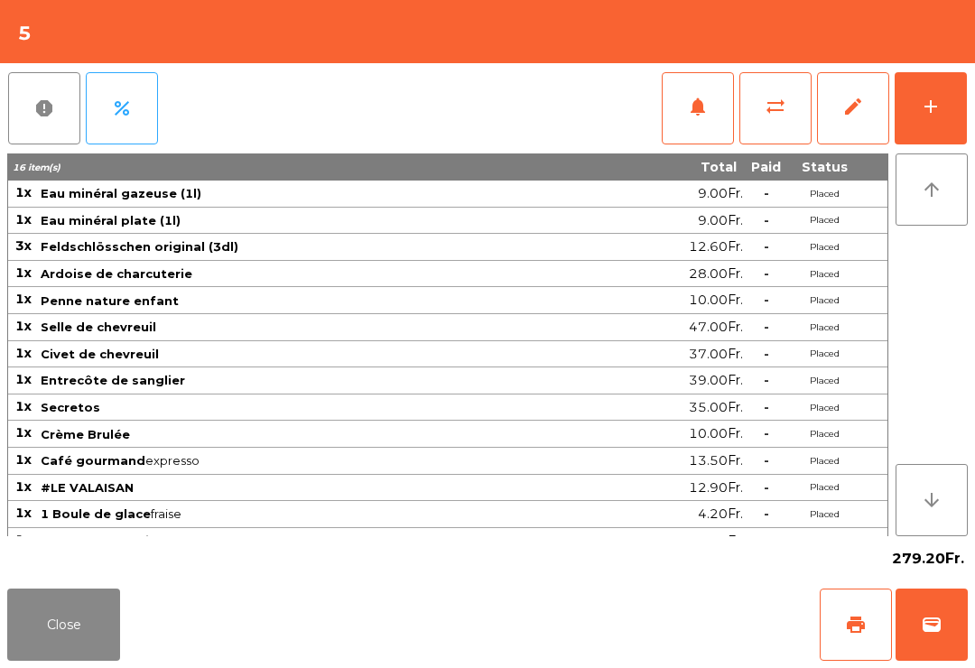
click at [862, 617] on span "print" at bounding box center [856, 625] width 22 height 22
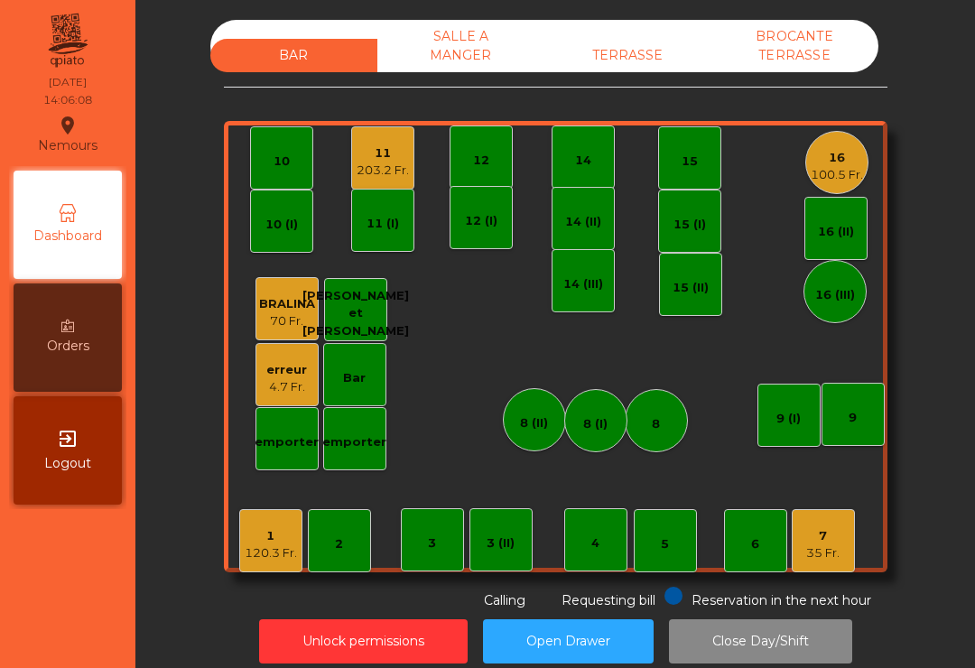
click at [369, 168] on div "203.2 Fr." at bounding box center [383, 171] width 52 height 18
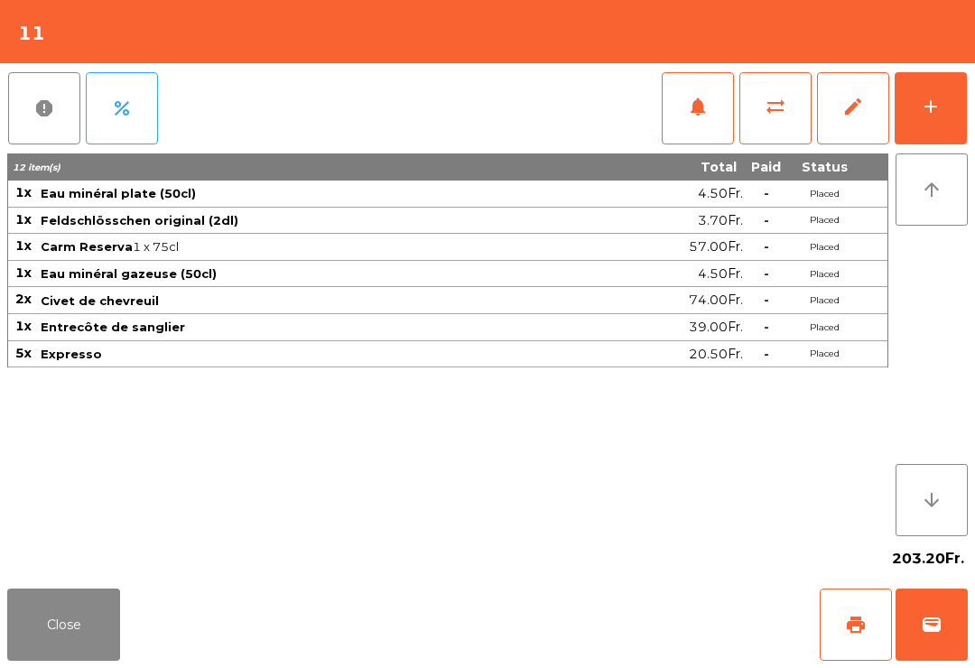
click at [854, 635] on button "print" at bounding box center [856, 625] width 72 height 72
click at [948, 623] on button "wallet" at bounding box center [931, 625] width 72 height 72
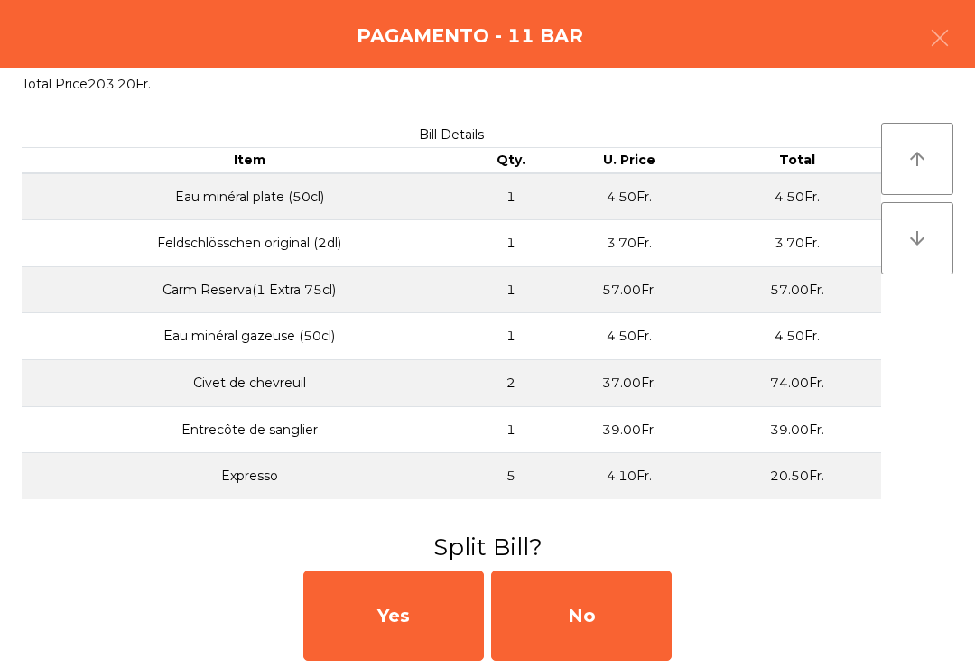
click at [591, 626] on div "No" at bounding box center [581, 615] width 181 height 90
click at [609, 624] on div "MB" at bounding box center [581, 615] width 181 height 90
click at [610, 616] on div "No" at bounding box center [581, 615] width 181 height 90
click at [605, 601] on div "No" at bounding box center [581, 615] width 181 height 90
click at [607, 614] on div "No" at bounding box center [581, 615] width 181 height 90
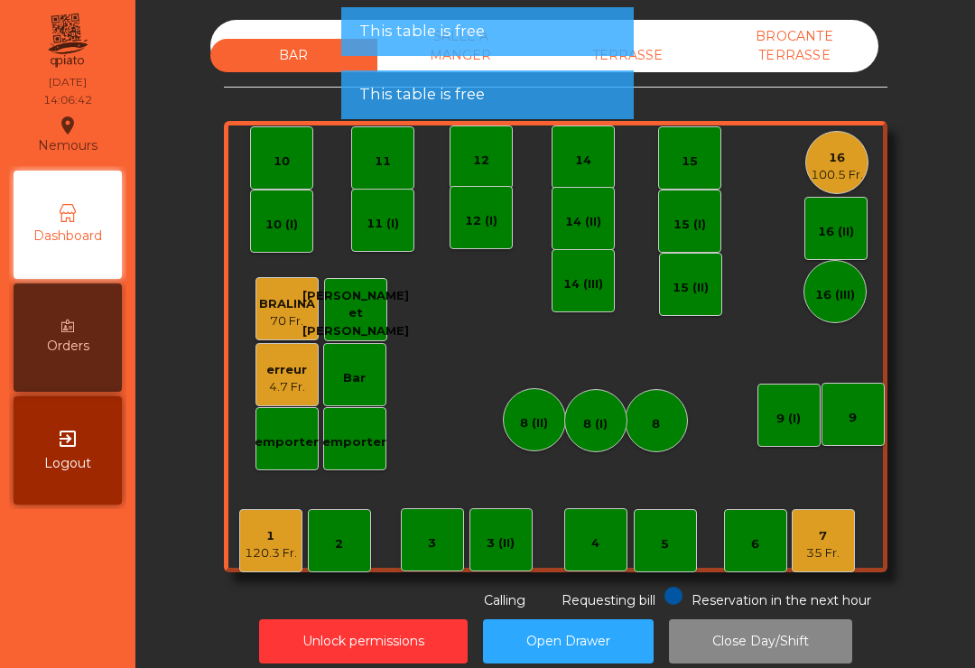
click at [830, 175] on div "100.5 Fr." at bounding box center [837, 175] width 52 height 18
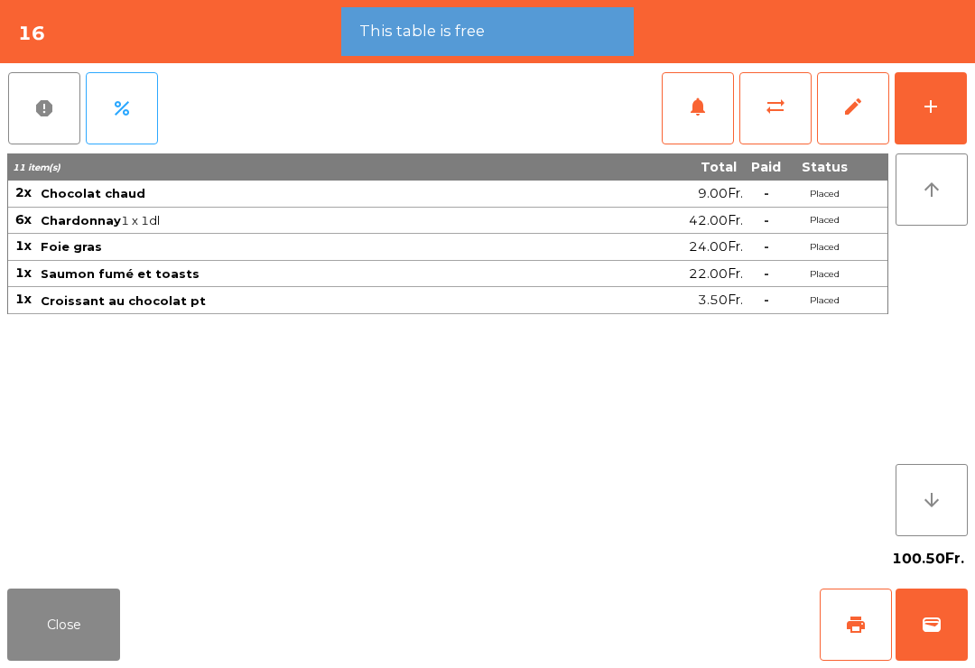
click at [955, 617] on button "wallet" at bounding box center [931, 625] width 72 height 72
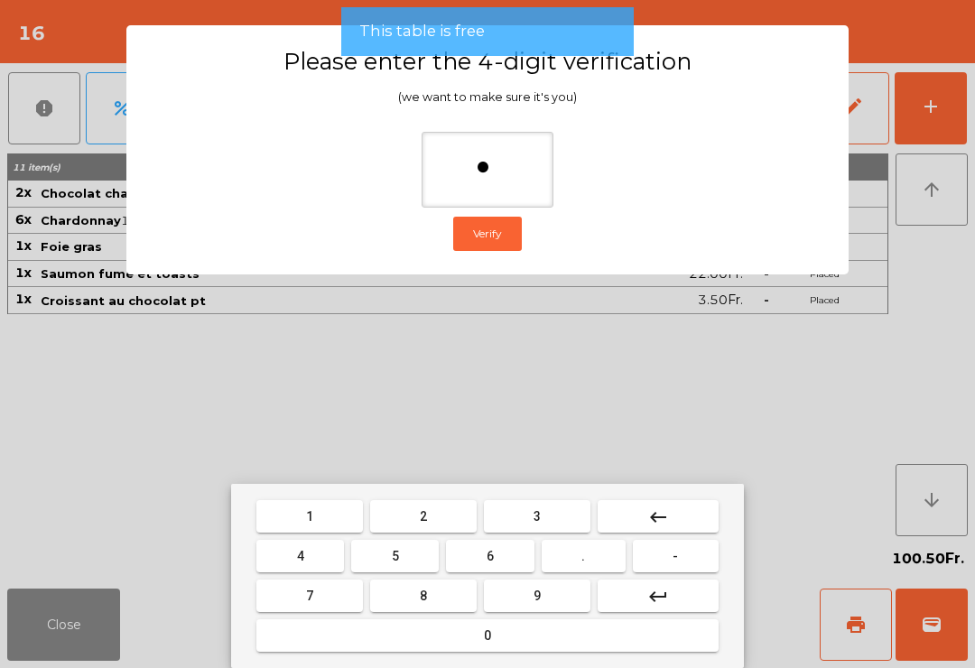
type input "**"
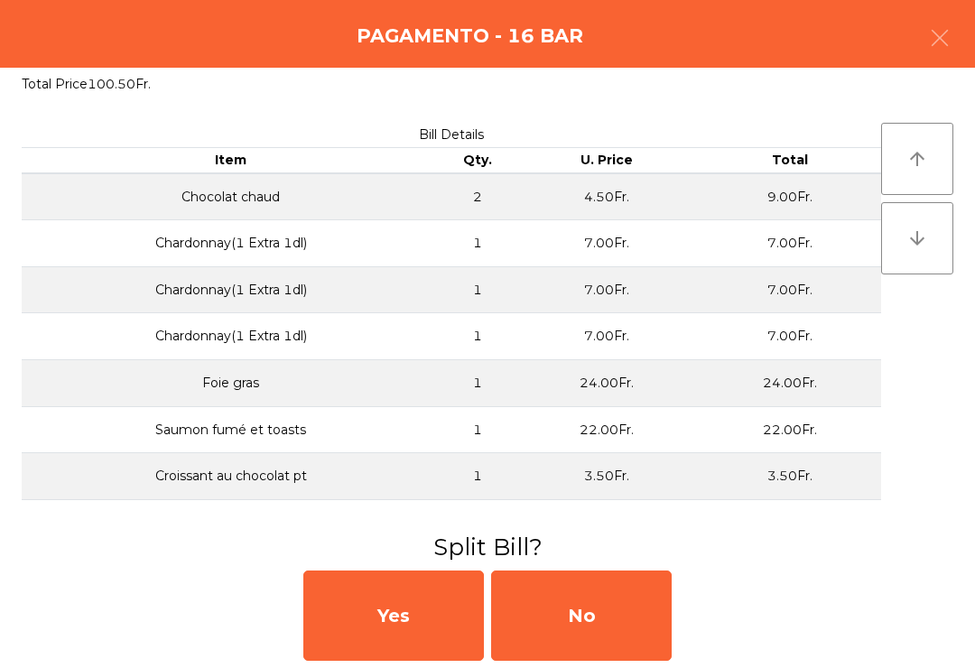
click at [608, 615] on div "No" at bounding box center [581, 615] width 181 height 90
click at [607, 593] on div "No" at bounding box center [581, 615] width 181 height 90
click at [619, 629] on div "No" at bounding box center [581, 615] width 181 height 90
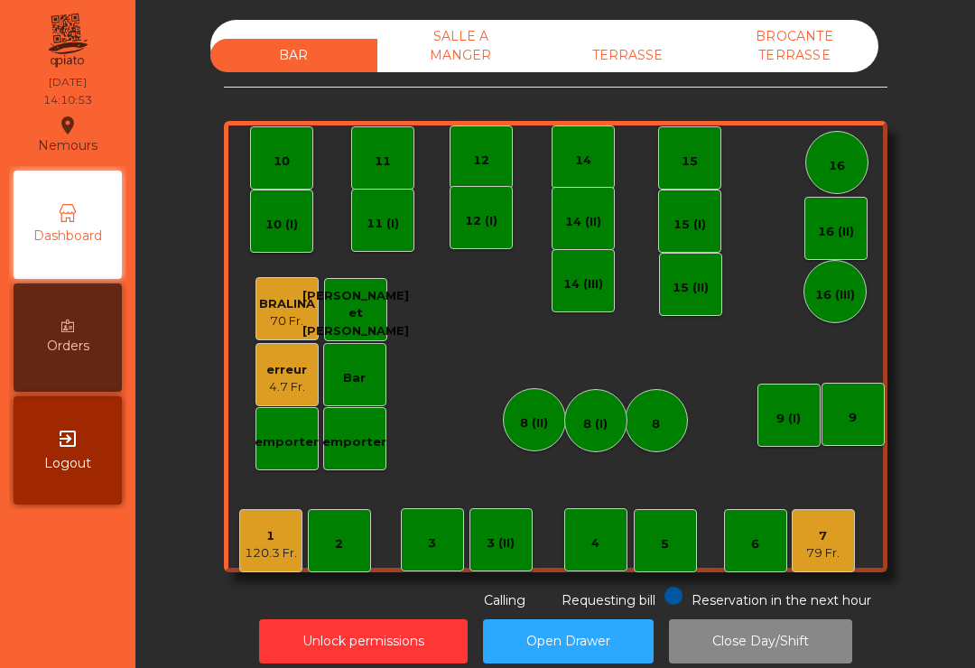
click at [582, 168] on div "14" at bounding box center [583, 161] width 16 height 18
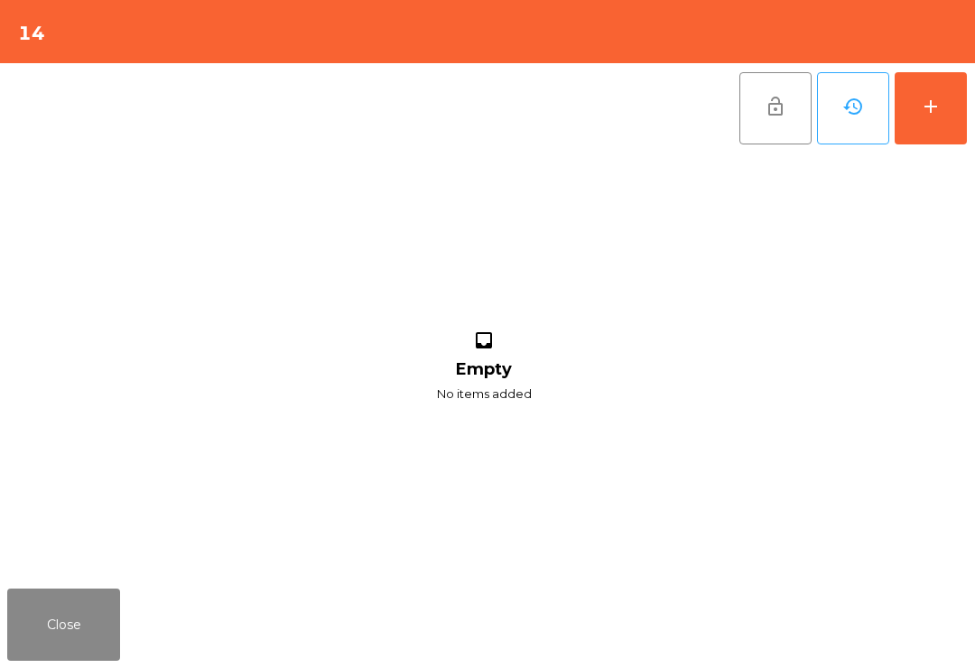
click at [964, 115] on button "add" at bounding box center [931, 108] width 72 height 72
click at [941, 113] on button "add" at bounding box center [931, 108] width 72 height 72
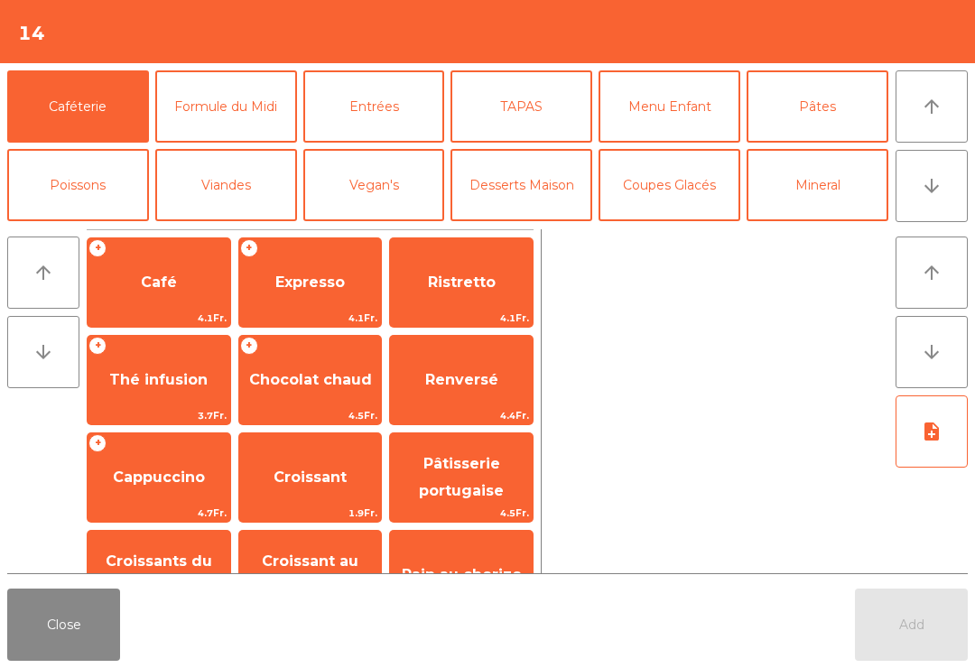
click at [166, 475] on span "Cappuccino" at bounding box center [159, 476] width 92 height 17
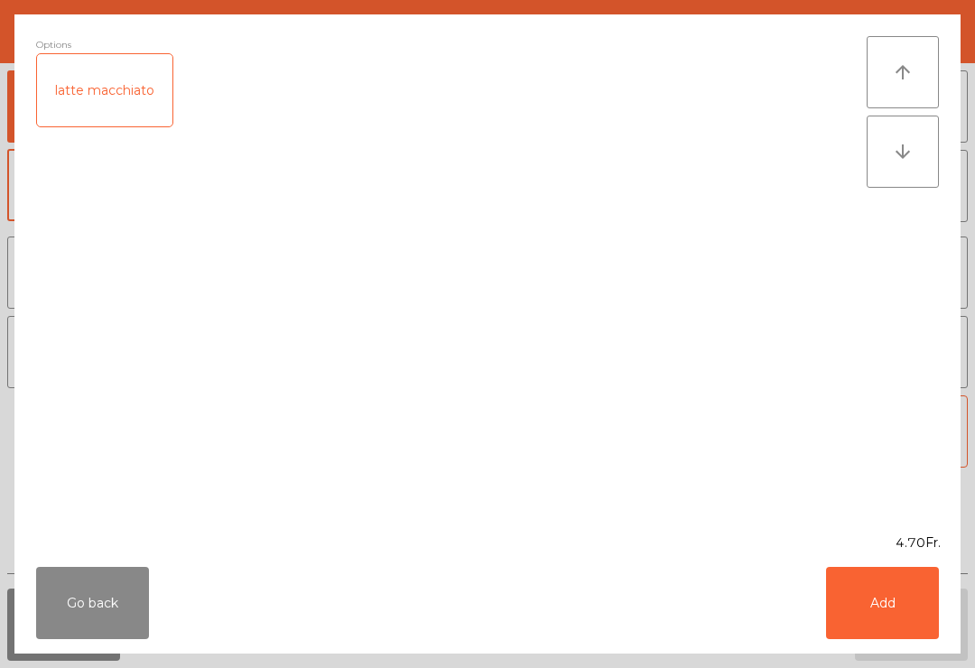
click at [895, 580] on button "Add" at bounding box center [882, 603] width 113 height 72
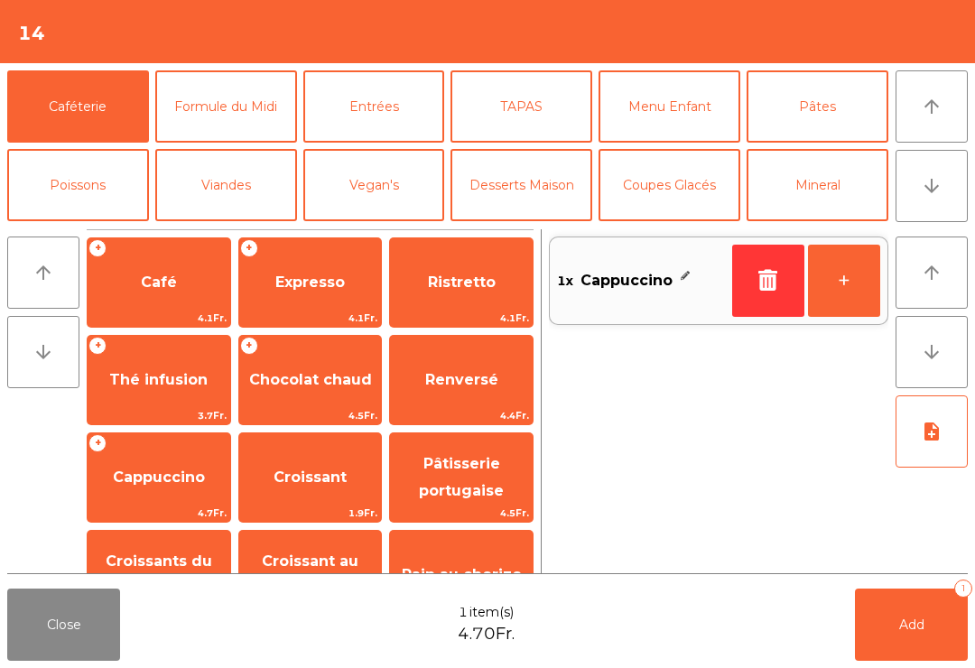
click at [835, 284] on button "+" at bounding box center [844, 281] width 72 height 72
click at [843, 282] on button "+" at bounding box center [844, 281] width 72 height 72
click at [844, 286] on button "+" at bounding box center [844, 281] width 72 height 72
click at [909, 633] on button "Add 4" at bounding box center [911, 625] width 113 height 72
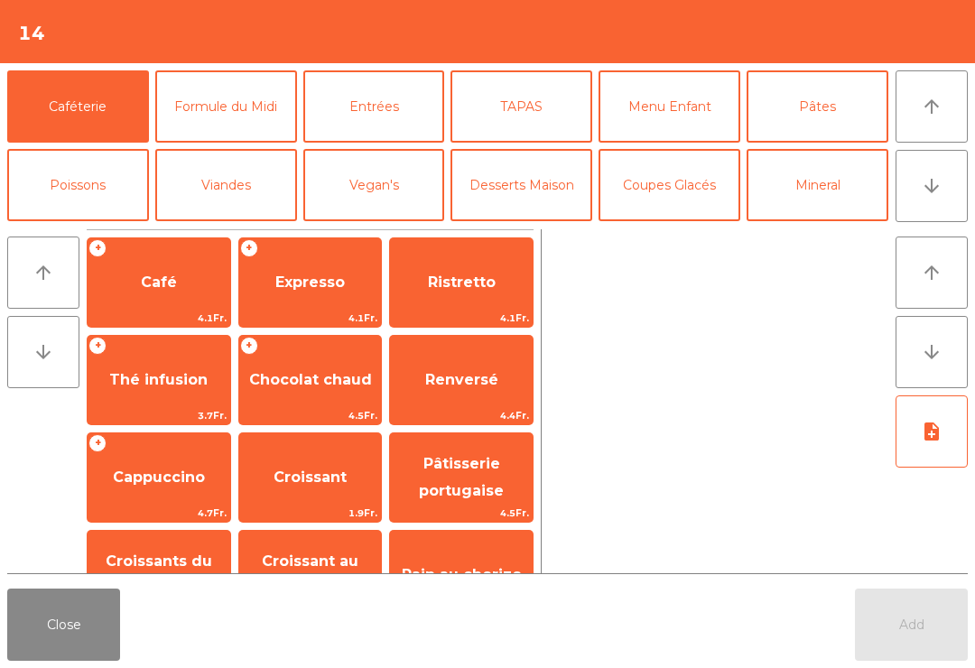
click at [181, 491] on span "Cappuccino" at bounding box center [159, 477] width 143 height 49
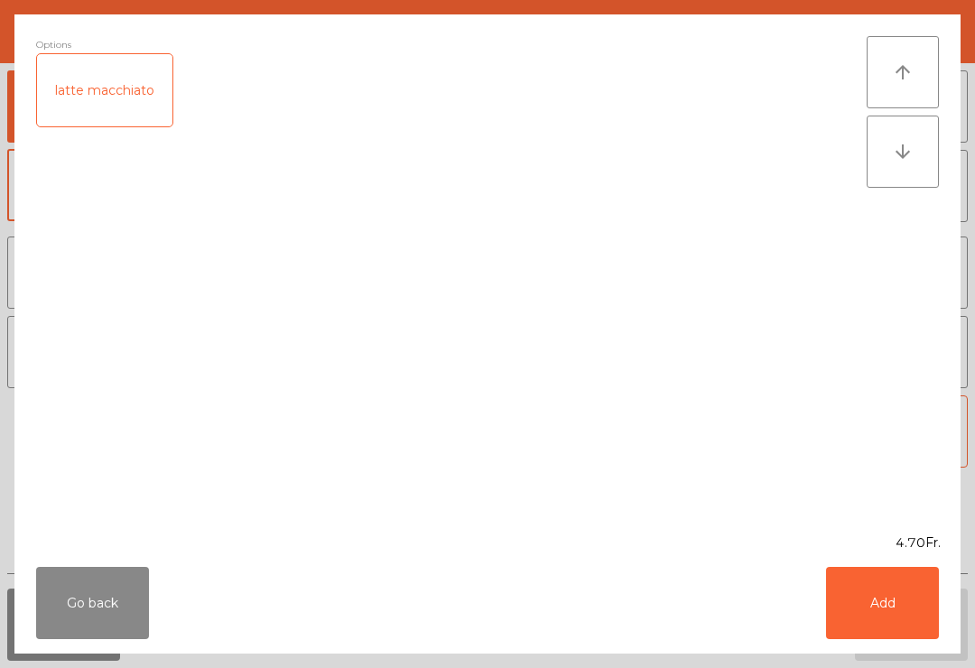
click at [92, 84] on div "latte macchiato" at bounding box center [104, 90] width 135 height 72
click at [901, 595] on button "Add" at bounding box center [882, 603] width 113 height 72
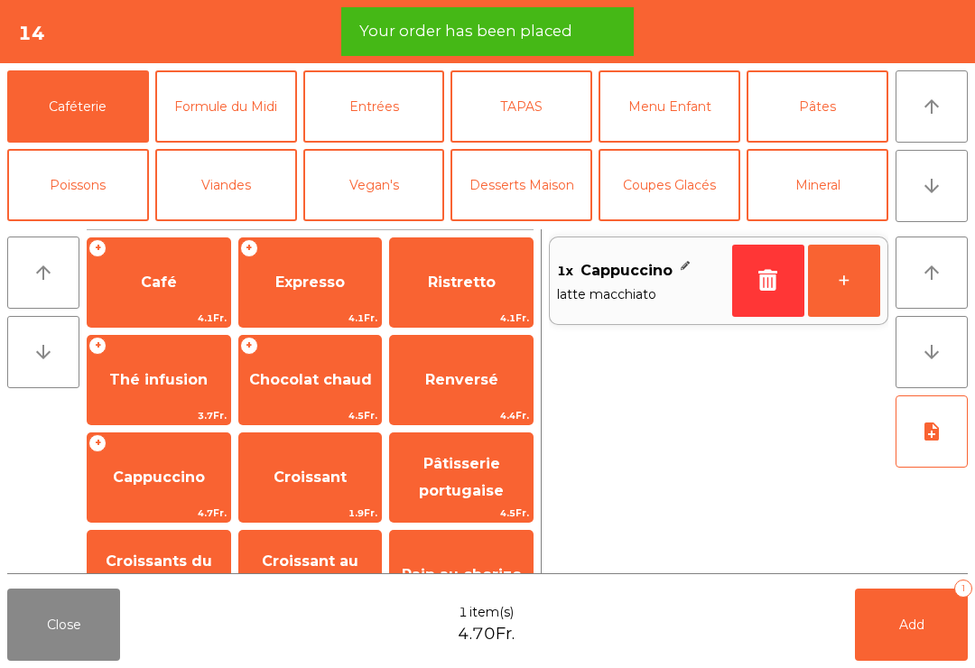
click at [848, 285] on button "+" at bounding box center [844, 281] width 72 height 72
click at [923, 607] on button "Add 2" at bounding box center [911, 625] width 113 height 72
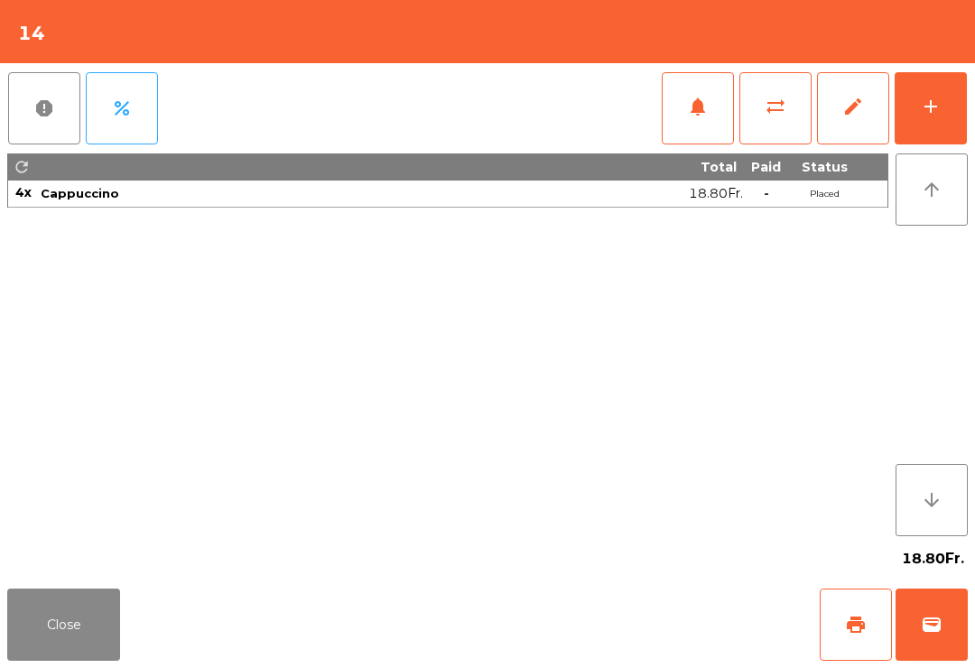
click at [923, 108] on div "add" at bounding box center [931, 107] width 22 height 22
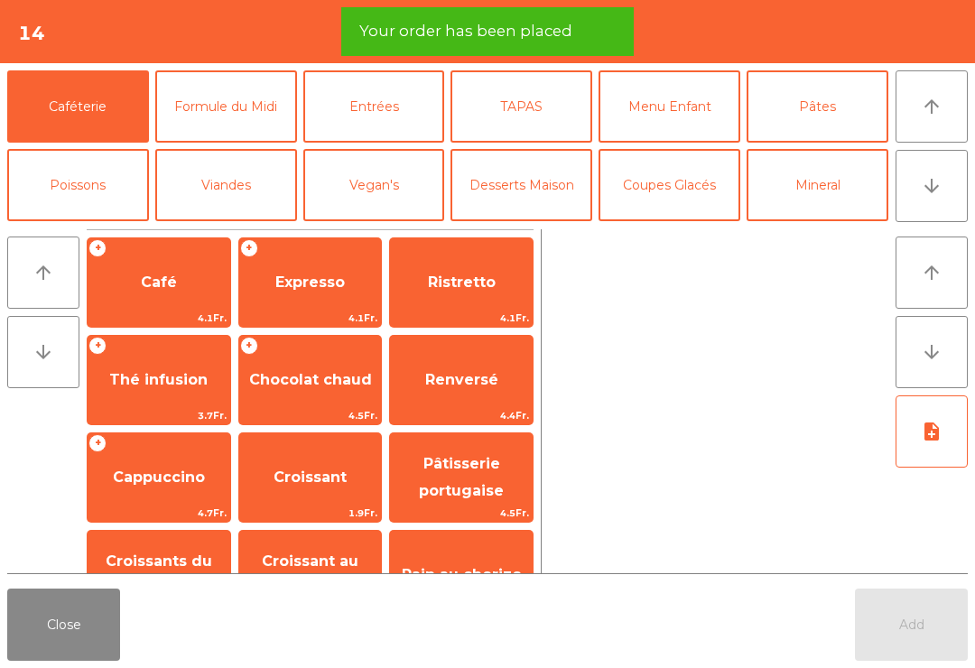
click at [938, 108] on icon "arrow_upward" at bounding box center [932, 107] width 22 height 22
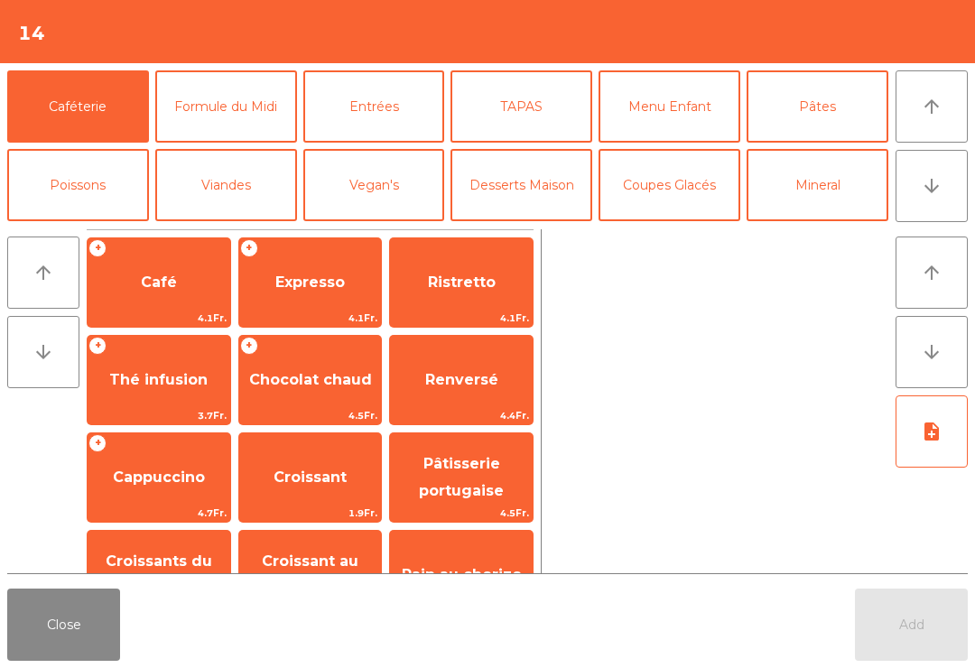
scroll to position [249, 0]
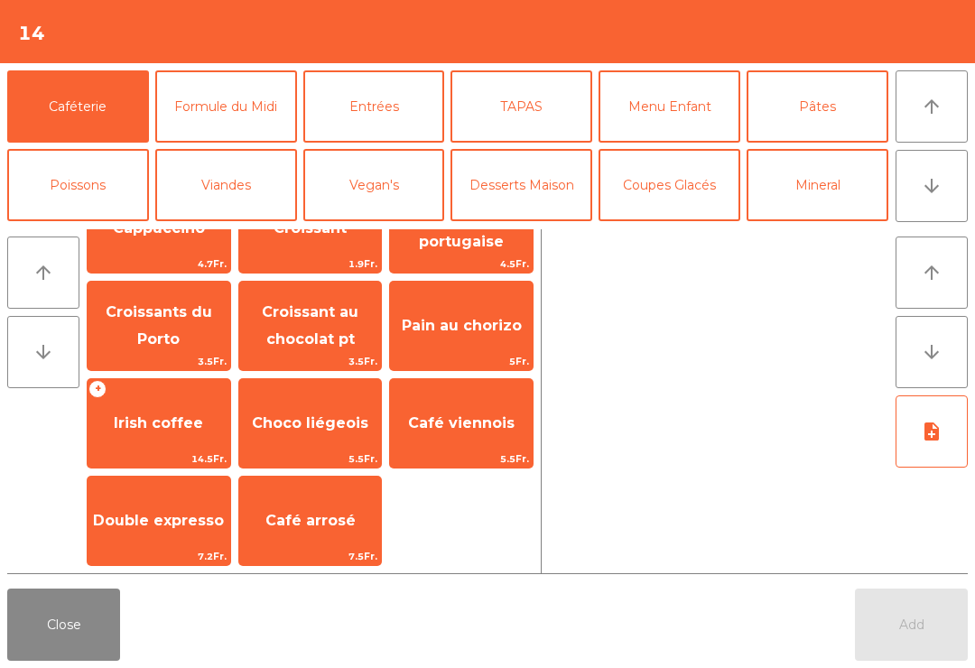
click at [74, 614] on button "Close" at bounding box center [63, 625] width 113 height 72
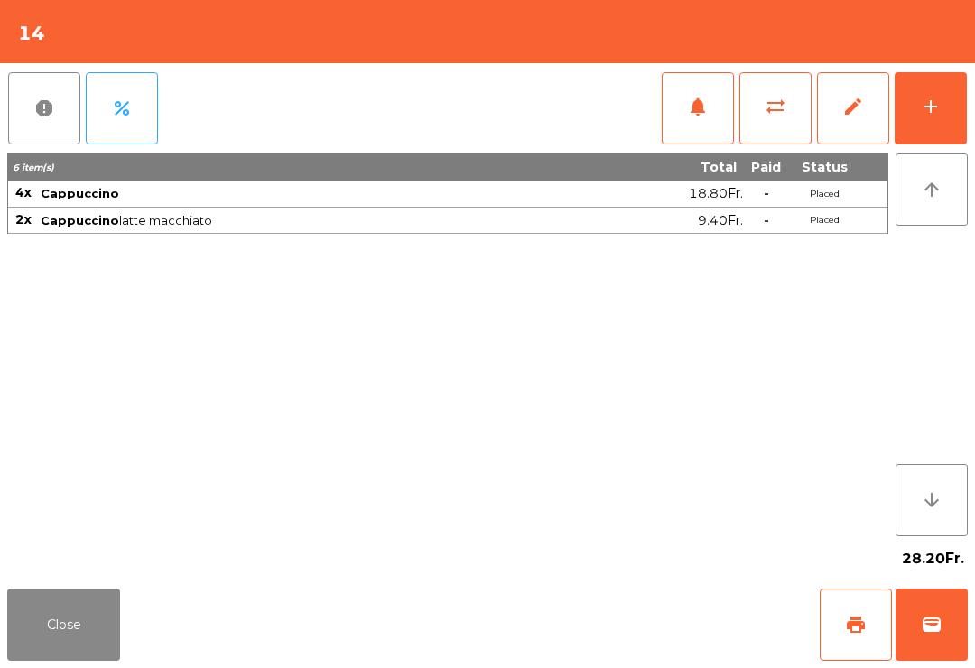
click at [933, 122] on button "add" at bounding box center [931, 108] width 72 height 72
click at [932, 108] on div "add" at bounding box center [931, 107] width 22 height 22
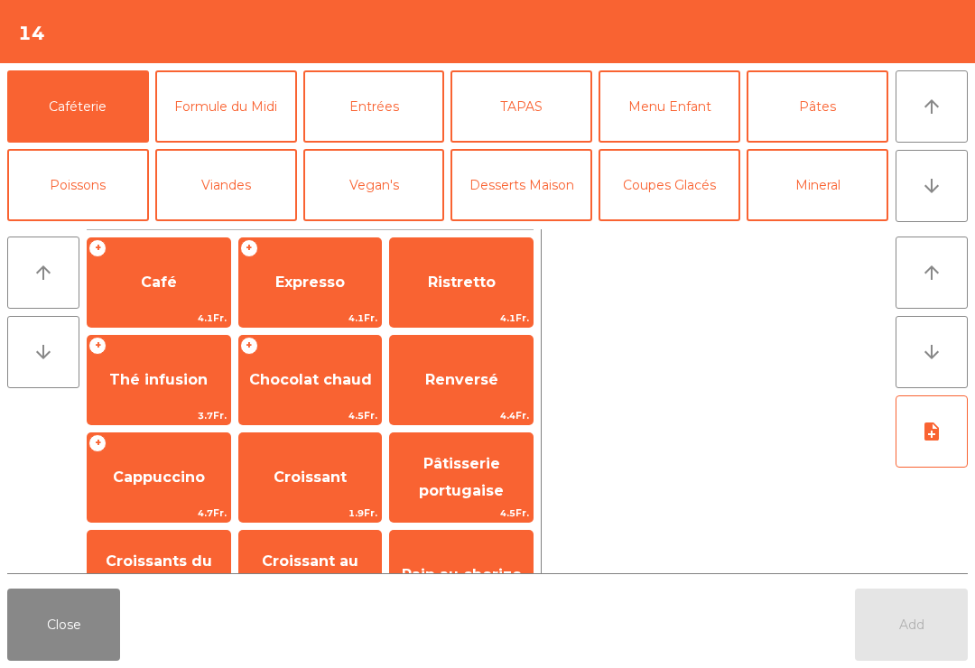
scroll to position [126, 0]
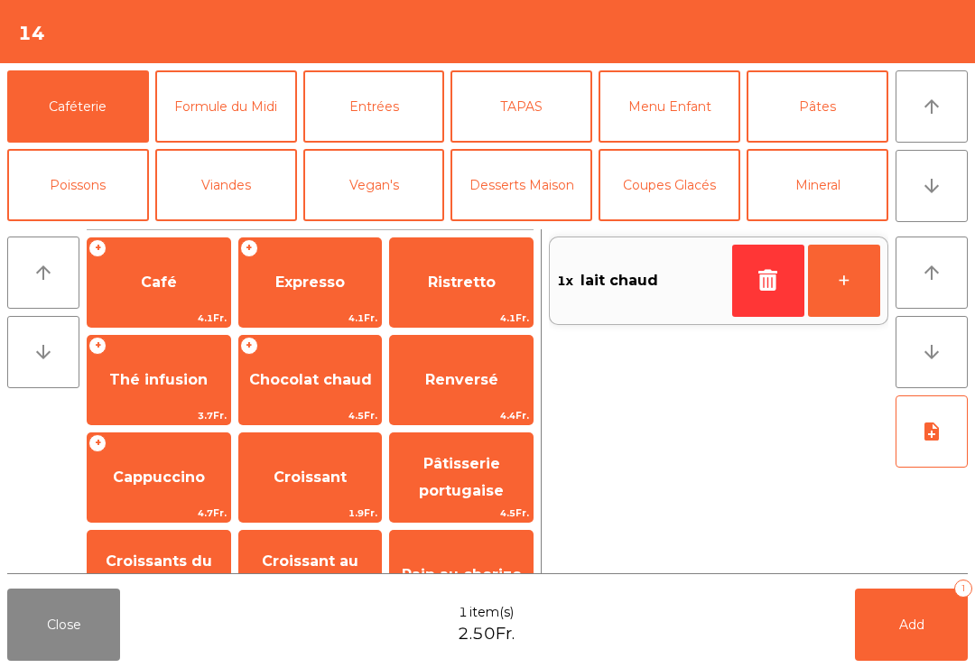
scroll to position [249, 0]
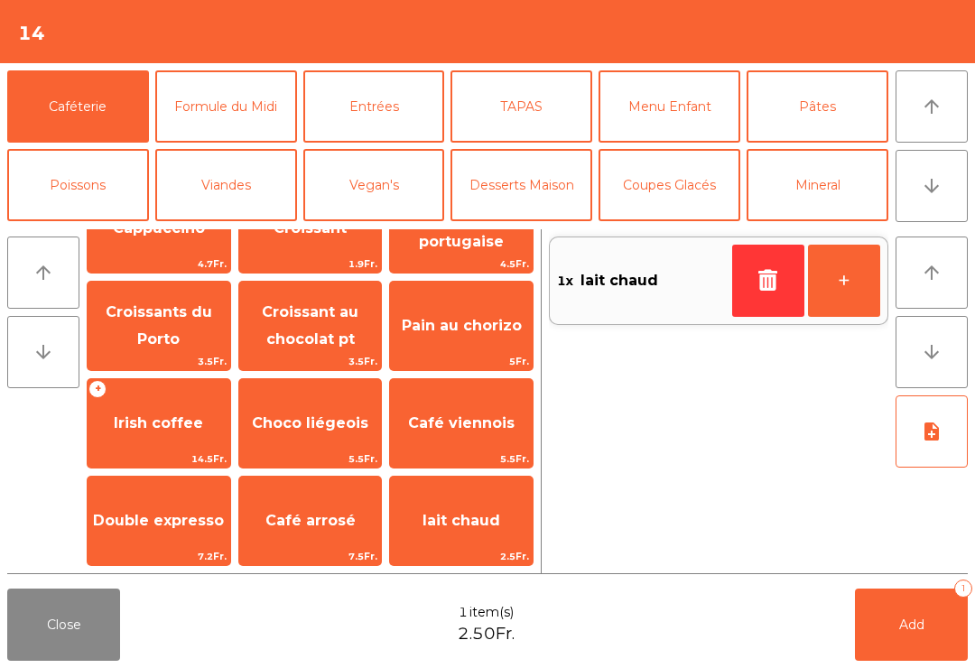
click at [923, 624] on span "Add" at bounding box center [911, 625] width 25 height 16
click at [923, 624] on div "Add" at bounding box center [911, 625] width 113 height 72
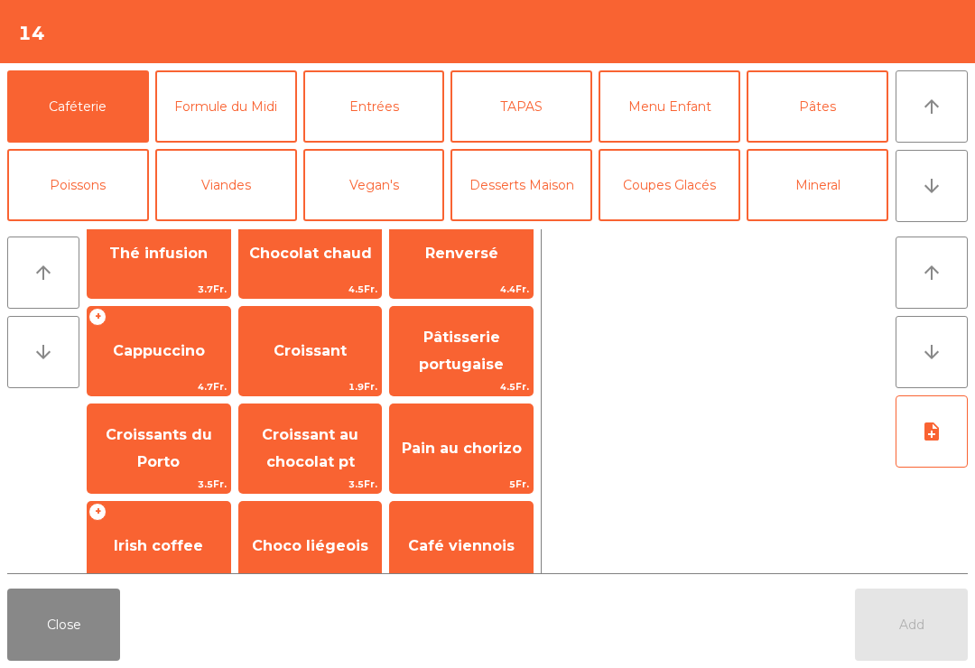
click at [42, 628] on button "Close" at bounding box center [63, 625] width 113 height 72
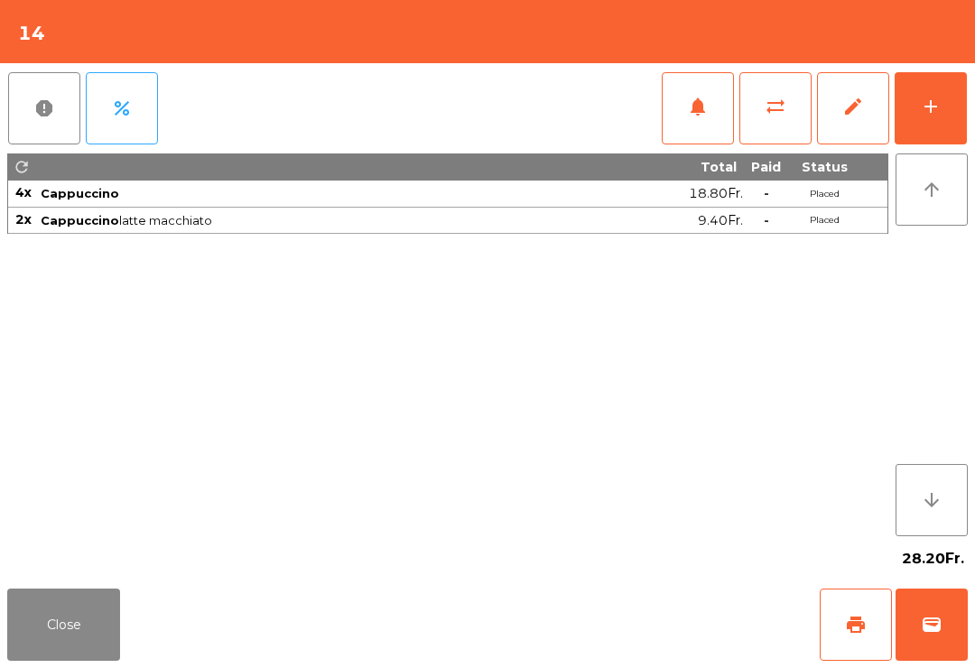
click at [88, 628] on button "Close" at bounding box center [63, 625] width 113 height 72
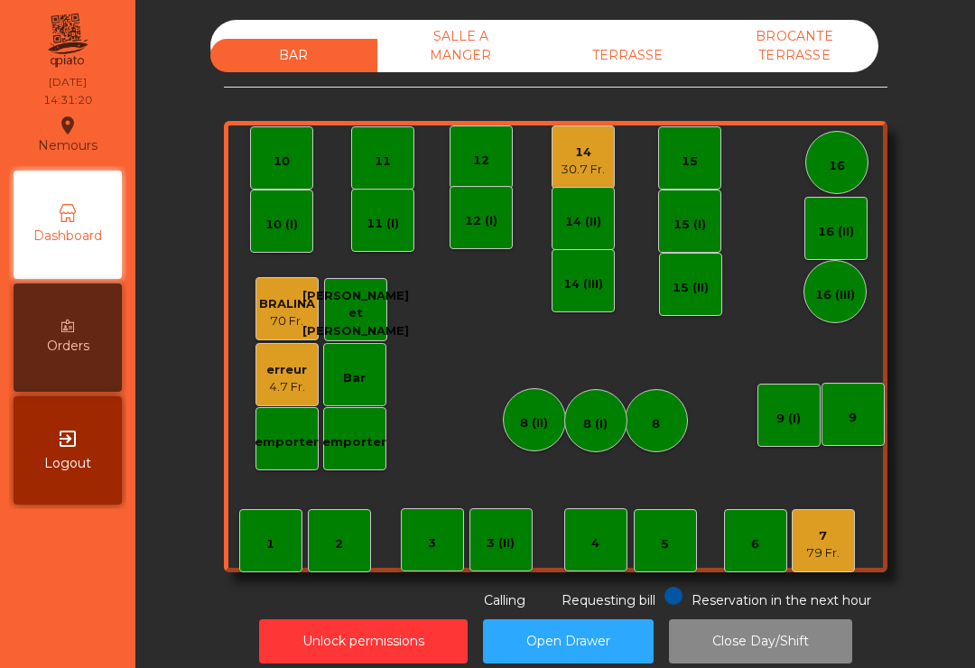
click at [603, 140] on div "14 30.7 Fr." at bounding box center [583, 157] width 44 height 42
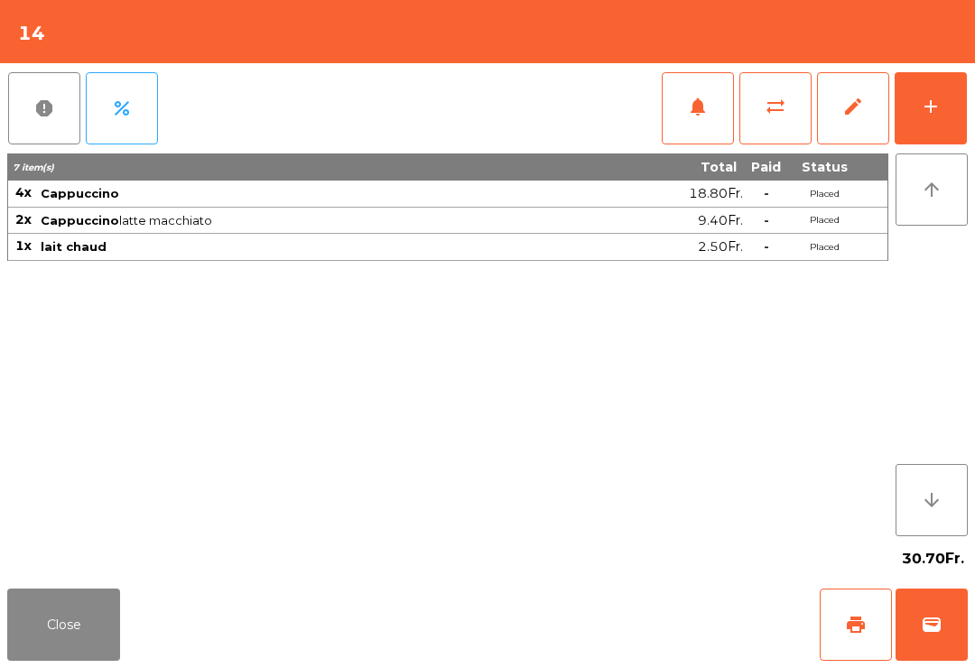
click at [71, 616] on button "Close" at bounding box center [63, 625] width 113 height 72
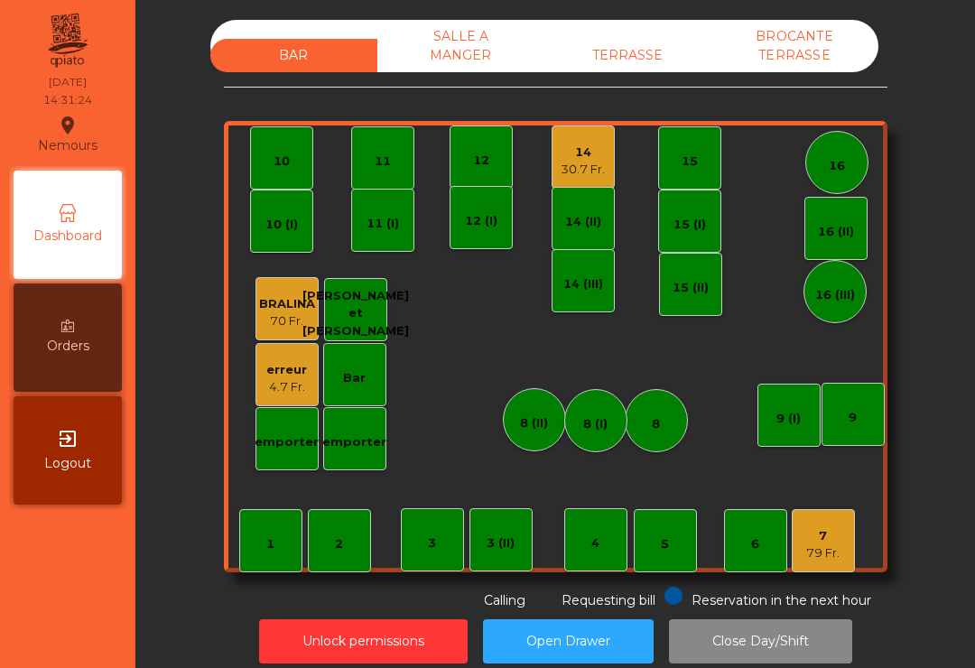
click at [295, 366] on div "erreur" at bounding box center [286, 370] width 41 height 18
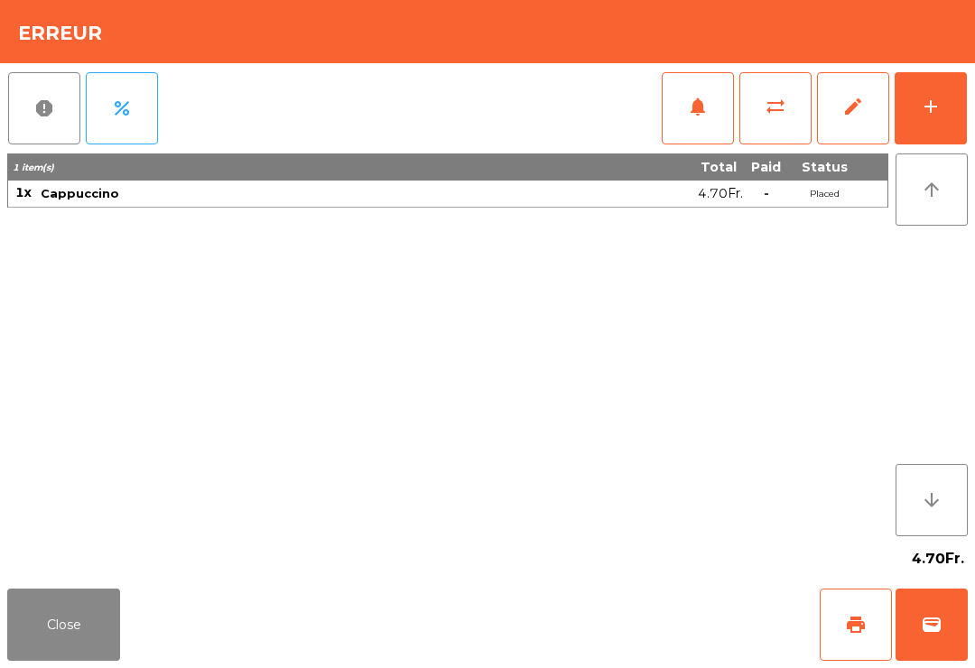
click at [77, 611] on button "Close" at bounding box center [63, 625] width 113 height 72
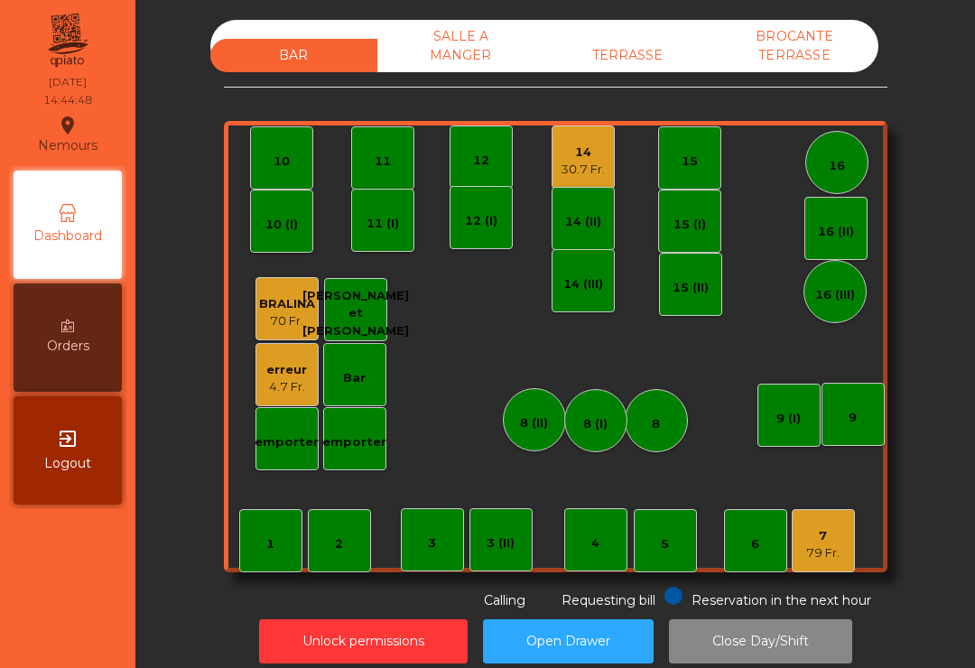
click at [592, 161] on div "30.7 Fr." at bounding box center [583, 170] width 44 height 18
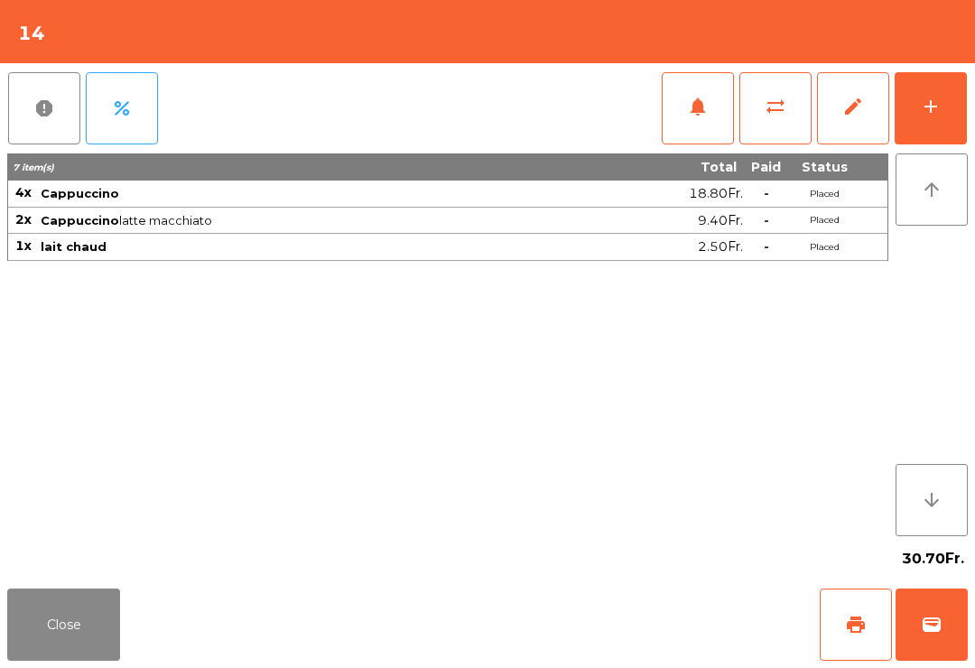
click at [856, 630] on span "print" at bounding box center [856, 625] width 22 height 22
click at [938, 629] on span "wallet" at bounding box center [932, 625] width 22 height 22
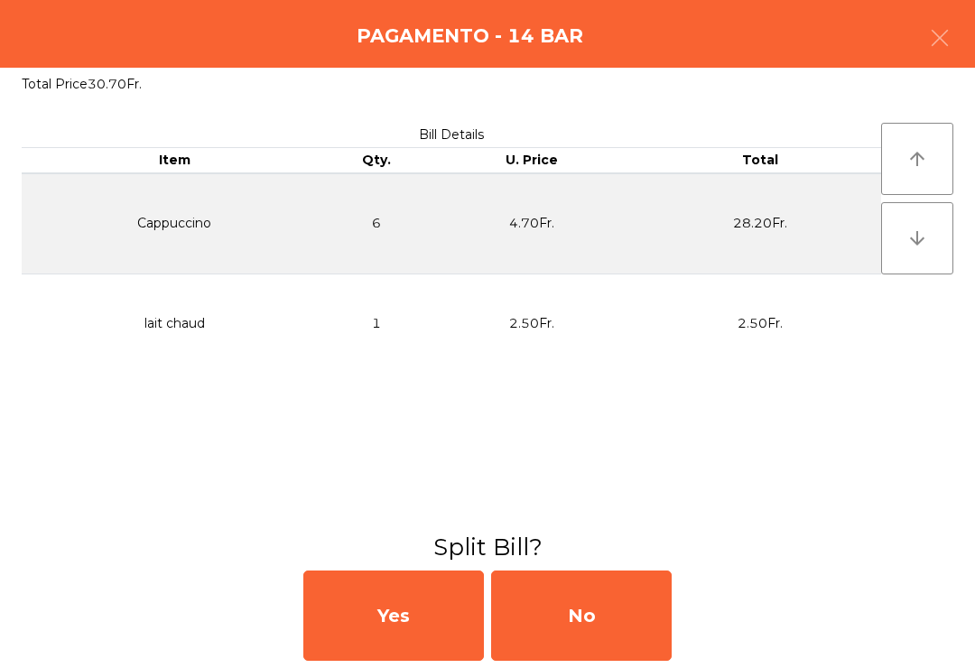
click at [602, 616] on div "No" at bounding box center [581, 615] width 181 height 90
click at [604, 599] on div "MB" at bounding box center [581, 615] width 181 height 90
click at [598, 614] on div "No" at bounding box center [581, 615] width 181 height 90
click at [598, 604] on div "No" at bounding box center [581, 615] width 181 height 90
click at [594, 607] on button "Open Drawer" at bounding box center [568, 627] width 171 height 44
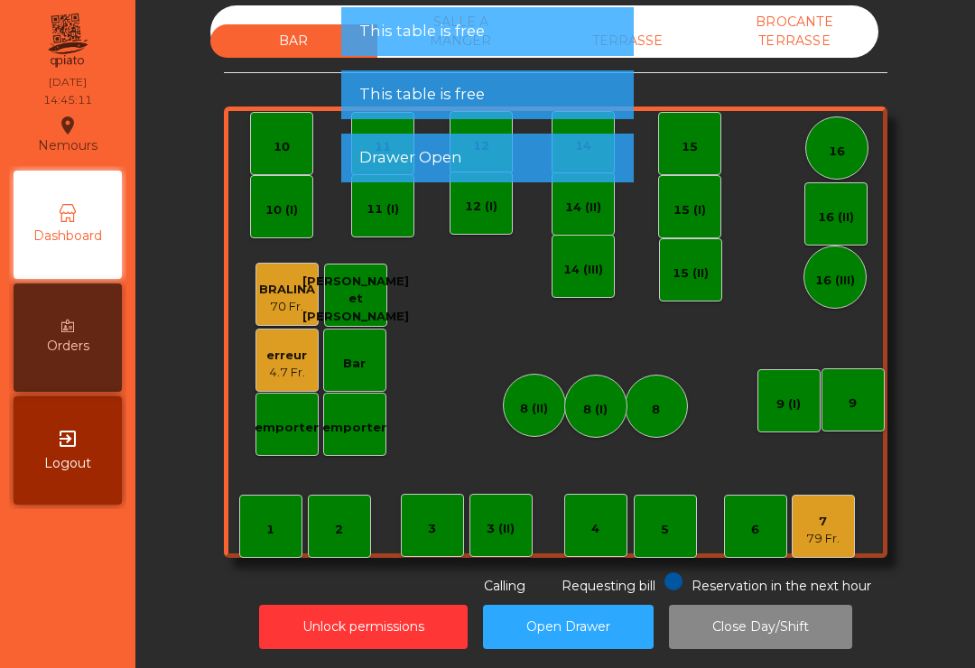
click at [834, 525] on div "7" at bounding box center [822, 522] width 33 height 18
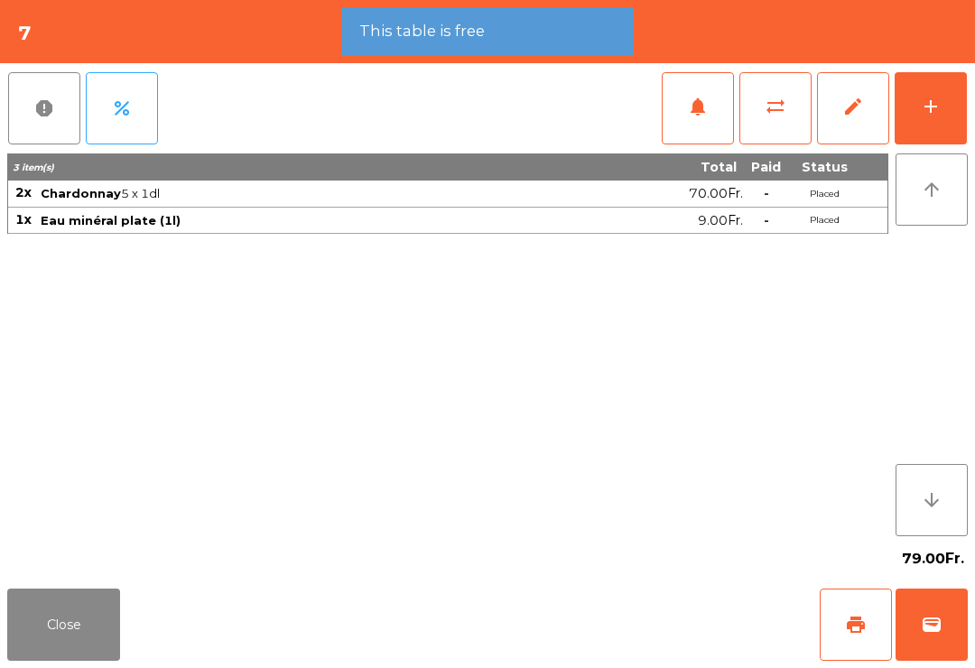
click at [930, 106] on div "add" at bounding box center [931, 107] width 22 height 22
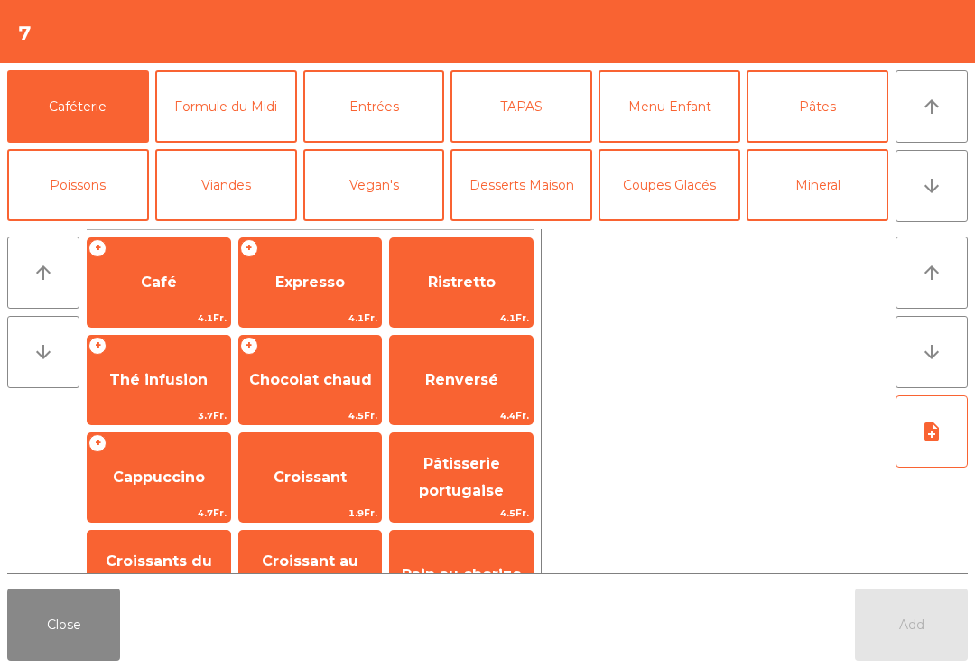
click at [66, 626] on button "Close" at bounding box center [63, 625] width 113 height 72
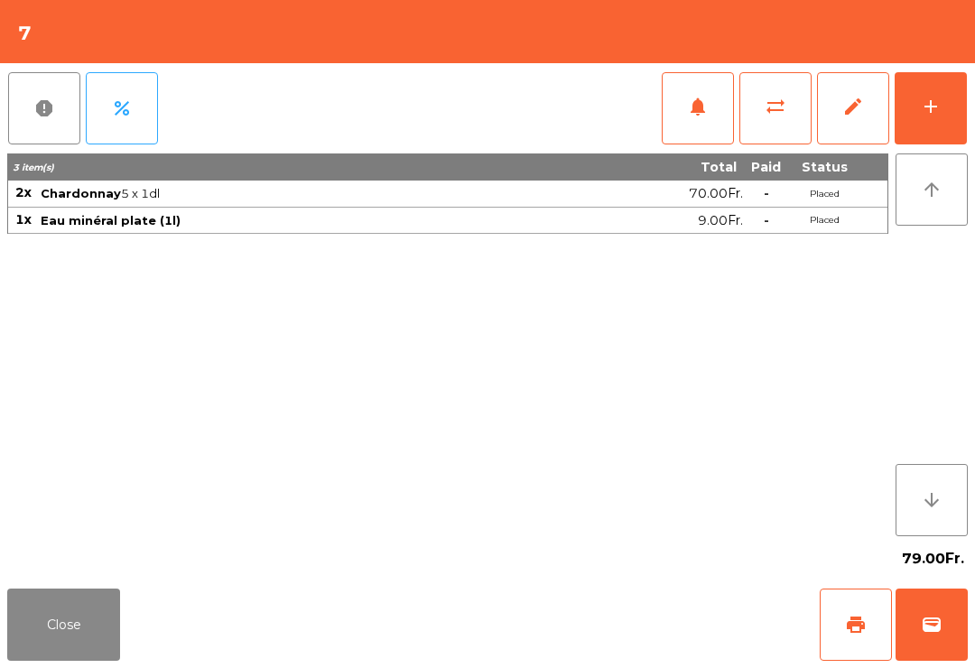
click at [875, 612] on button "print" at bounding box center [856, 625] width 72 height 72
click at [945, 621] on button "wallet" at bounding box center [931, 625] width 72 height 72
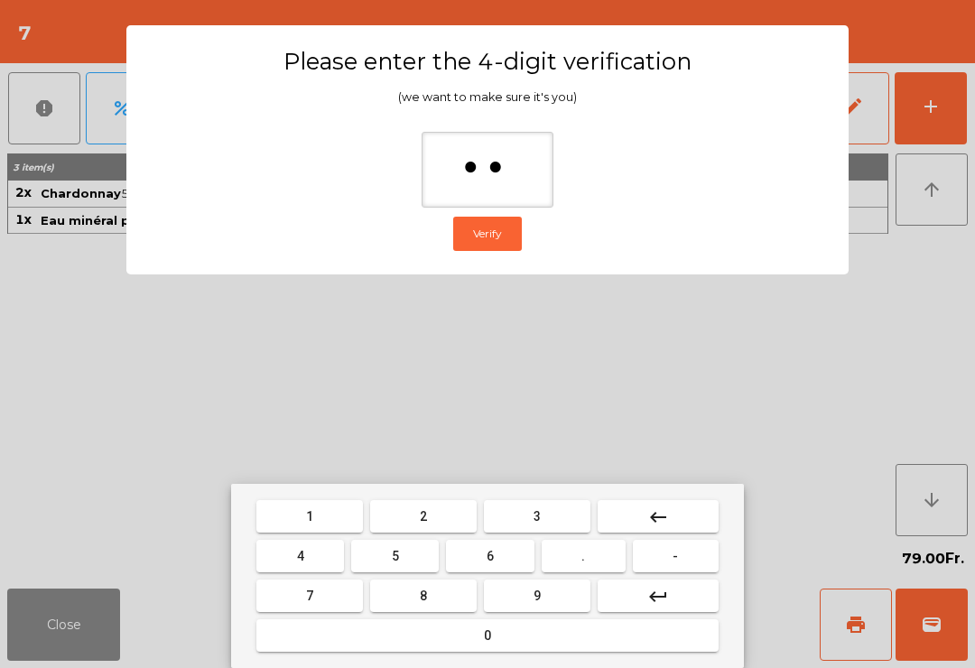
type input "***"
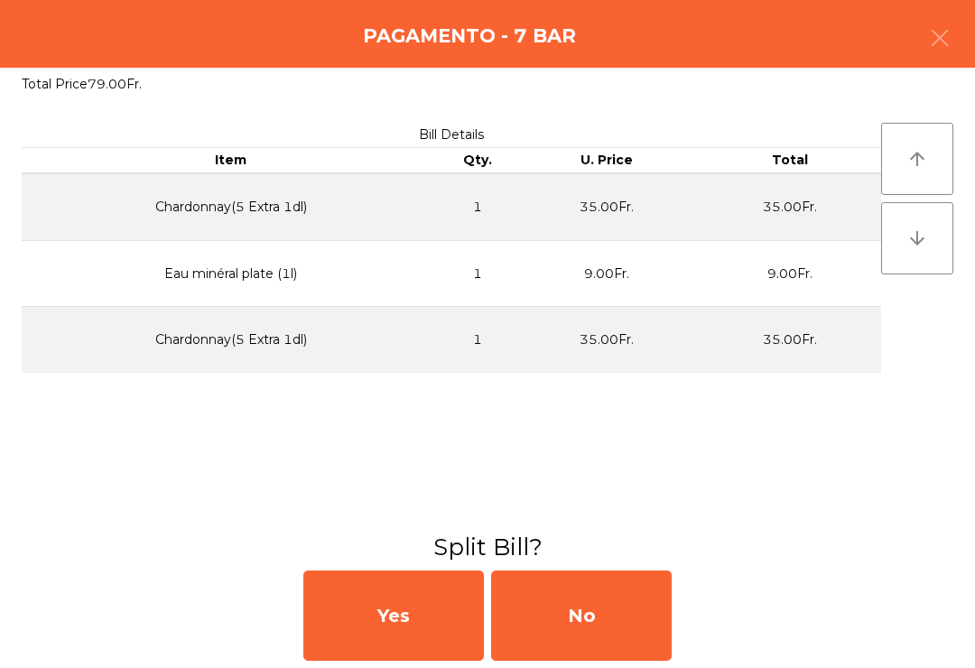
click at [600, 626] on div "No" at bounding box center [581, 615] width 181 height 90
click at [622, 607] on div "MB" at bounding box center [581, 615] width 181 height 90
click at [571, 620] on div "No" at bounding box center [581, 615] width 181 height 90
click at [580, 616] on div "No" at bounding box center [581, 615] width 181 height 90
click at [581, 613] on div "No" at bounding box center [581, 615] width 181 height 90
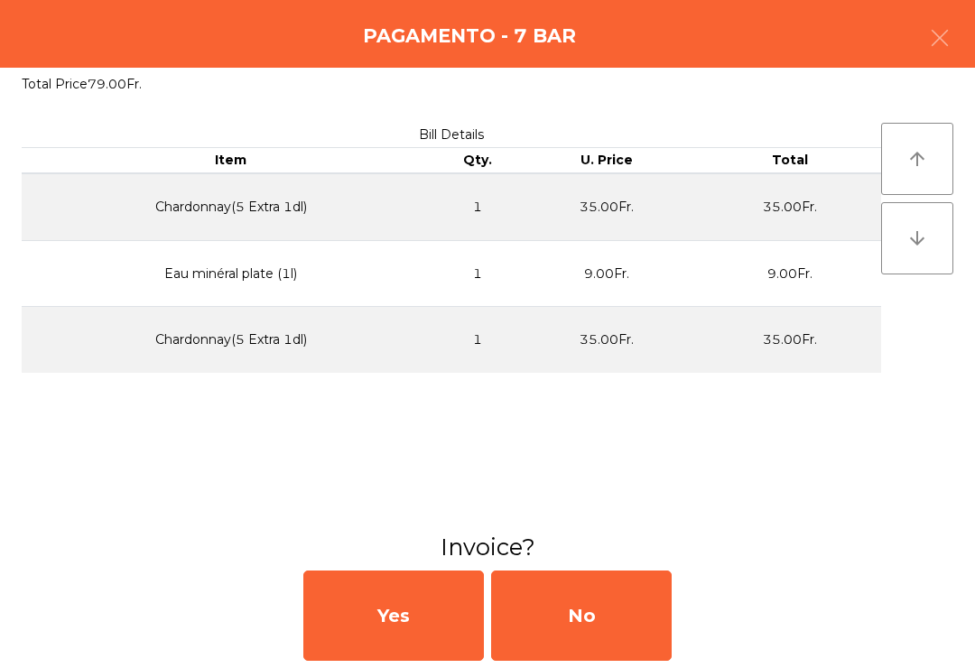
click at [600, 611] on div "No" at bounding box center [581, 615] width 181 height 90
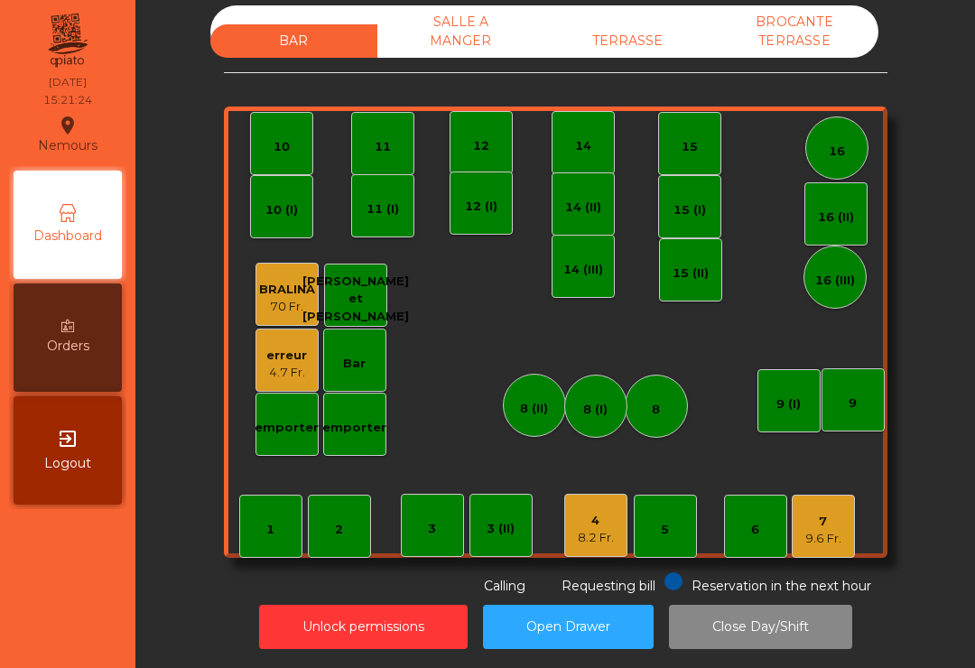
click at [598, 522] on div "4" at bounding box center [596, 521] width 36 height 18
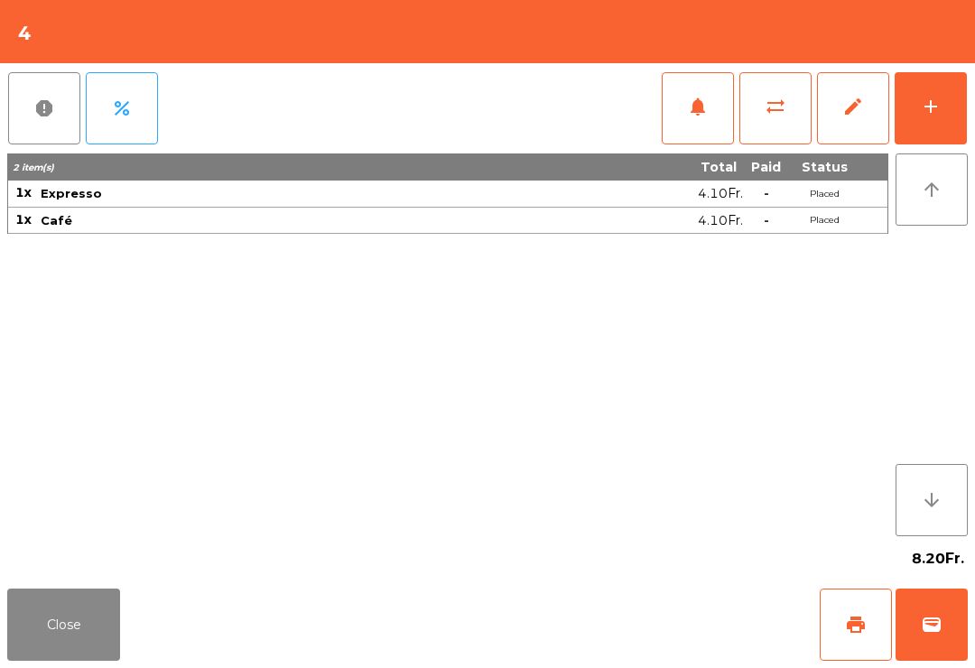
click at [836, 626] on button "print" at bounding box center [856, 625] width 72 height 72
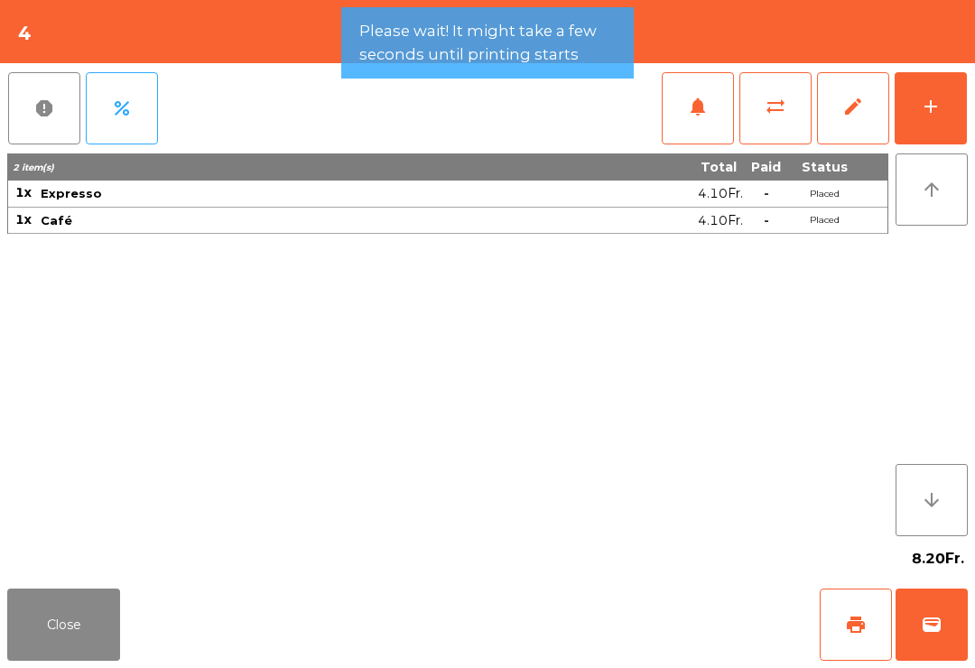
click at [942, 636] on button "wallet" at bounding box center [931, 625] width 72 height 72
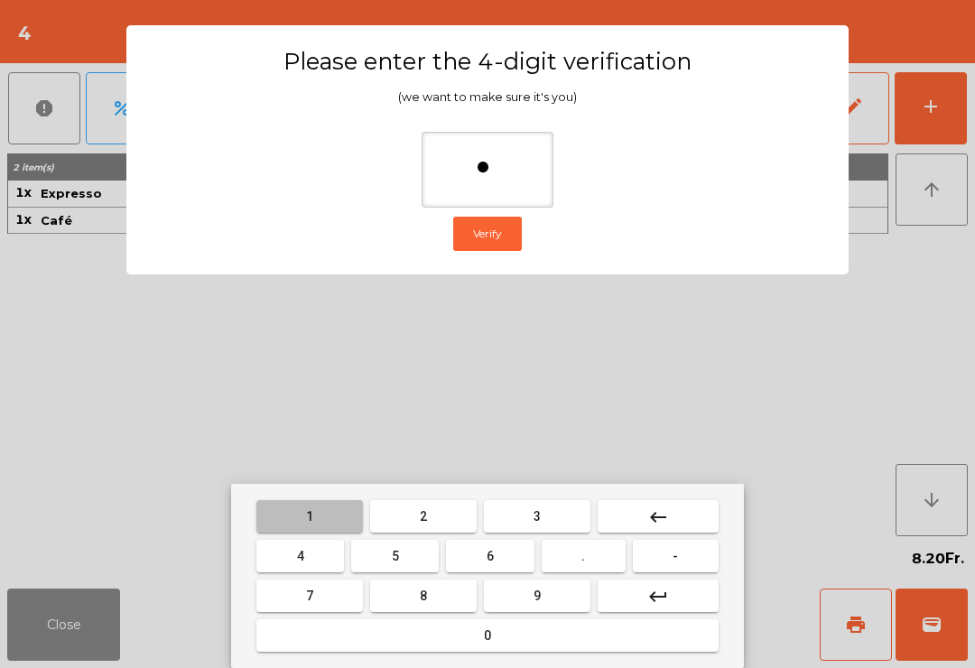
type input "**"
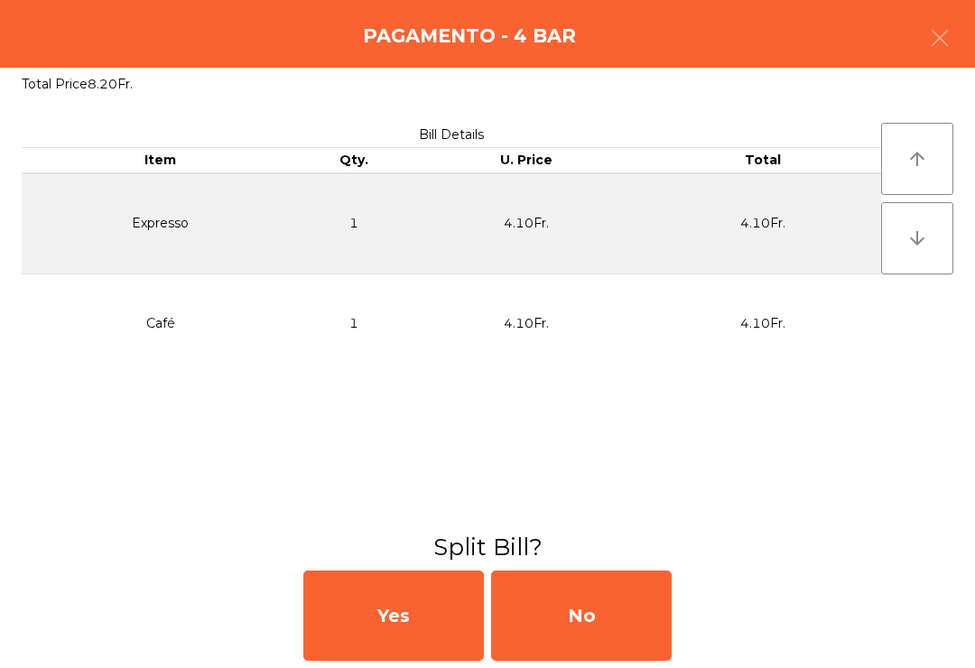
click at [598, 617] on div "No" at bounding box center [581, 615] width 181 height 90
click at [602, 607] on div "MB" at bounding box center [581, 615] width 181 height 90
click at [590, 616] on div "No" at bounding box center [581, 615] width 181 height 90
